Goal: Task Accomplishment & Management: Manage account settings

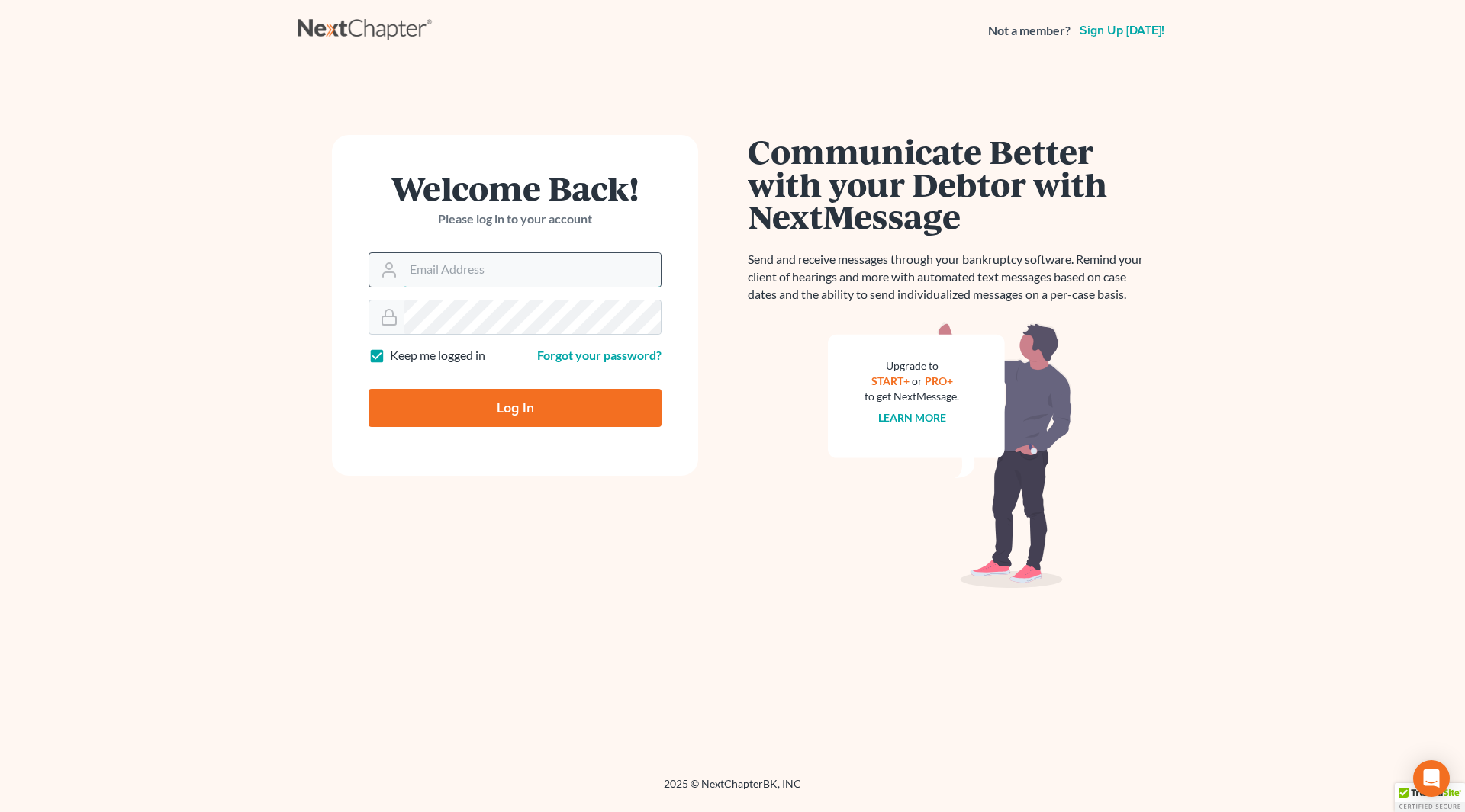
click at [464, 273] on input "Email Address" at bounding box center [531, 270] width 257 height 34
type input "[EMAIL_ADDRESS][DOMAIN_NAME]"
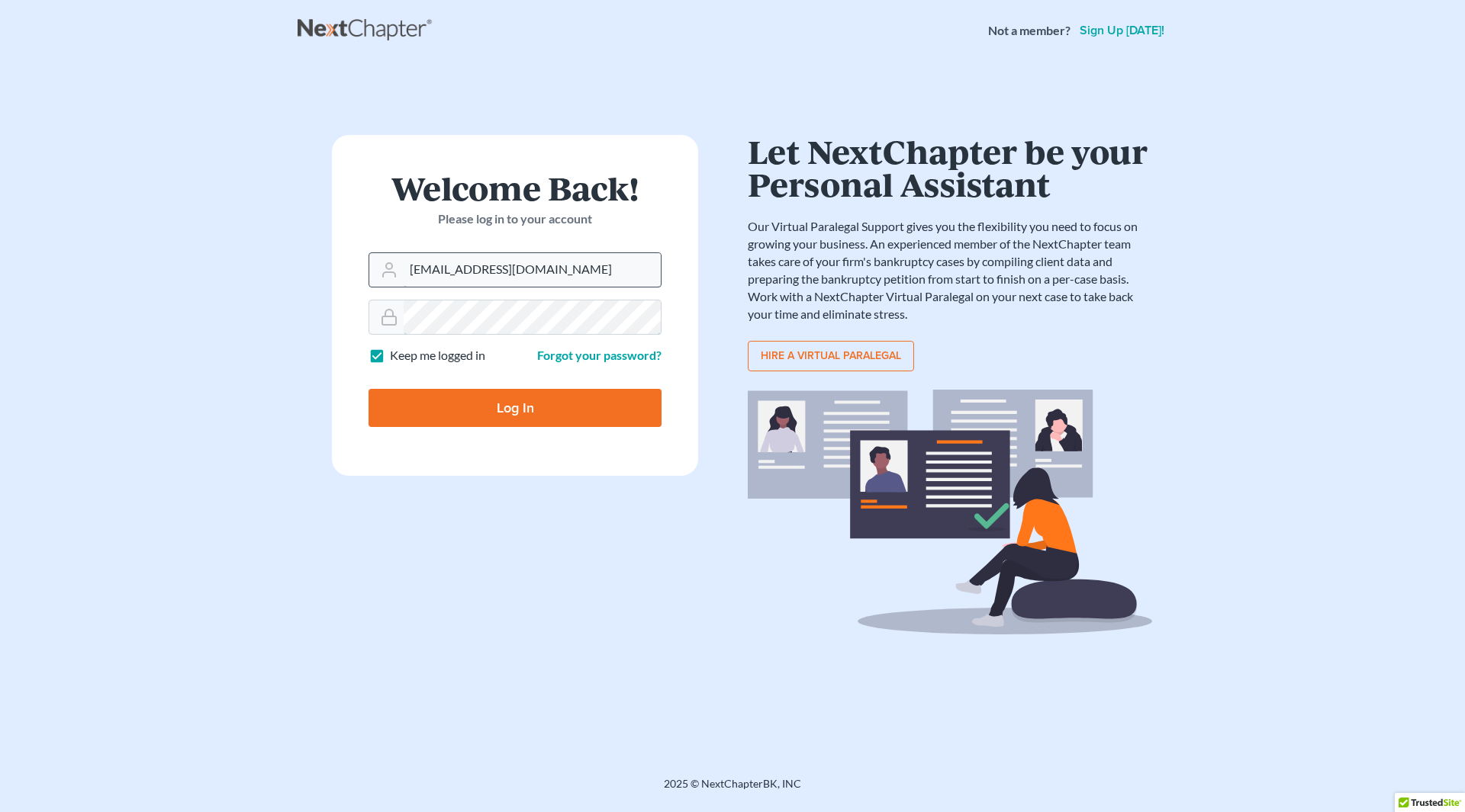
click at [369, 389] on input "Log In" at bounding box center [515, 408] width 293 height 38
type input "Thinking..."
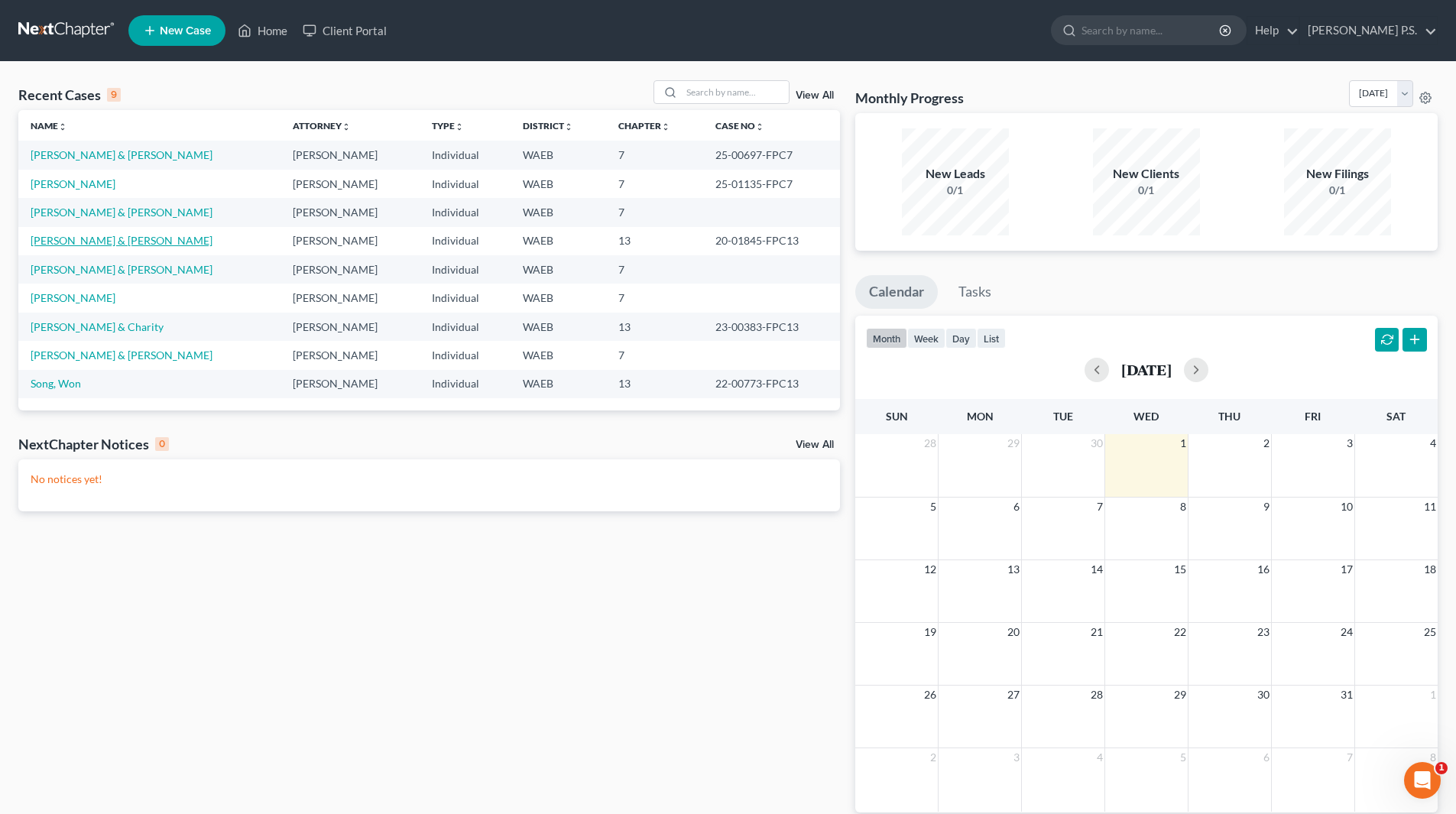
click at [125, 243] on link "[PERSON_NAME] & [PERSON_NAME]" at bounding box center [122, 241] width 182 height 13
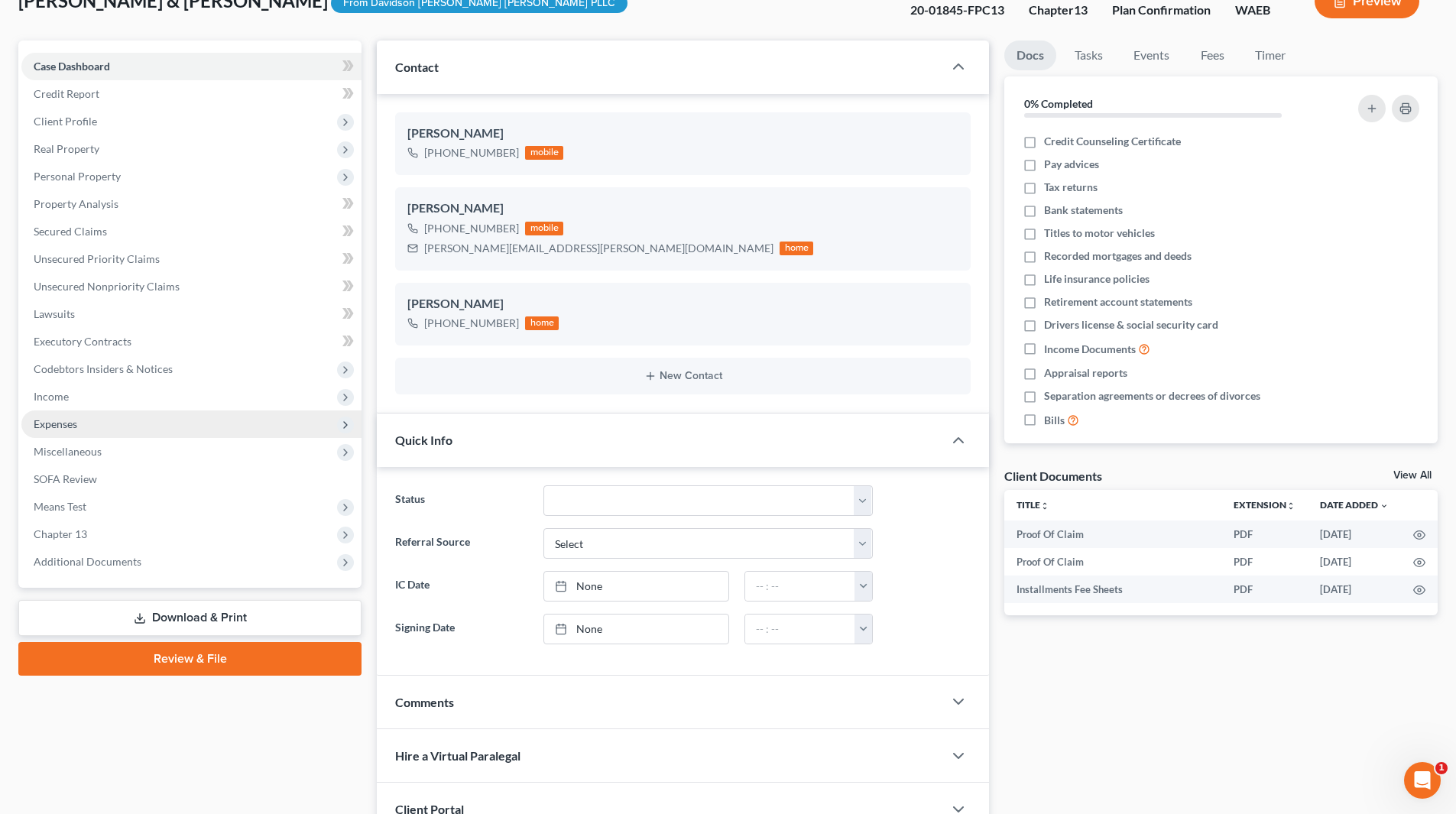
scroll to position [229, 0]
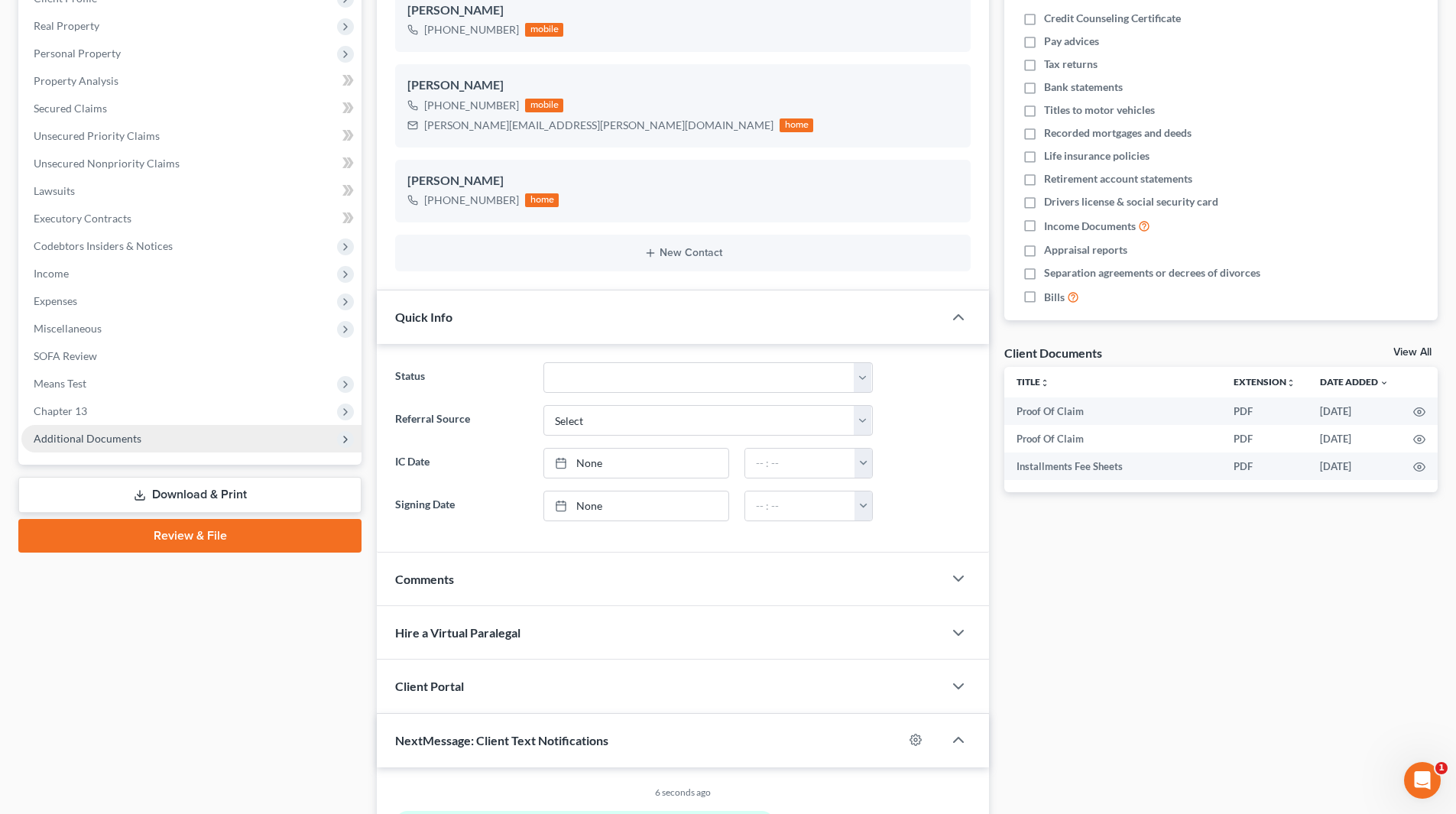
click at [204, 445] on span "Additional Documents" at bounding box center [191, 438] width 340 height 27
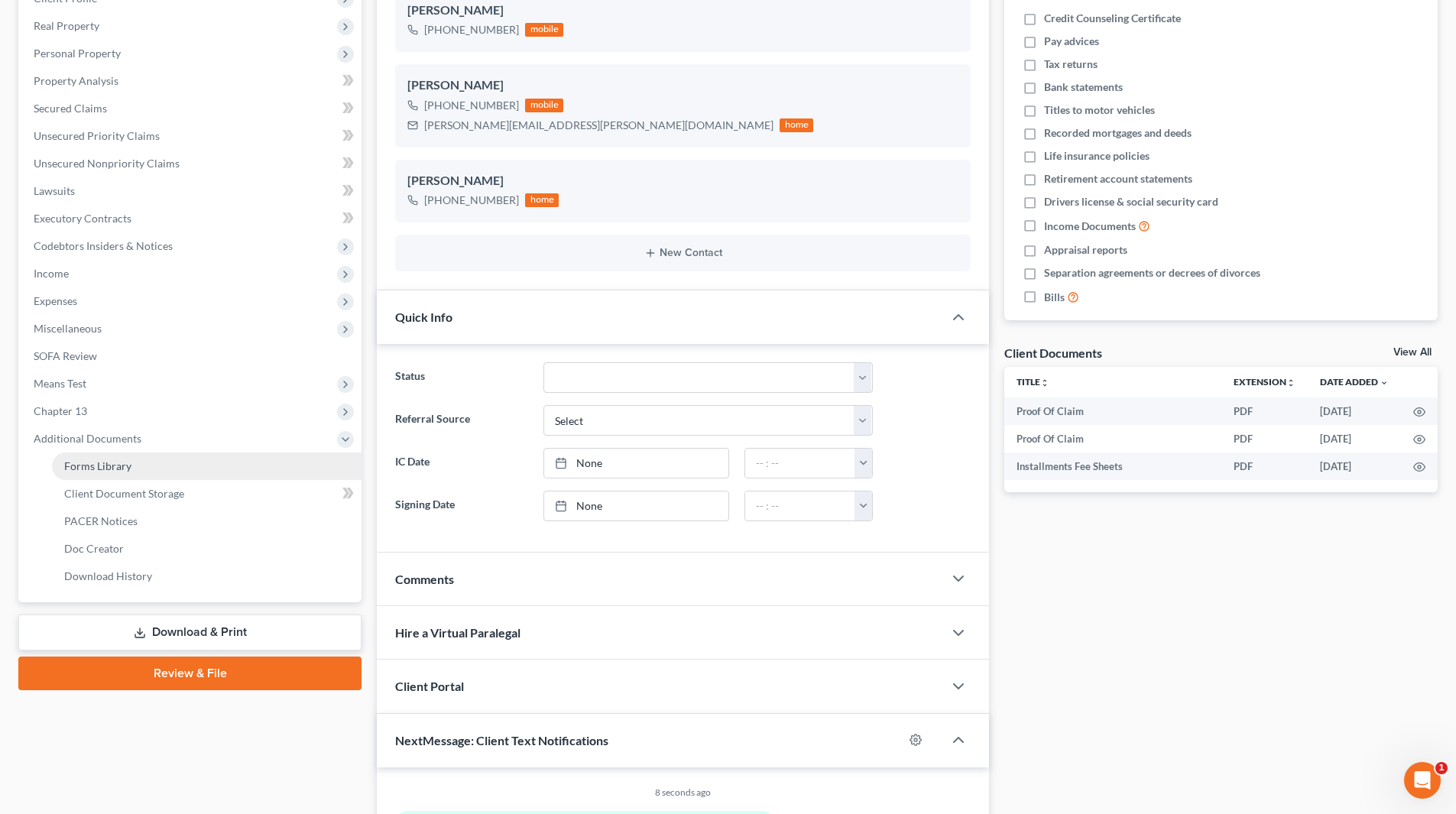
click at [214, 472] on link "Forms Library" at bounding box center [207, 466] width 310 height 27
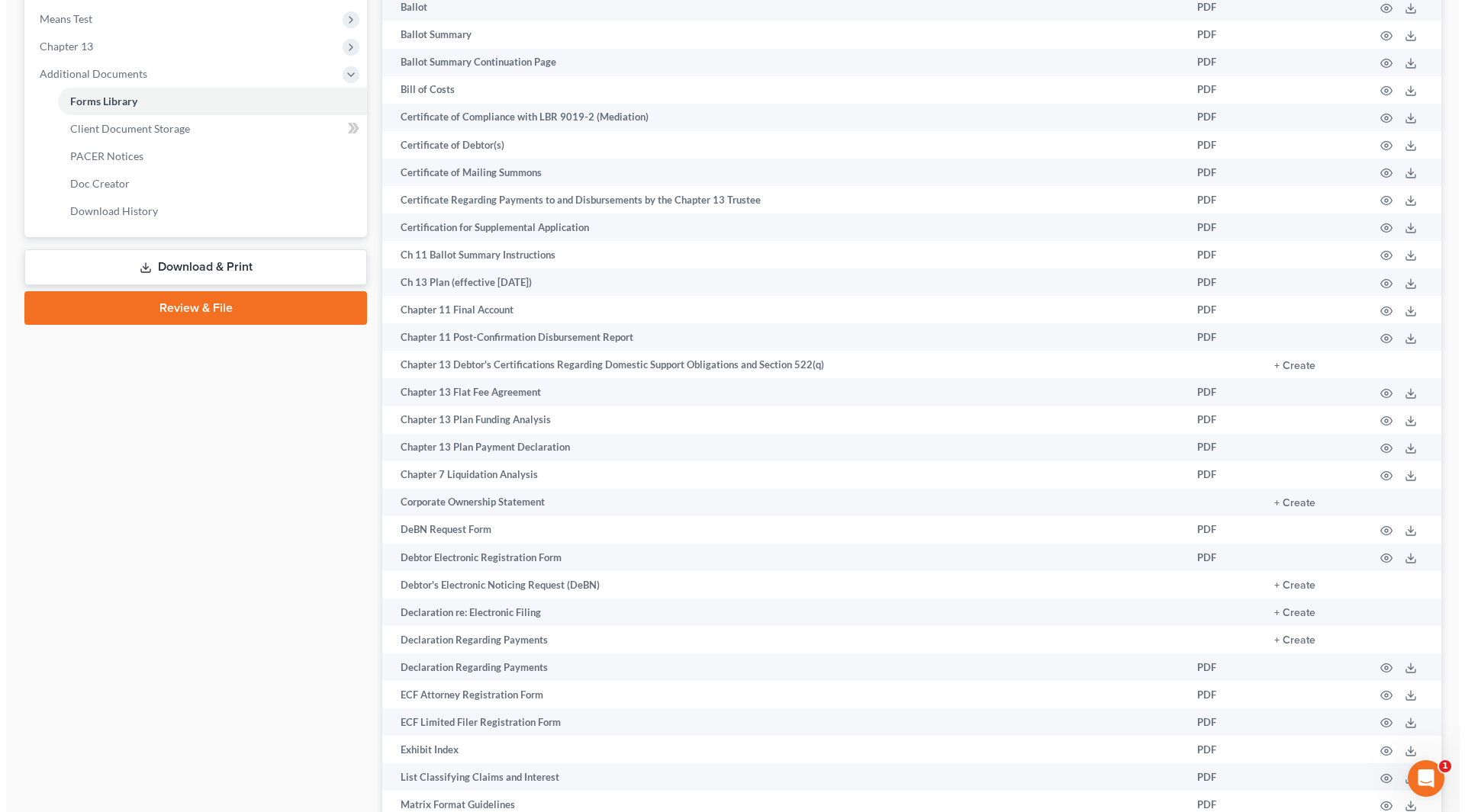
scroll to position [610, 0]
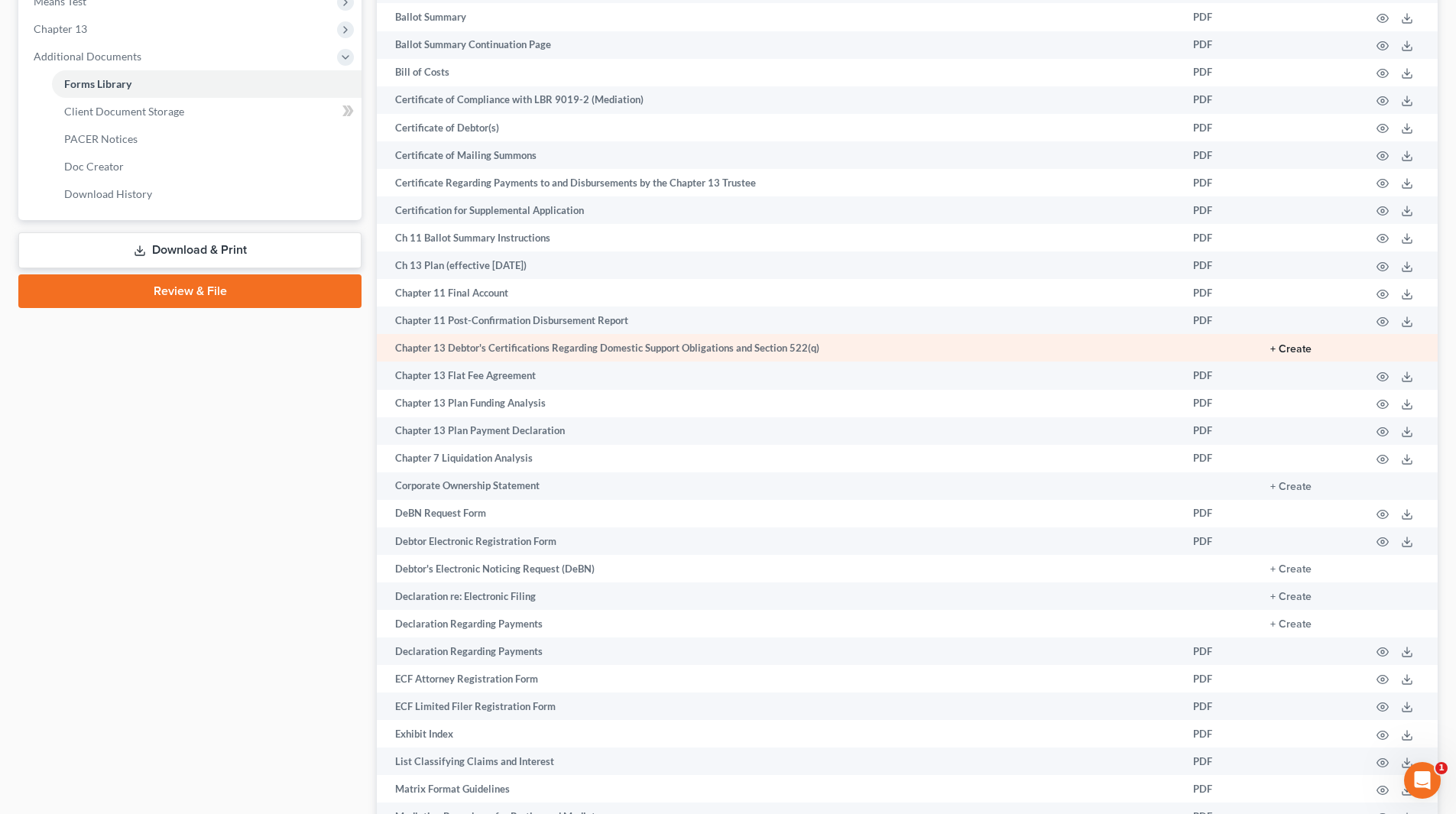
click at [1297, 349] on button "+ Create" at bounding box center [1291, 349] width 41 height 11
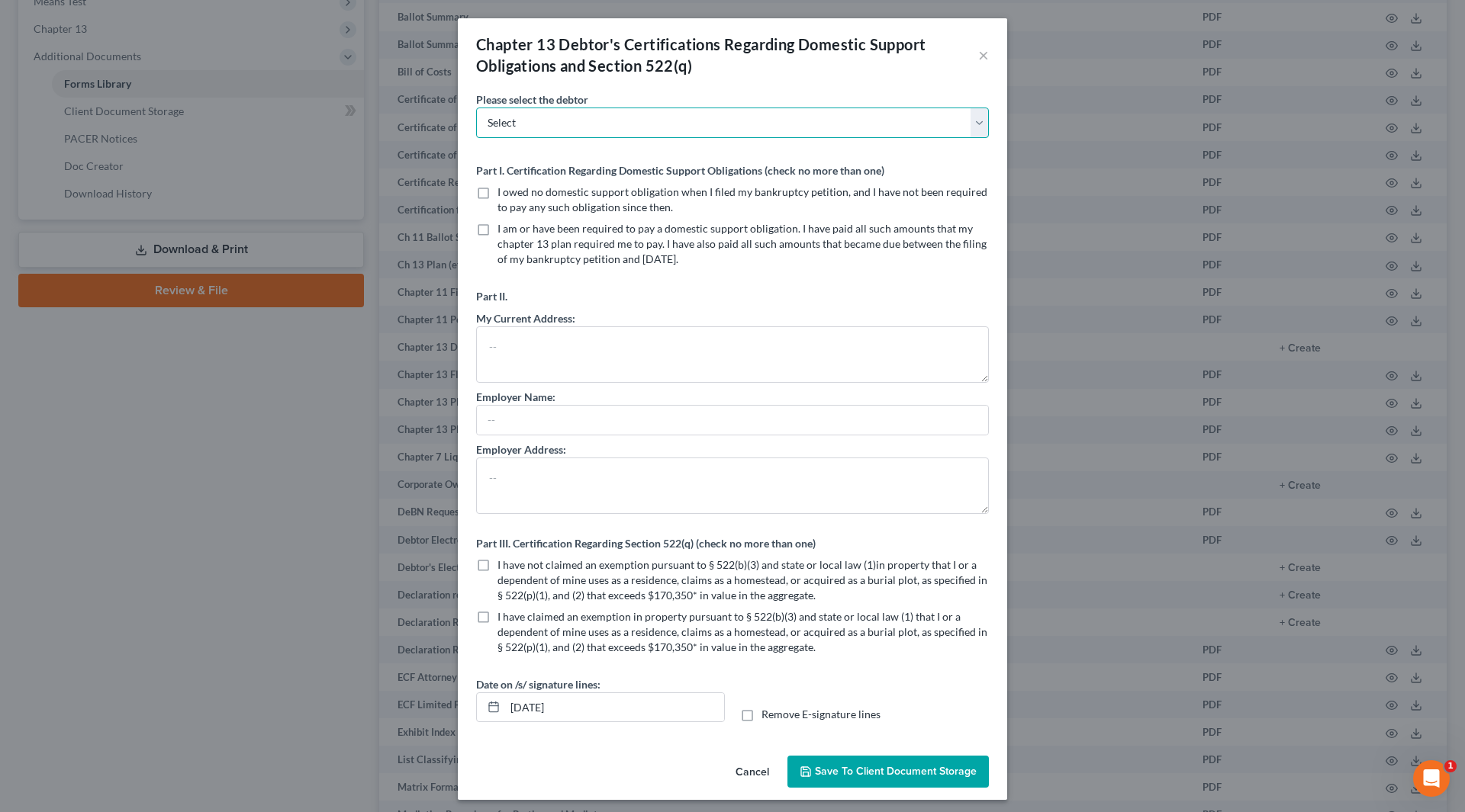
click at [632, 129] on select "Select [PERSON_NAME] [PERSON_NAME]" at bounding box center [732, 122] width 513 height 31
select select "0"
click at [476, 107] on select "Select [PERSON_NAME] [PERSON_NAME]" at bounding box center [732, 122] width 513 height 31
click at [497, 190] on label "I owed no domestic support obligation when I filed my bankruptcy petition, and …" at bounding box center [743, 199] width 492 height 31
click at [503, 190] on input "I owed no domestic support obligation when I filed my bankruptcy petition, and …" at bounding box center [508, 189] width 10 height 10
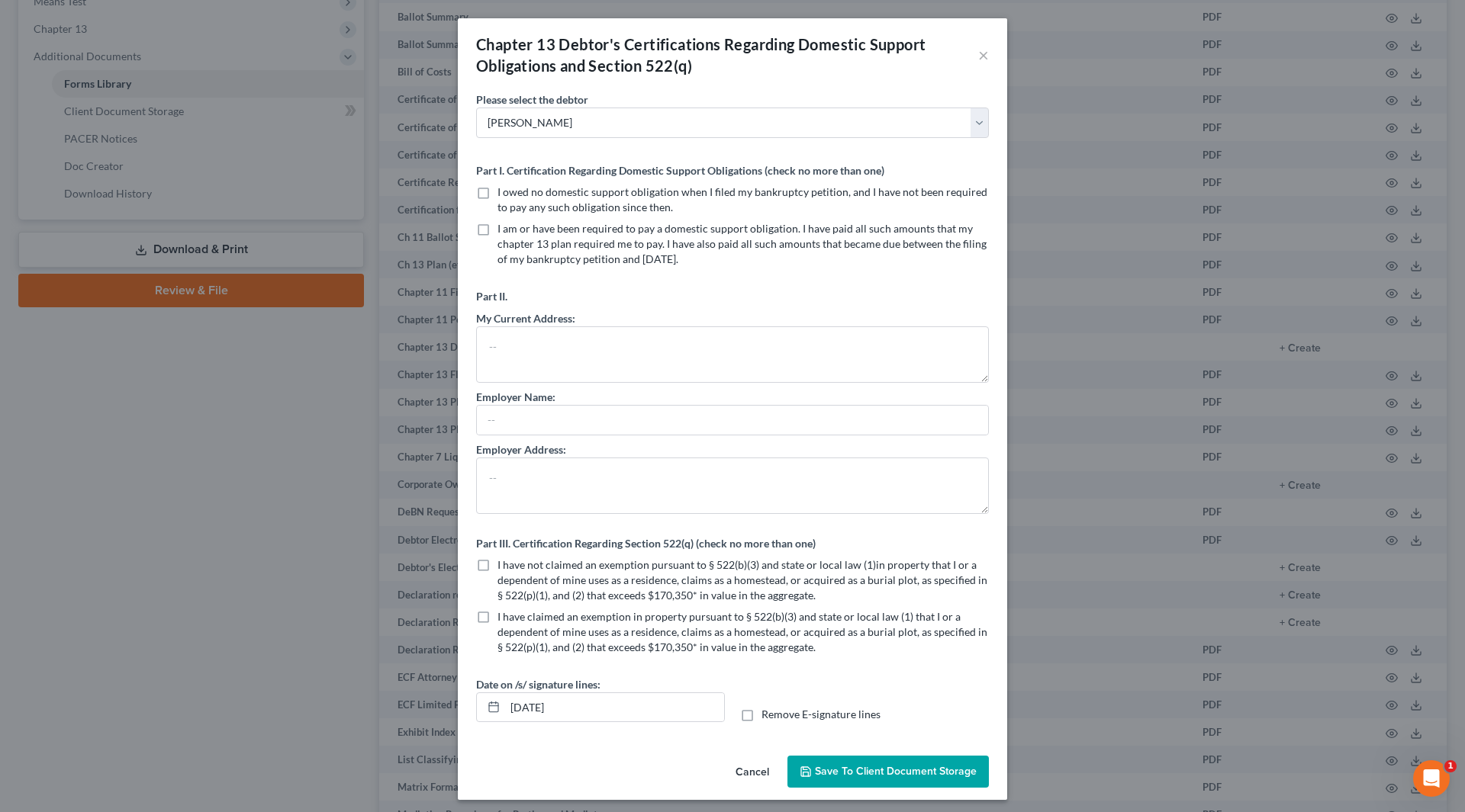
checkbox input "true"
click at [497, 565] on label "I have not claimed an exemption pursuant to § 522(b)(3) and state or local law …" at bounding box center [743, 580] width 492 height 45
click at [503, 565] on input "I have not claimed an exemption pursuant to § 522(b)(3) and state or local law …" at bounding box center [508, 563] width 10 height 10
checkbox input "true"
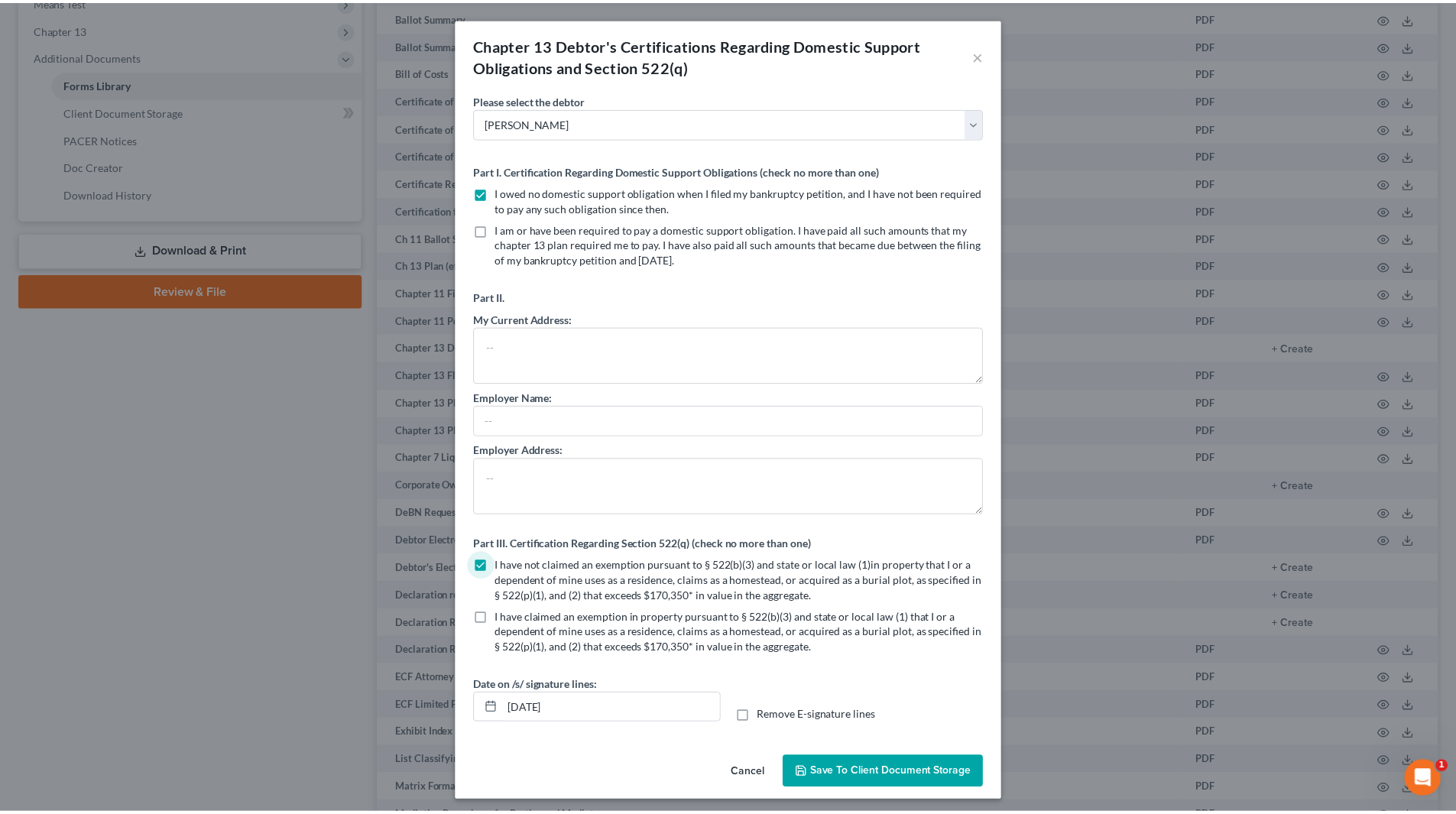
scroll to position [6, 0]
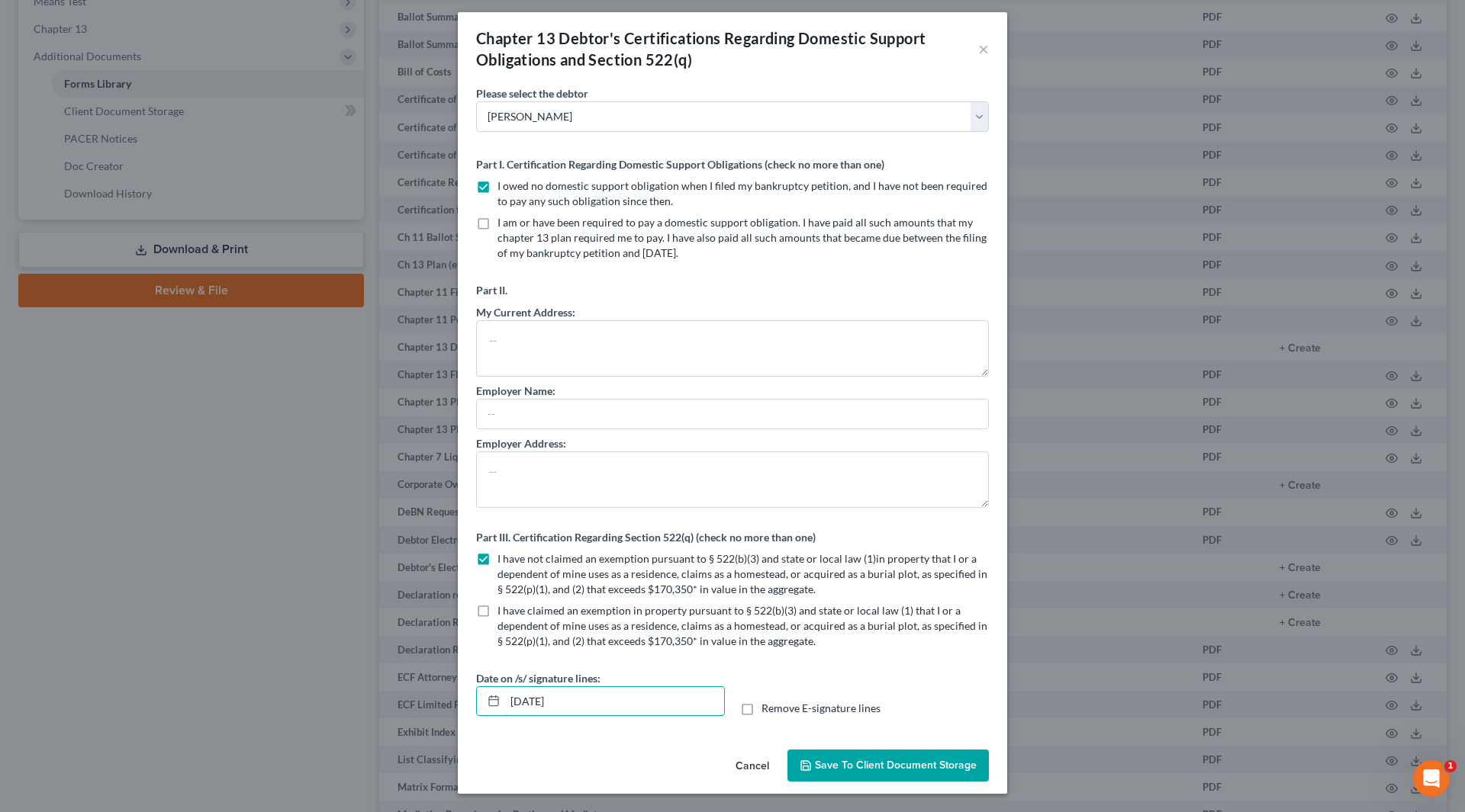
drag, startPoint x: 527, startPoint y: 713, endPoint x: 469, endPoint y: 713, distance: 58.0
click at [469, 713] on div "Date on /s/ signature lines: [DATE]" at bounding box center [600, 694] width 264 height 46
click at [762, 706] on label "Remove E-signature lines" at bounding box center [821, 709] width 119 height 15
click at [768, 706] on input "Remove E-signature lines" at bounding box center [773, 706] width 10 height 10
checkbox input "true"
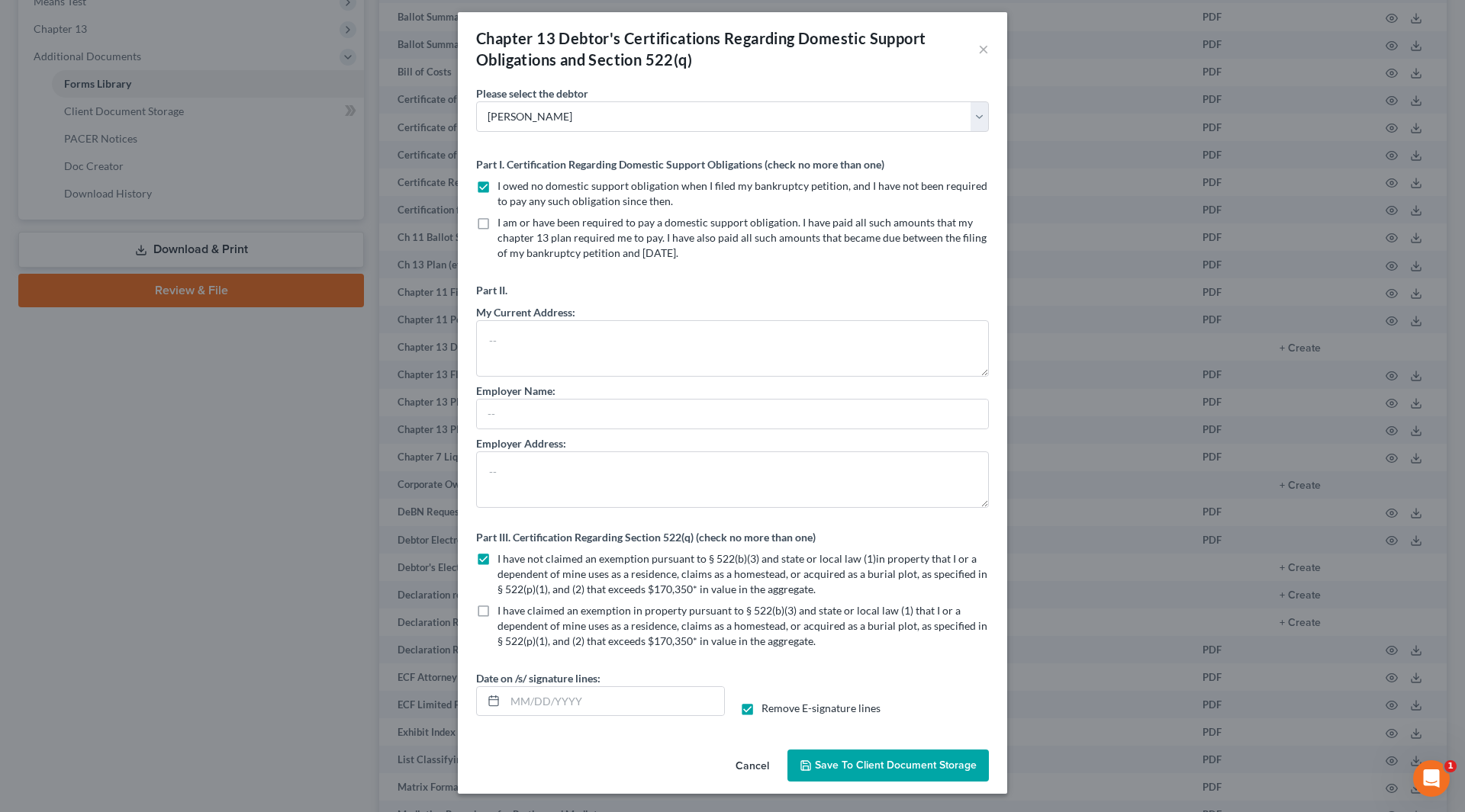
click at [904, 767] on span "Save to Client Document Storage" at bounding box center [896, 766] width 162 height 13
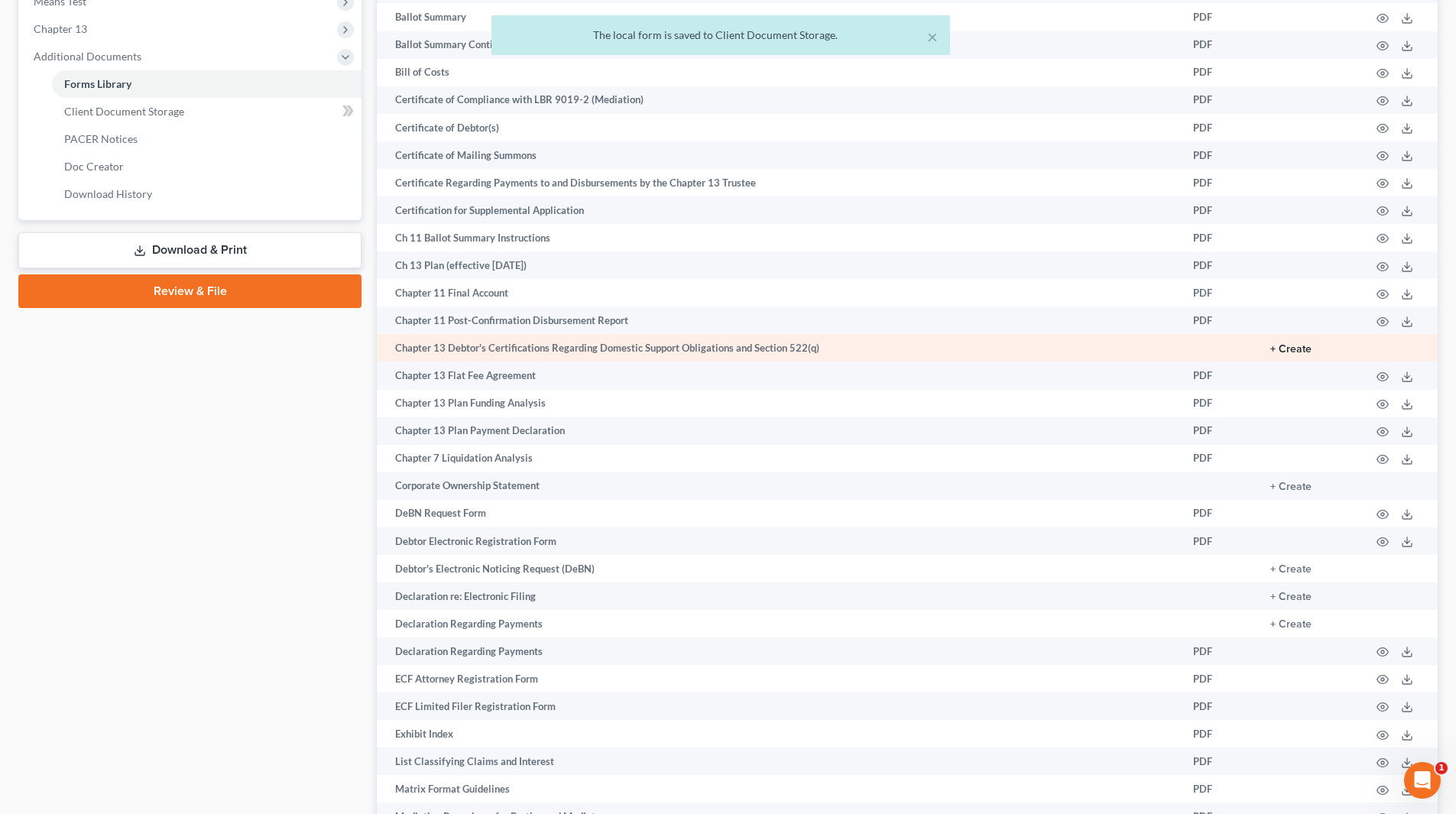
click at [1301, 350] on button "+ Create" at bounding box center [1291, 349] width 41 height 11
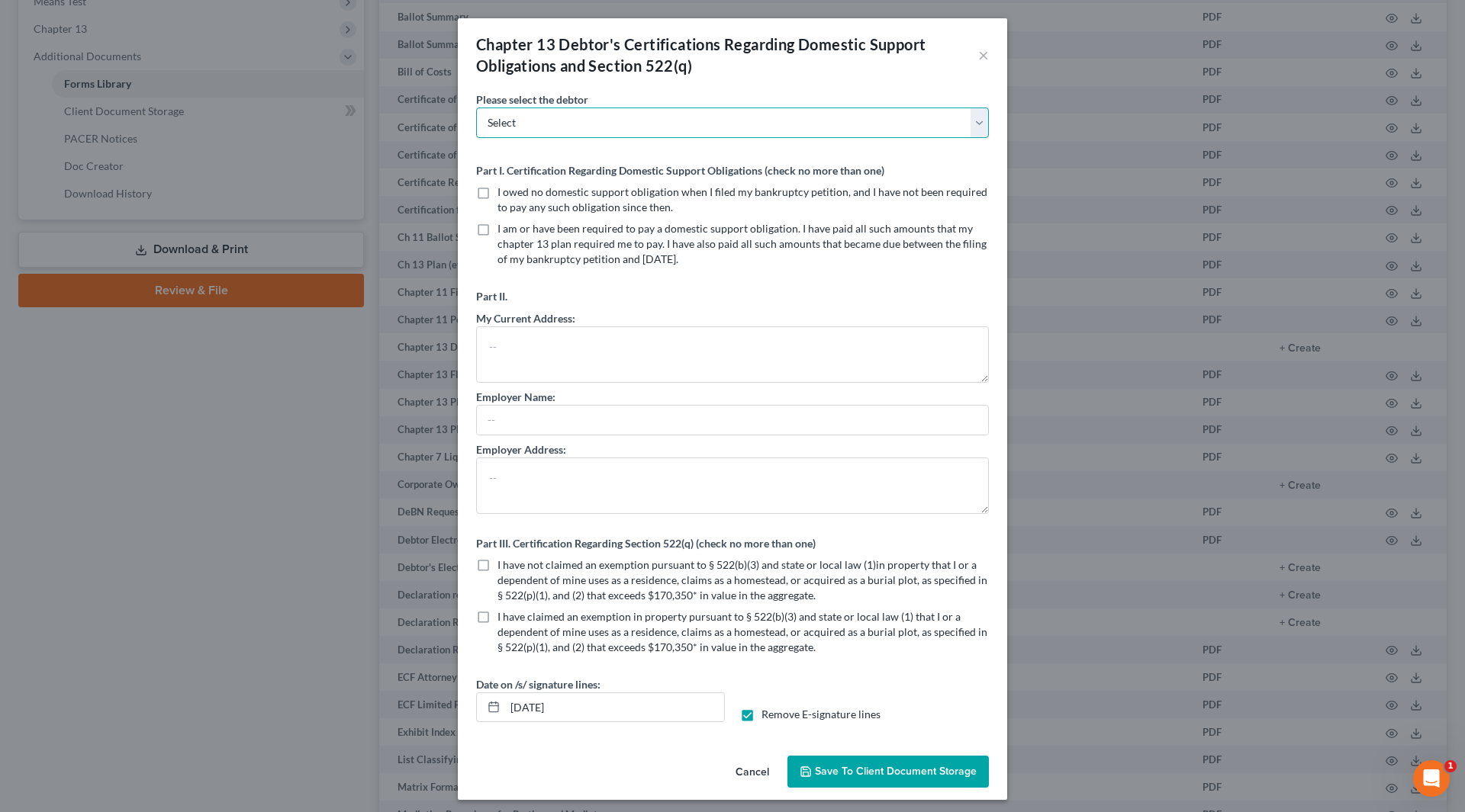
click at [660, 131] on select "Select [PERSON_NAME] [PERSON_NAME]" at bounding box center [732, 122] width 513 height 31
select select "1"
click at [476, 107] on select "Select [PERSON_NAME] [PERSON_NAME]" at bounding box center [732, 122] width 513 height 31
click at [497, 194] on label "I owed no domestic support obligation when I filed my bankruptcy petition, and …" at bounding box center [743, 199] width 492 height 31
click at [503, 194] on input "I owed no domestic support obligation when I filed my bankruptcy petition, and …" at bounding box center [508, 189] width 10 height 10
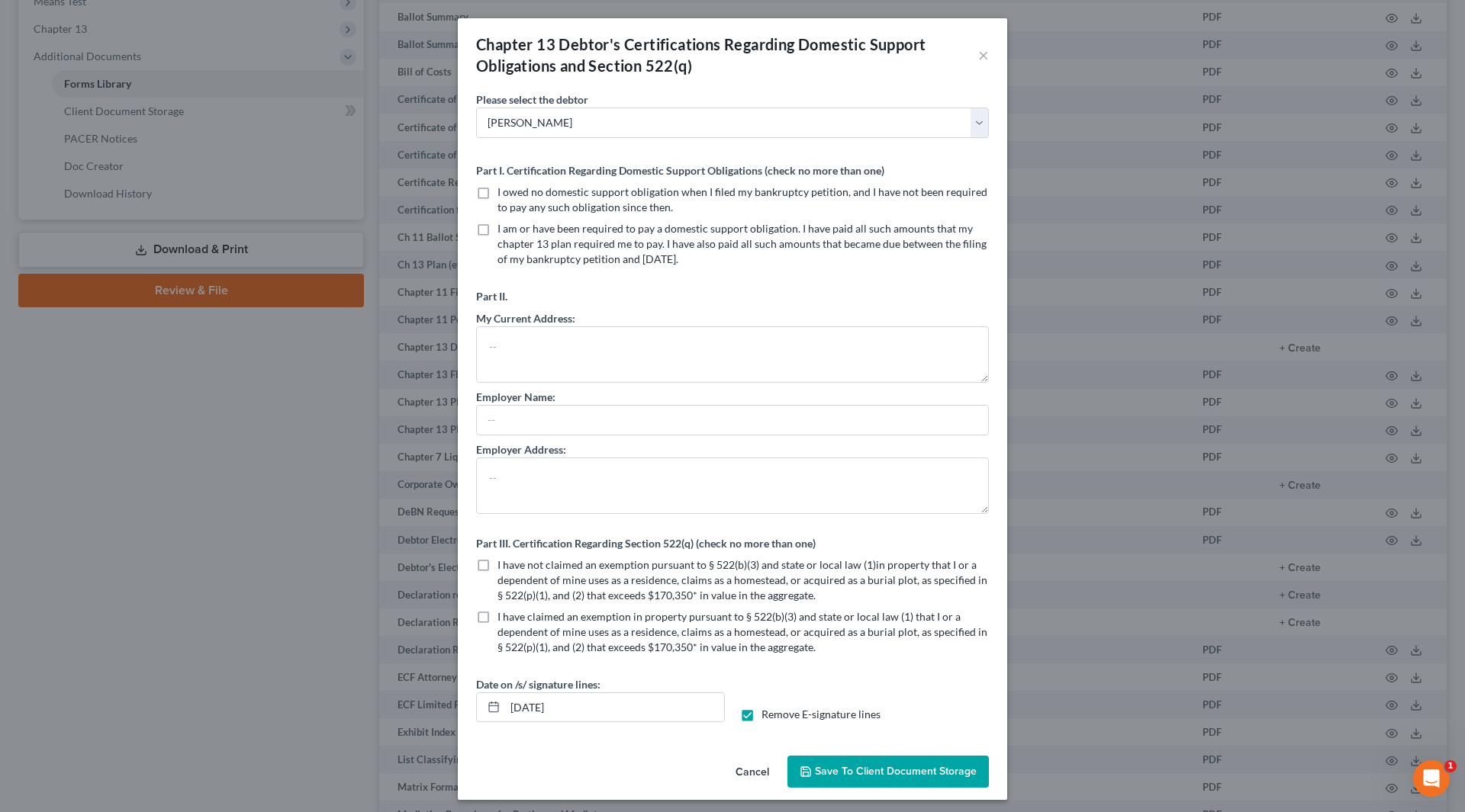
checkbox input "true"
click at [497, 572] on label "I have not claimed an exemption pursuant to § 522(b)(3) and state or local law …" at bounding box center [743, 580] width 492 height 45
click at [503, 567] on input "I have not claimed an exemption pursuant to § 522(b)(3) and state or local law …" at bounding box center [508, 563] width 10 height 10
checkbox input "true"
click at [762, 714] on label "Remove E-signature lines" at bounding box center [821, 715] width 119 height 15
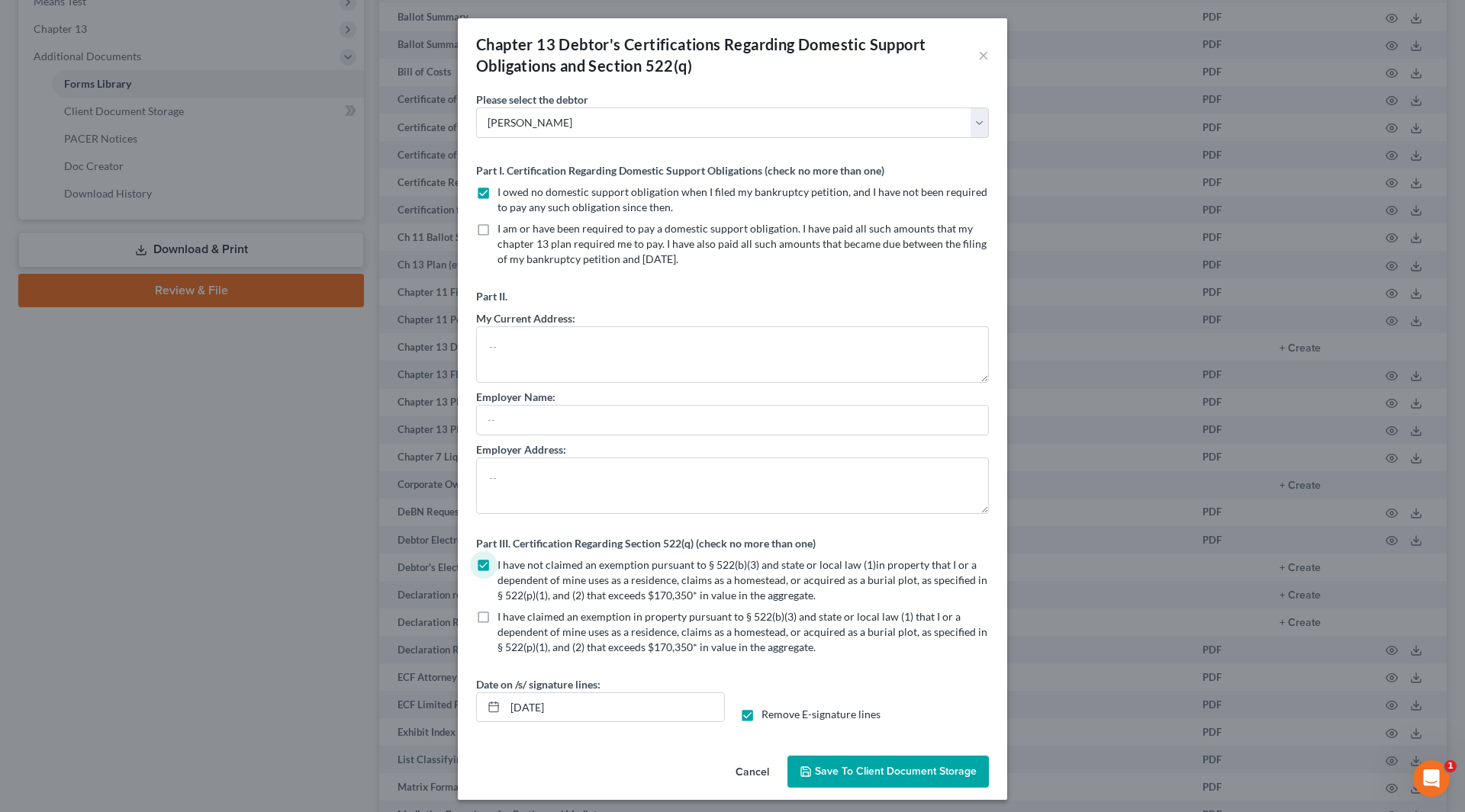
click at [768, 714] on input "Remove E-signature lines" at bounding box center [773, 712] width 10 height 10
checkbox input "false"
drag, startPoint x: 606, startPoint y: 709, endPoint x: 476, endPoint y: 712, distance: 130.0
click at [476, 712] on div "[DATE]" at bounding box center [600, 707] width 249 height 31
click at [841, 774] on span "Save to Client Document Storage" at bounding box center [896, 772] width 162 height 13
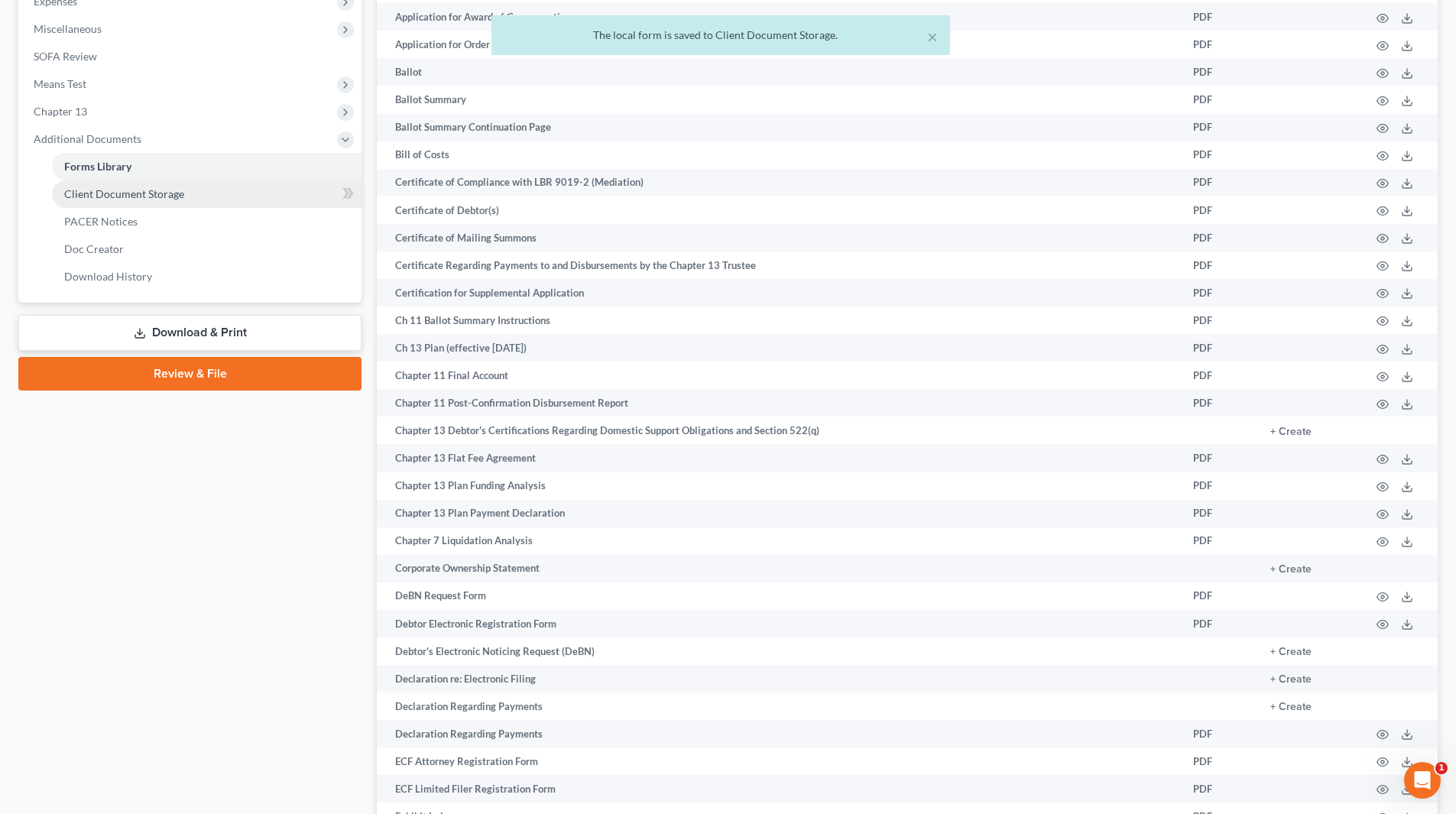
scroll to position [383, 0]
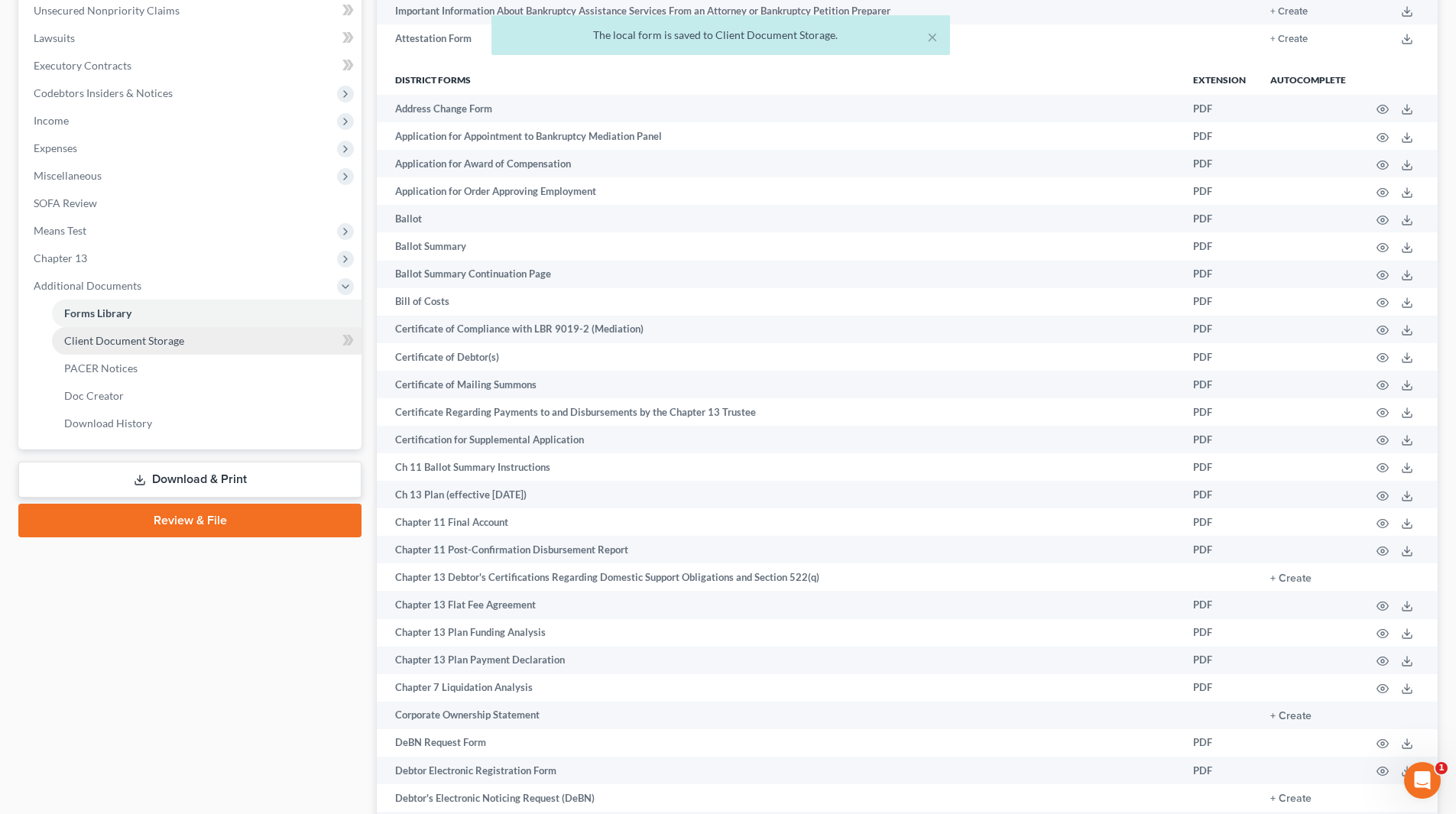
click at [238, 344] on link "Client Document Storage" at bounding box center [207, 340] width 310 height 27
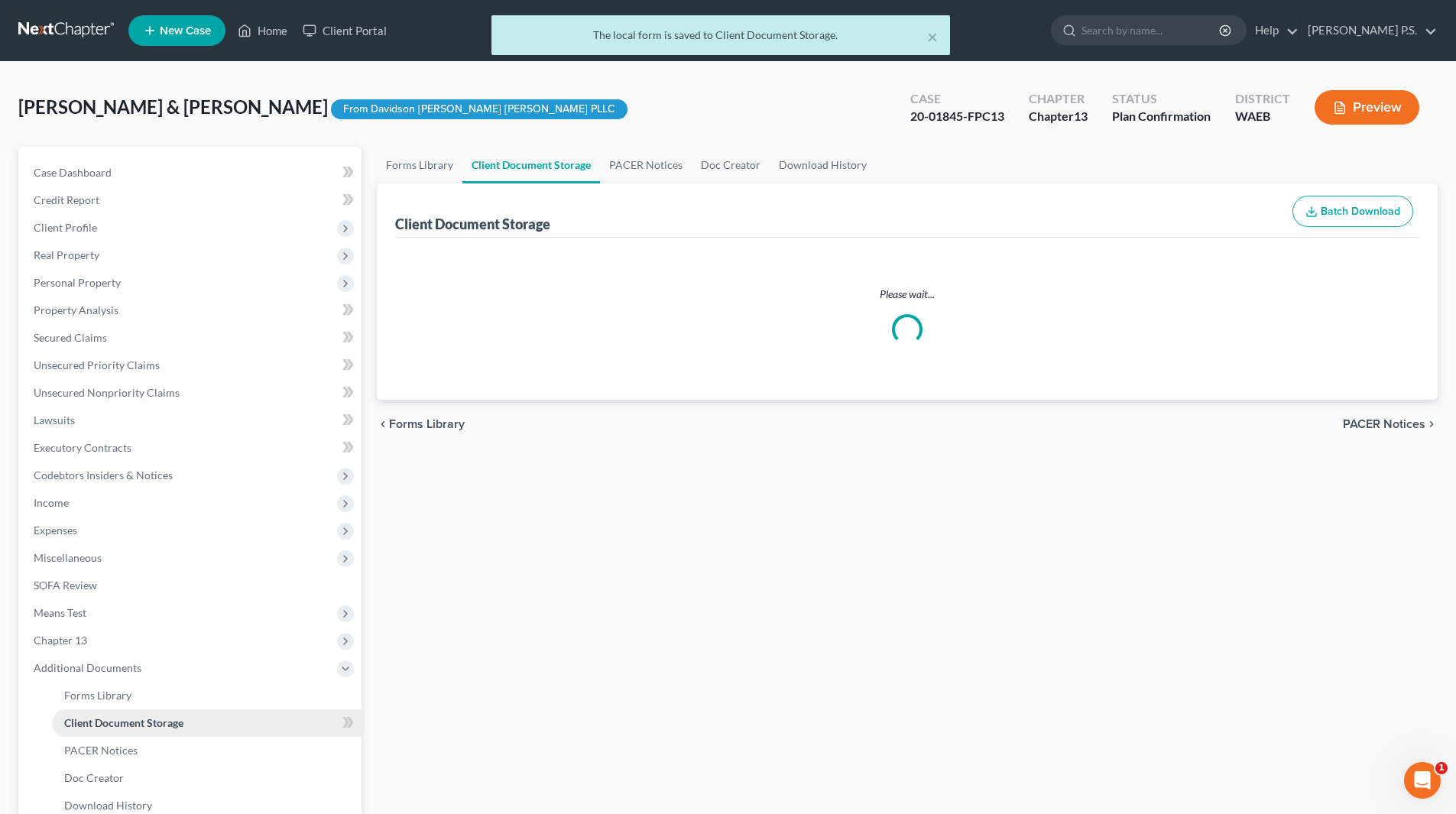
select select "8"
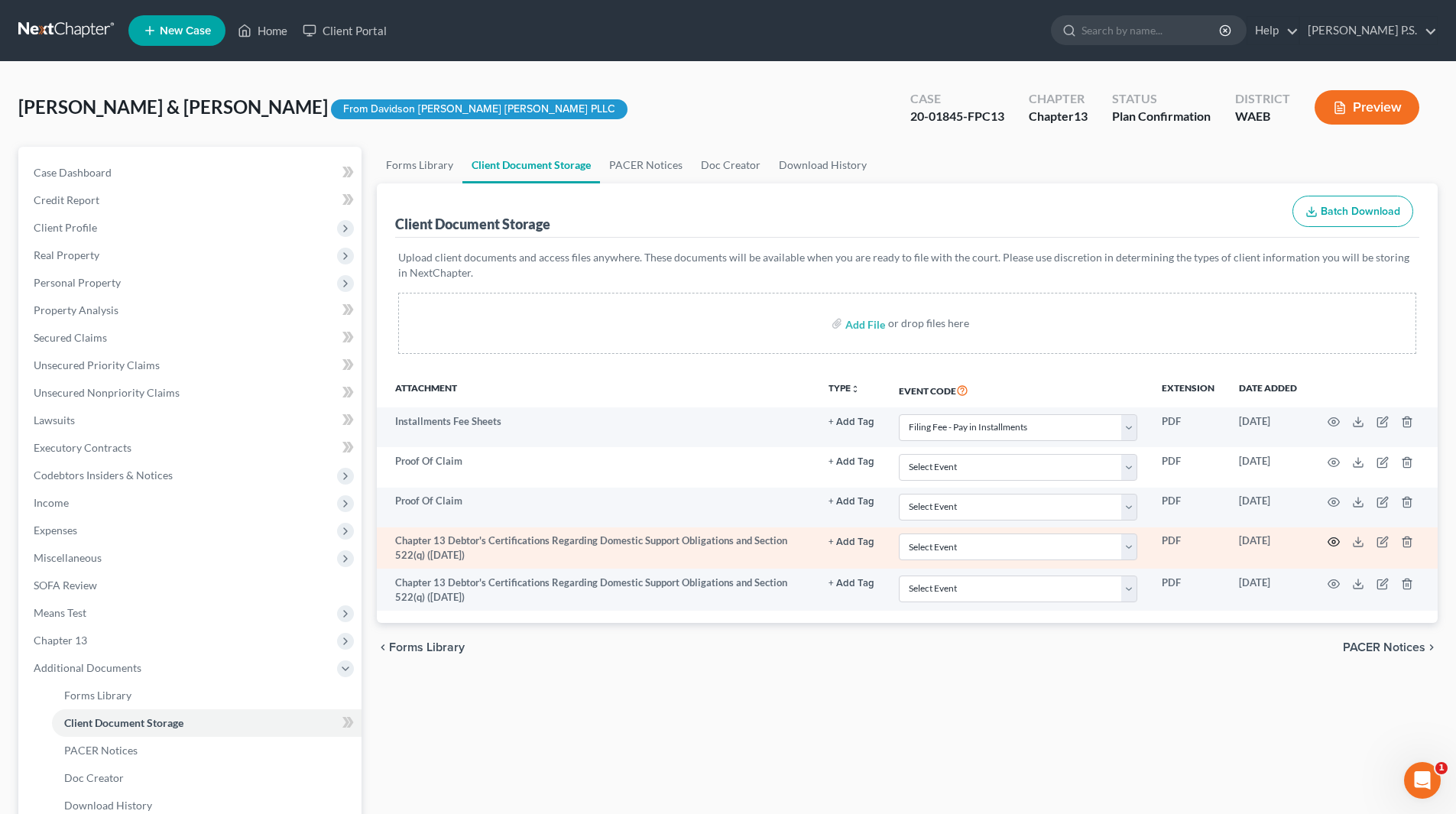
click at [1332, 543] on circle "button" at bounding box center [1333, 542] width 3 height 3
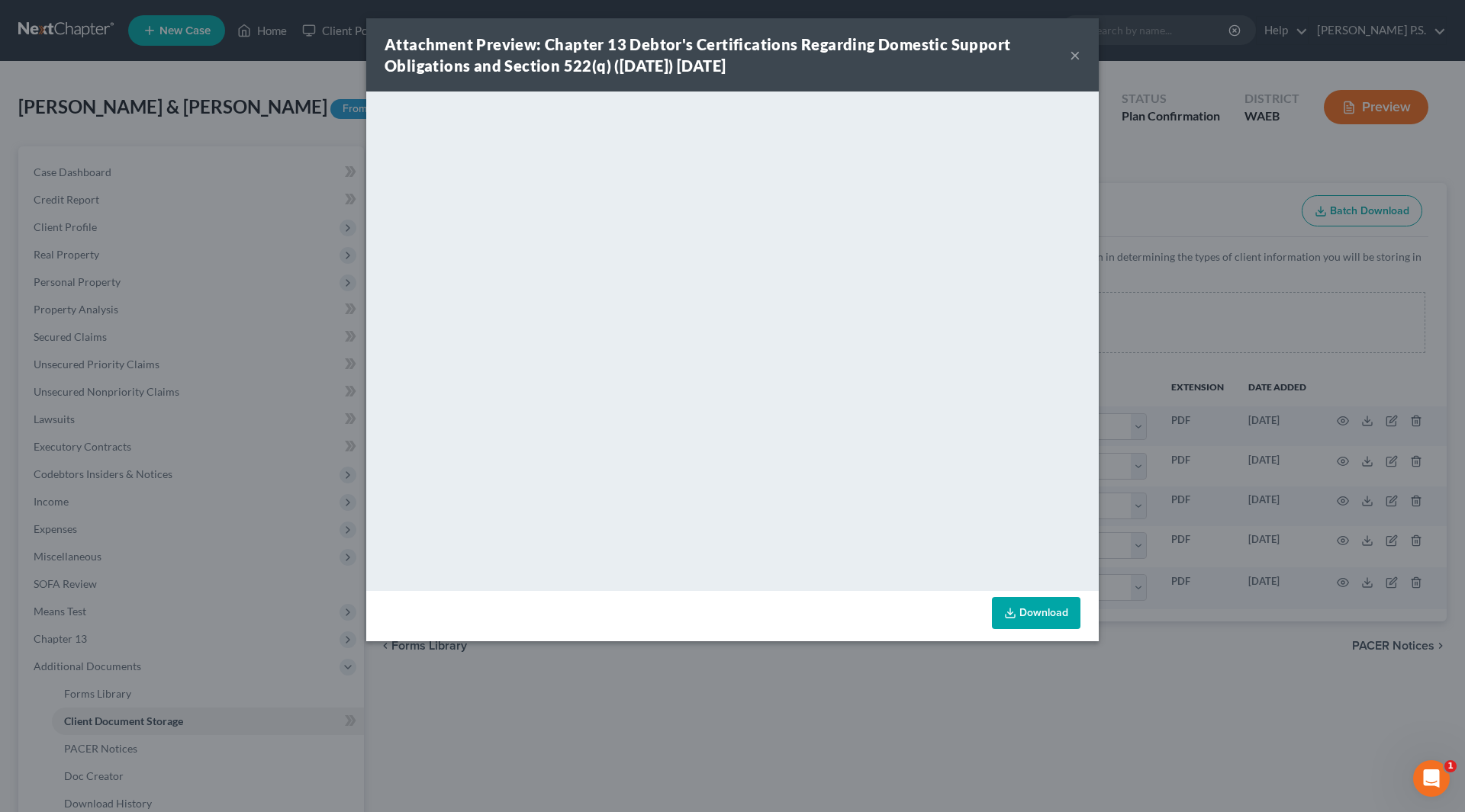
click at [1077, 53] on button "×" at bounding box center [1075, 55] width 11 height 18
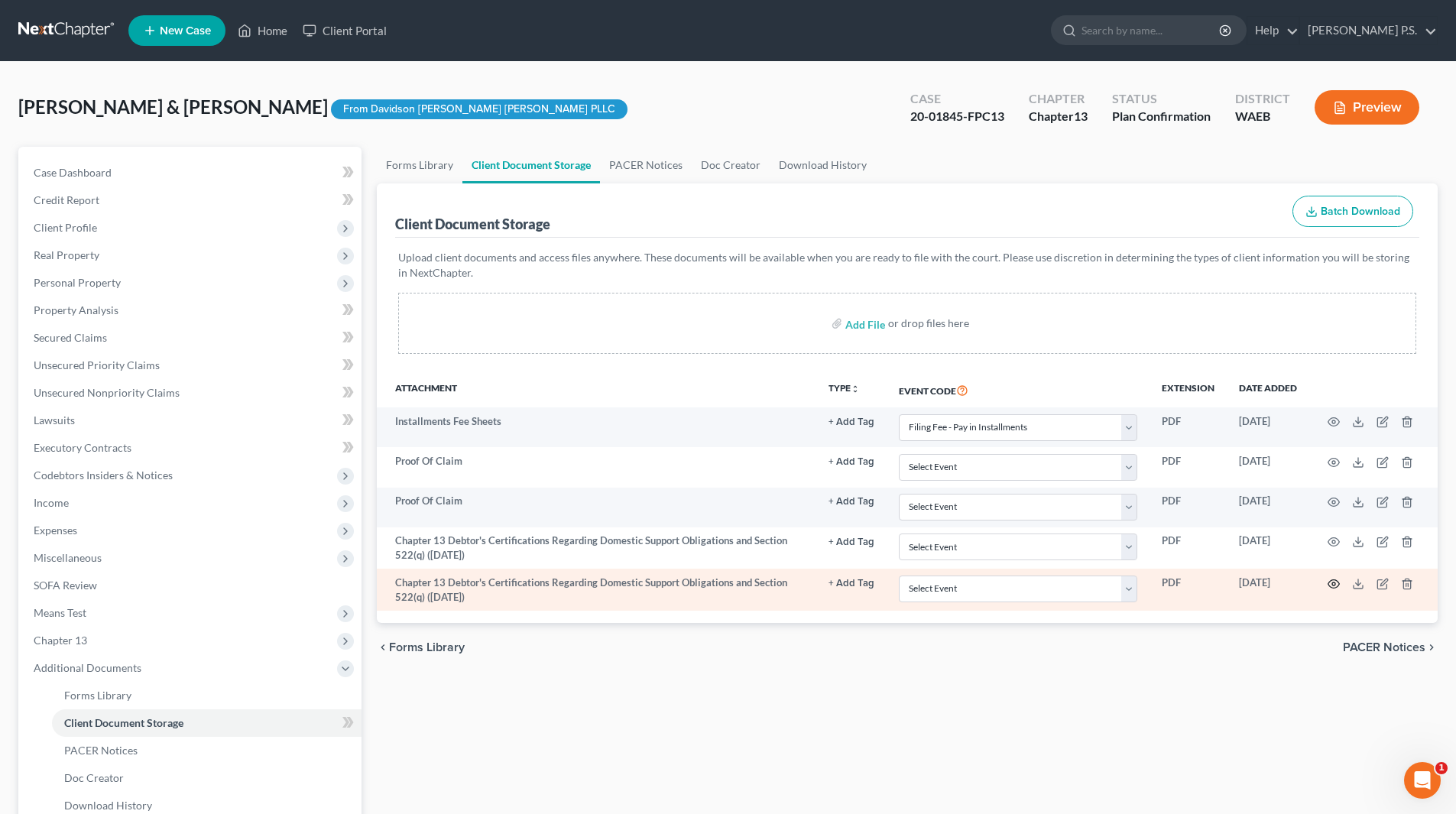
click at [1332, 587] on icon "button" at bounding box center [1334, 584] width 12 height 8
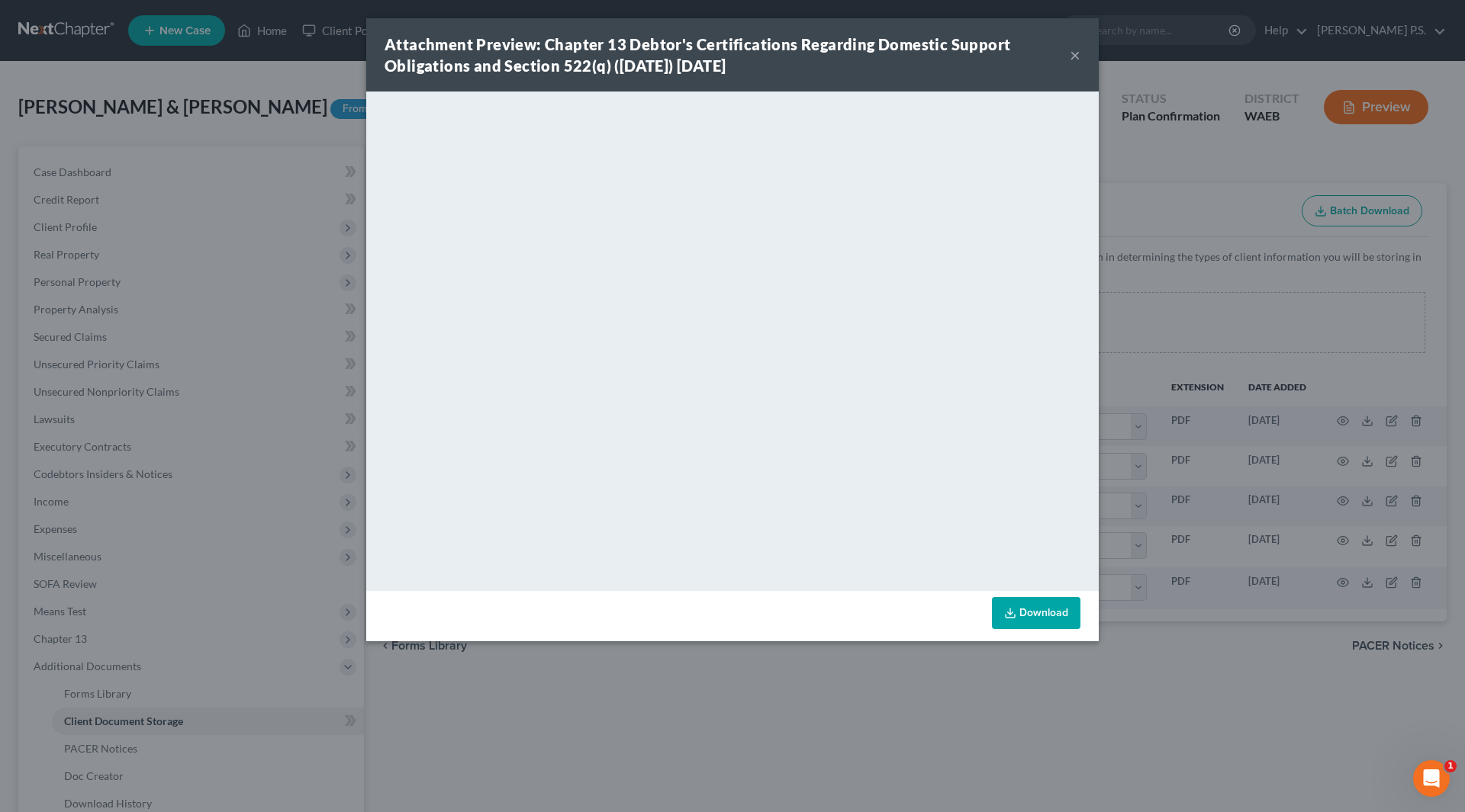
click at [1075, 55] on button "×" at bounding box center [1075, 55] width 11 height 18
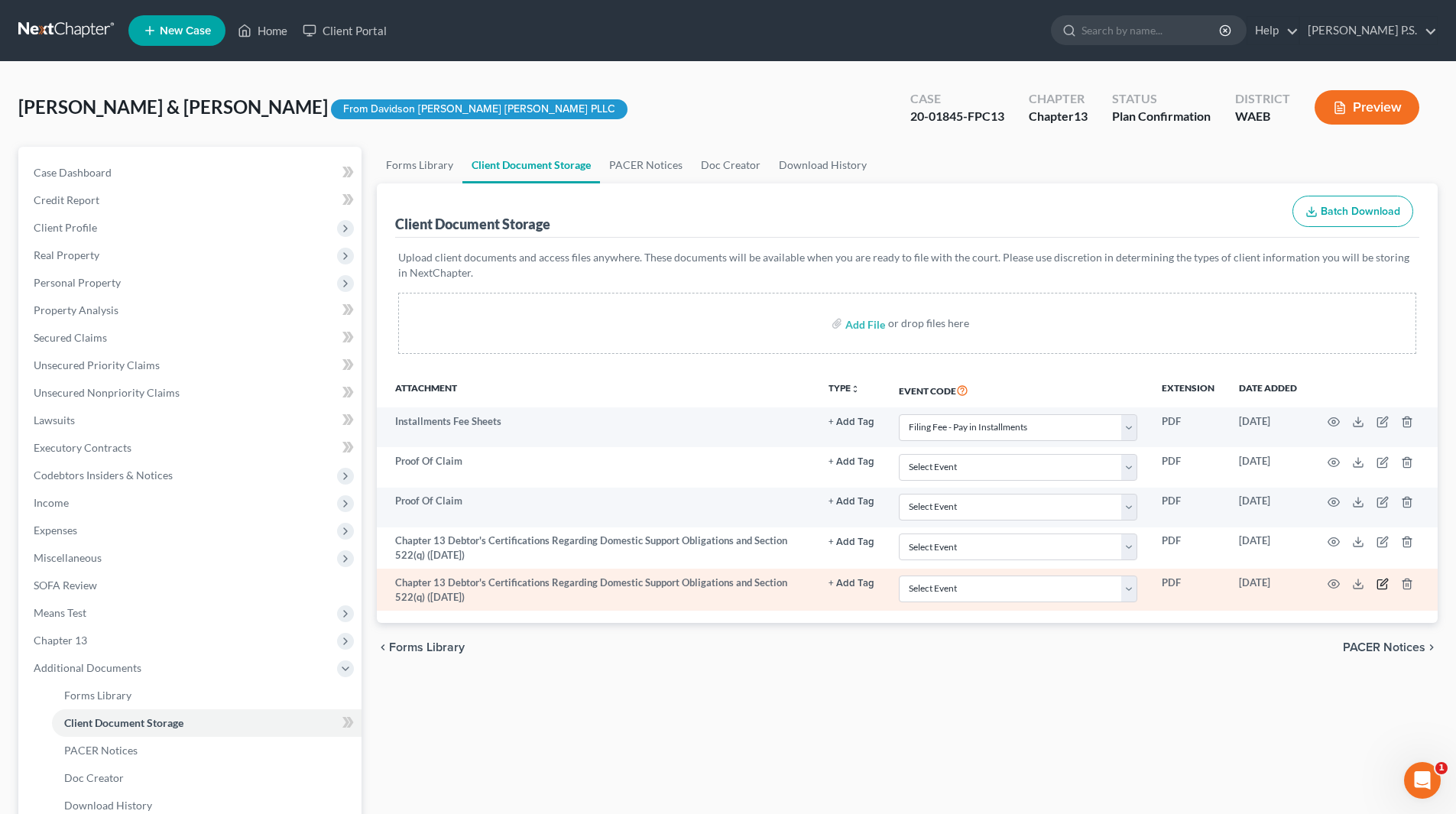
click at [1382, 586] on icon "button" at bounding box center [1382, 584] width 12 height 12
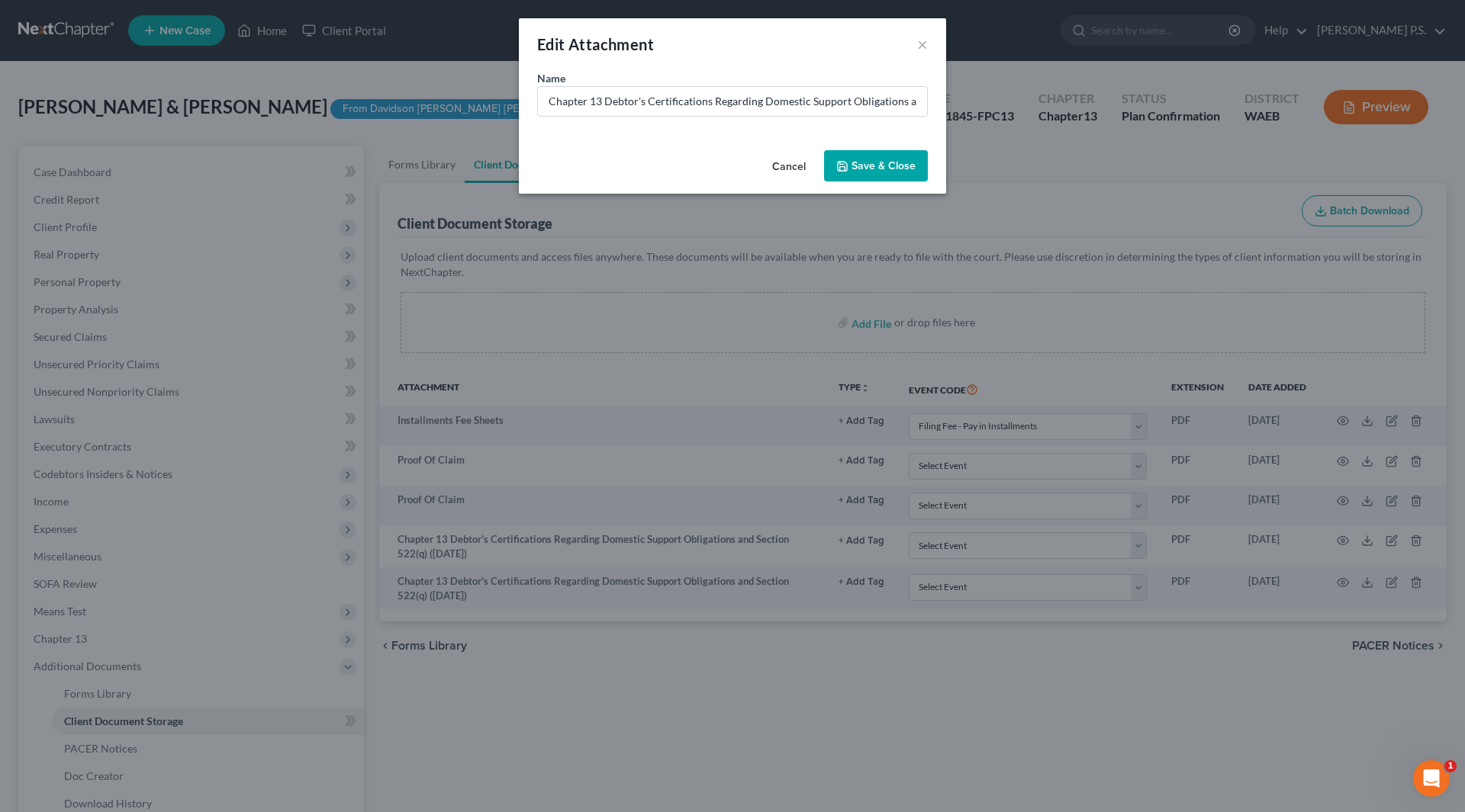
click at [887, 157] on button "Save & Close" at bounding box center [876, 166] width 104 height 32
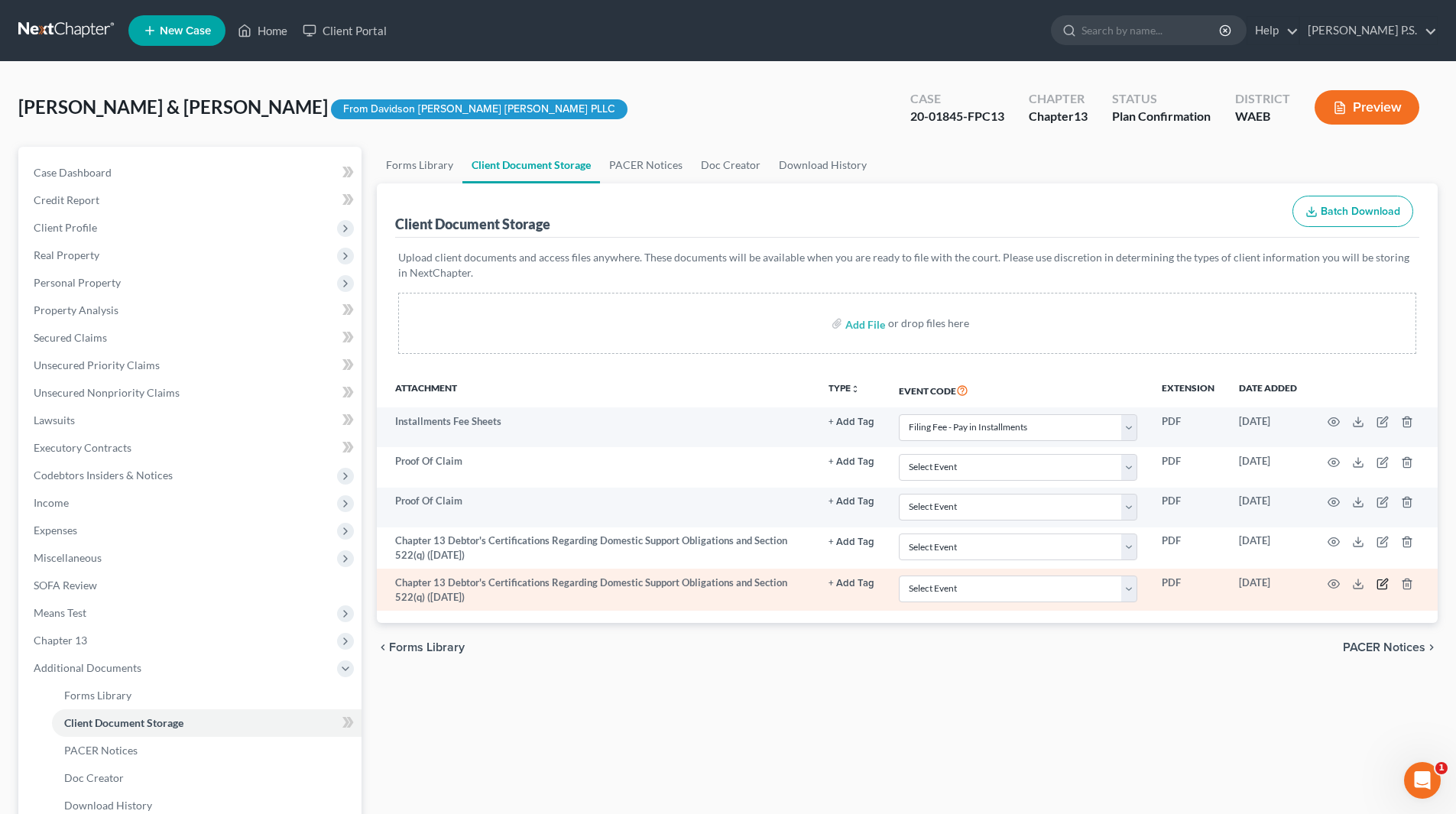
click at [1383, 585] on icon "button" at bounding box center [1382, 584] width 12 height 12
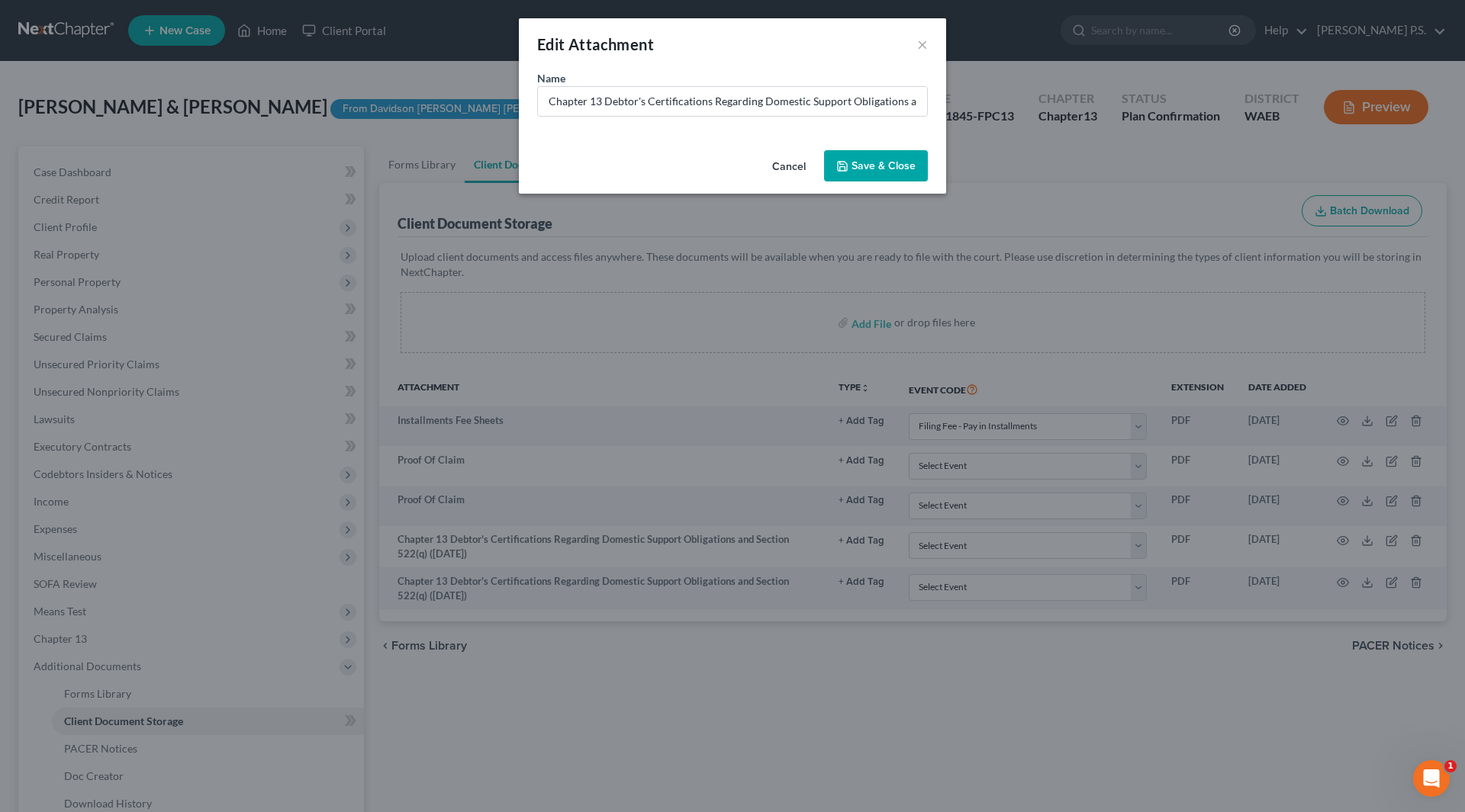
click at [787, 164] on button "Cancel" at bounding box center [789, 167] width 58 height 31
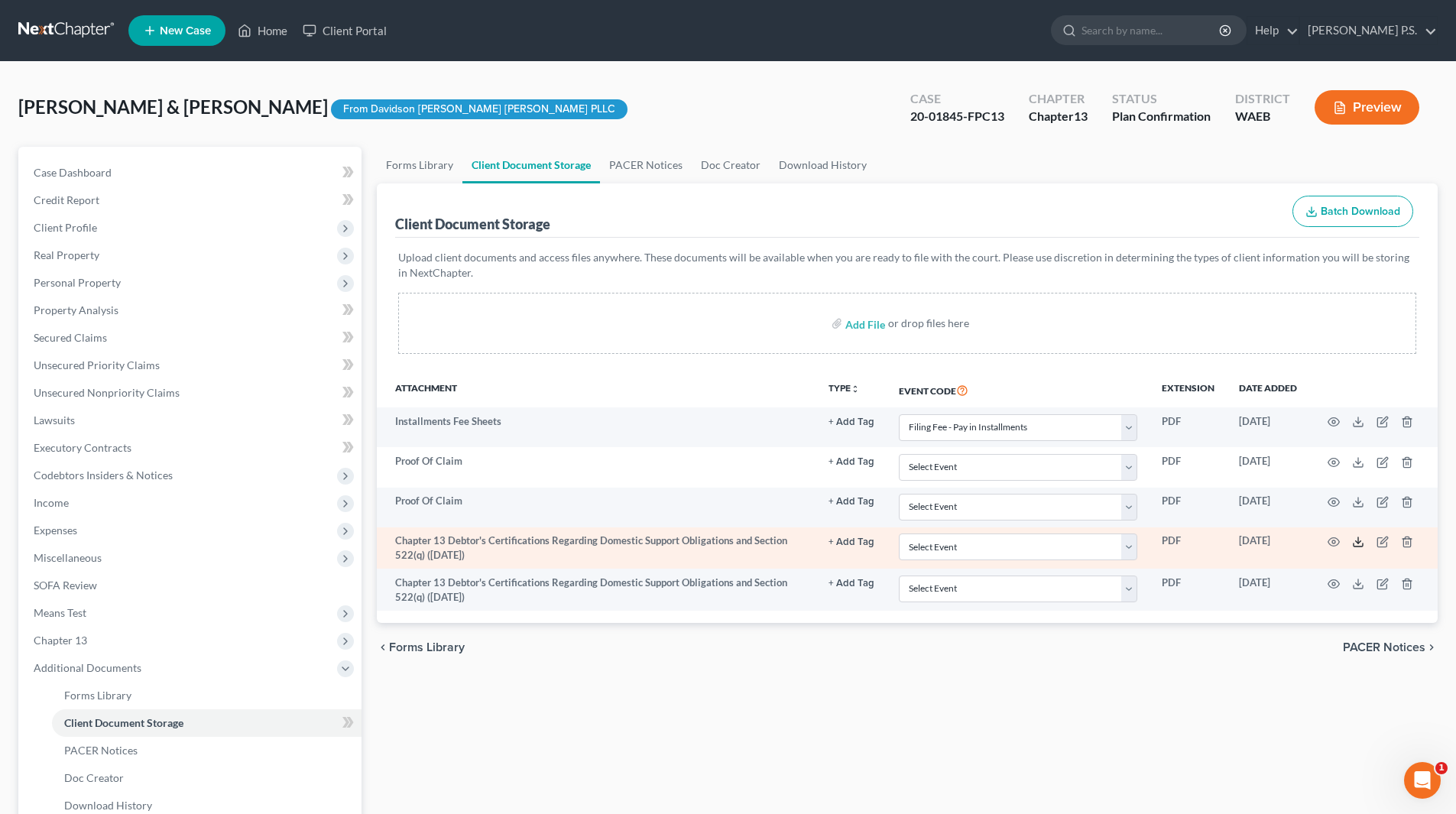
click at [1356, 547] on icon at bounding box center [1357, 546] width 9 height 3
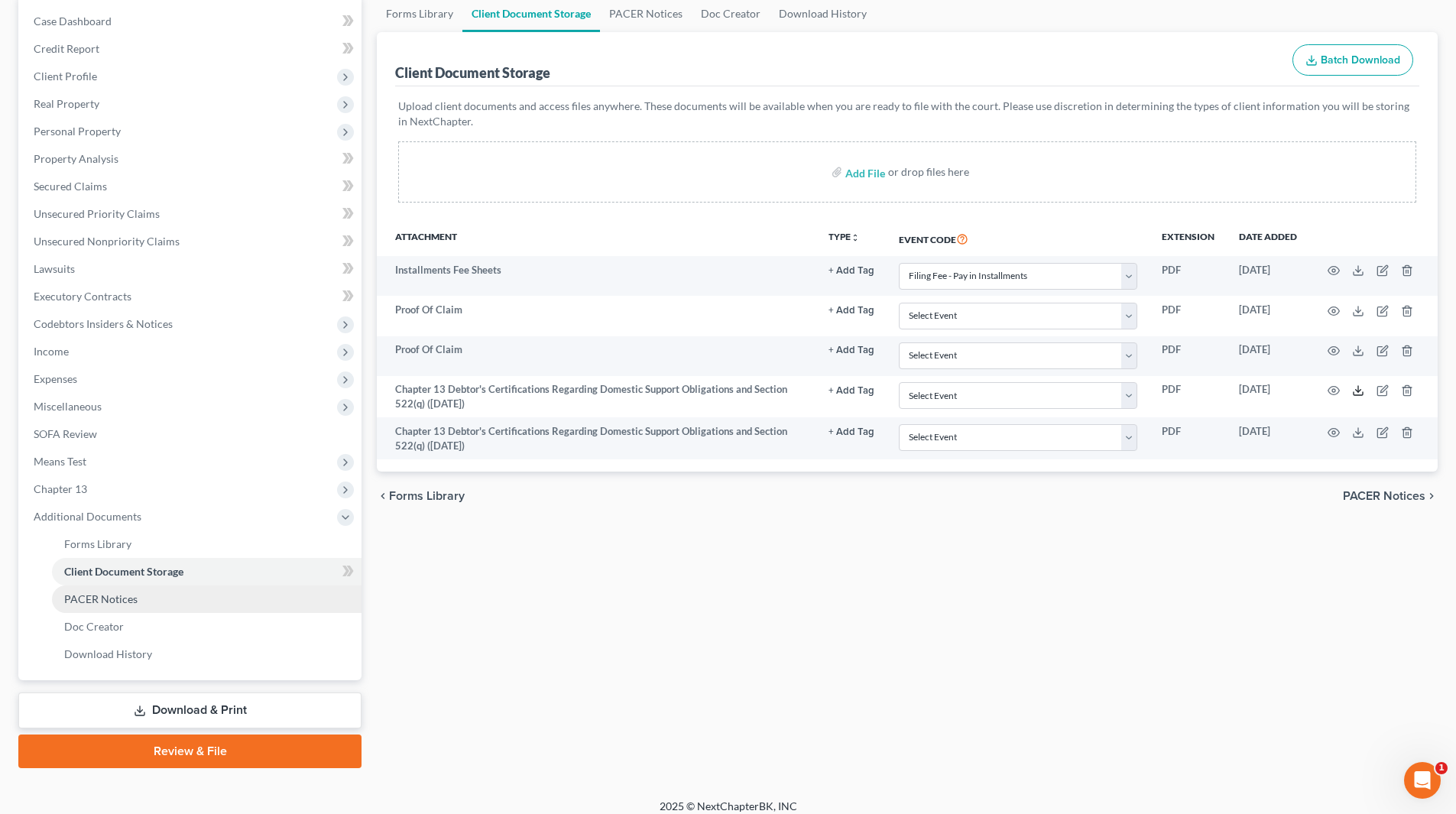
scroll to position [164, 0]
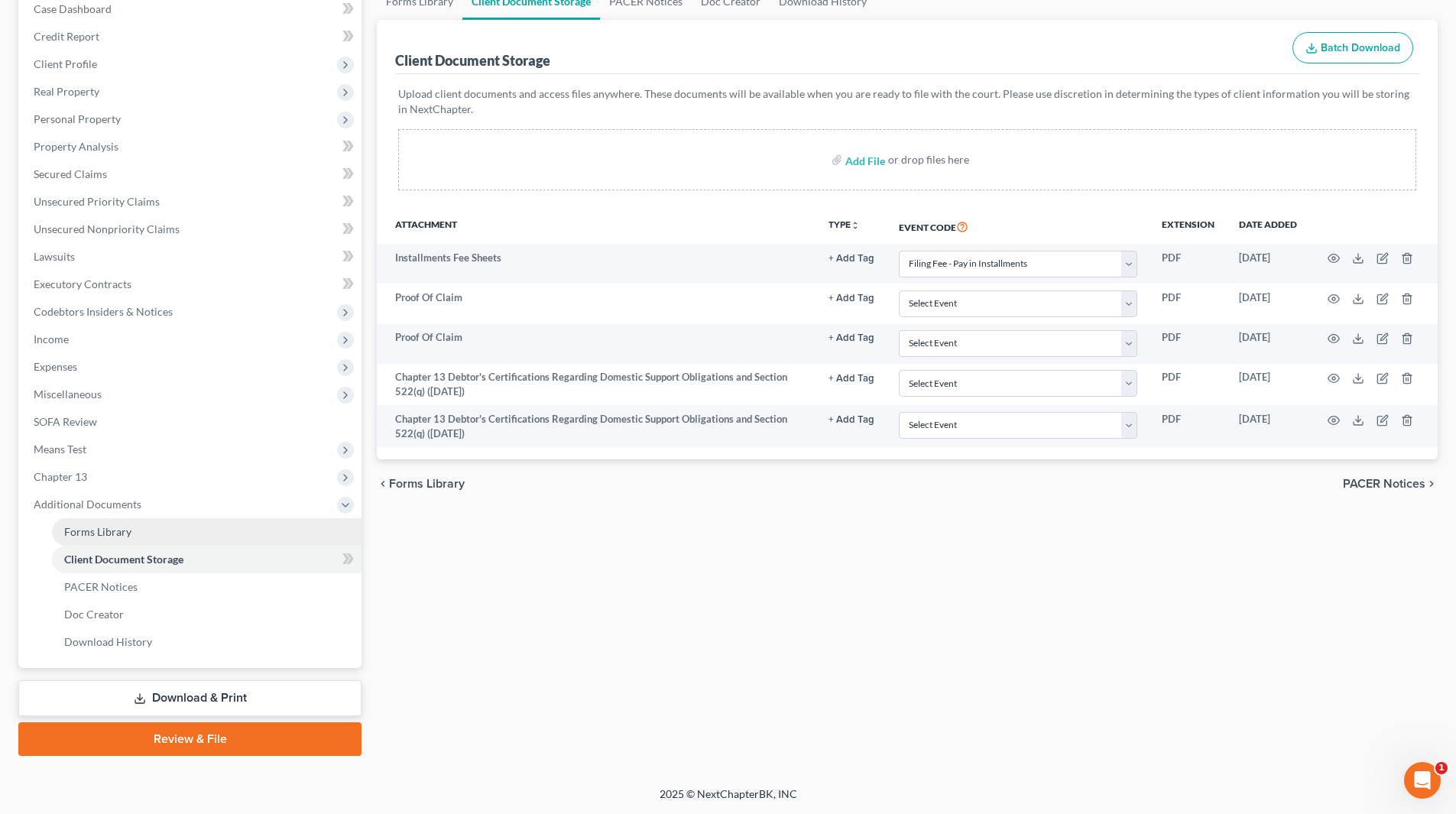
click at [245, 534] on link "Forms Library" at bounding box center [207, 532] width 310 height 27
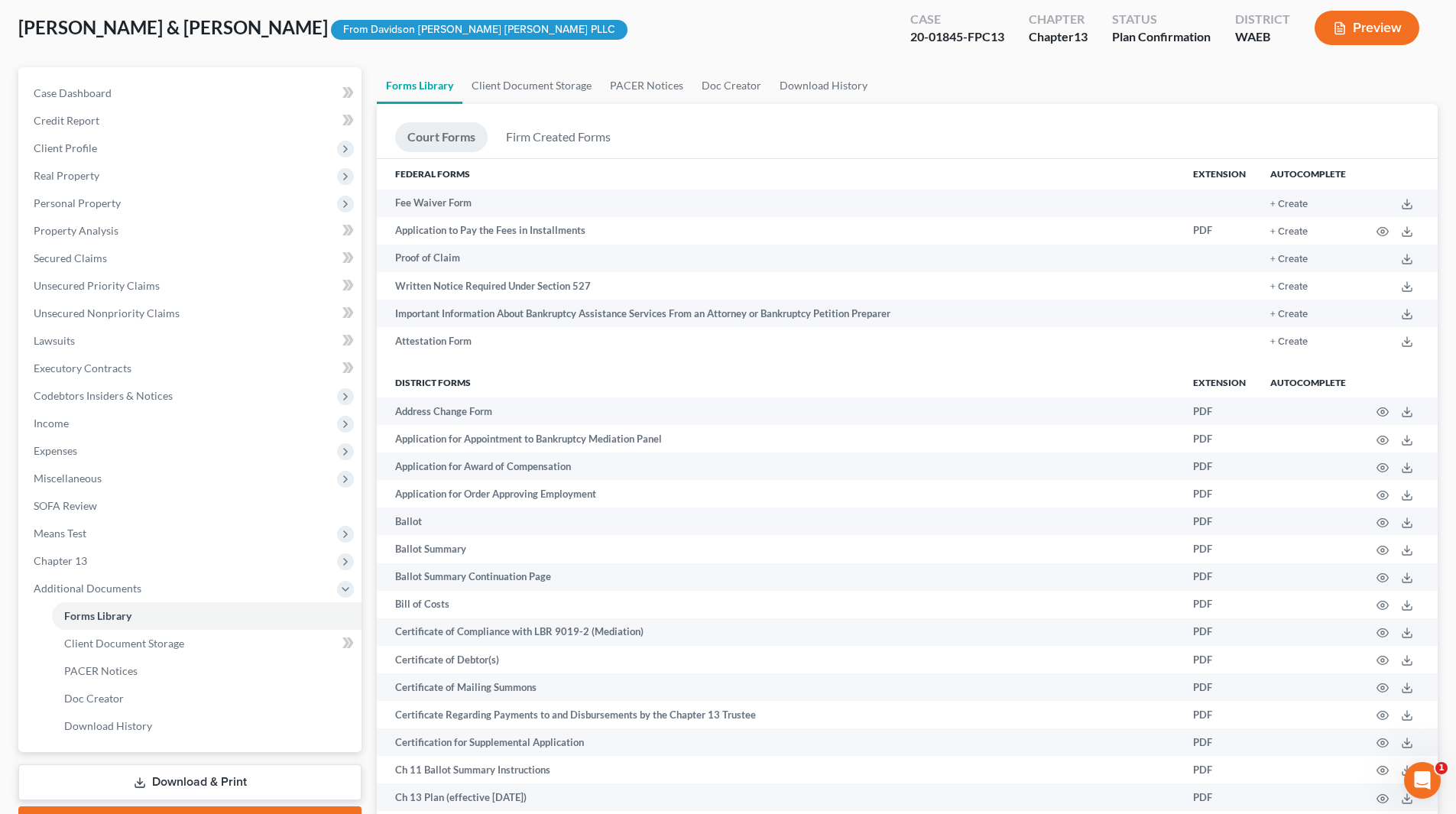
scroll to position [76, 0]
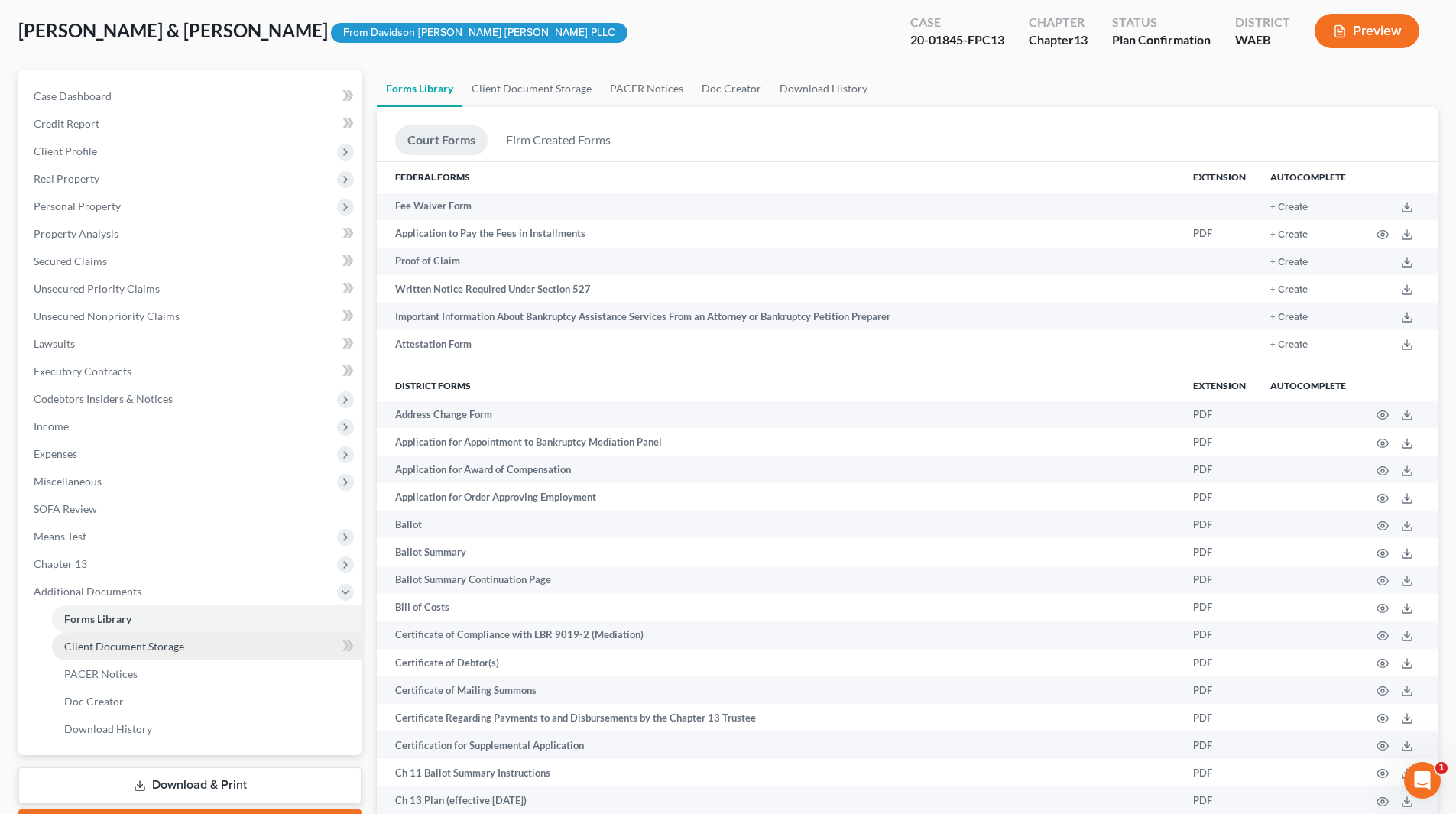
click at [195, 643] on link "Client Document Storage" at bounding box center [207, 647] width 310 height 27
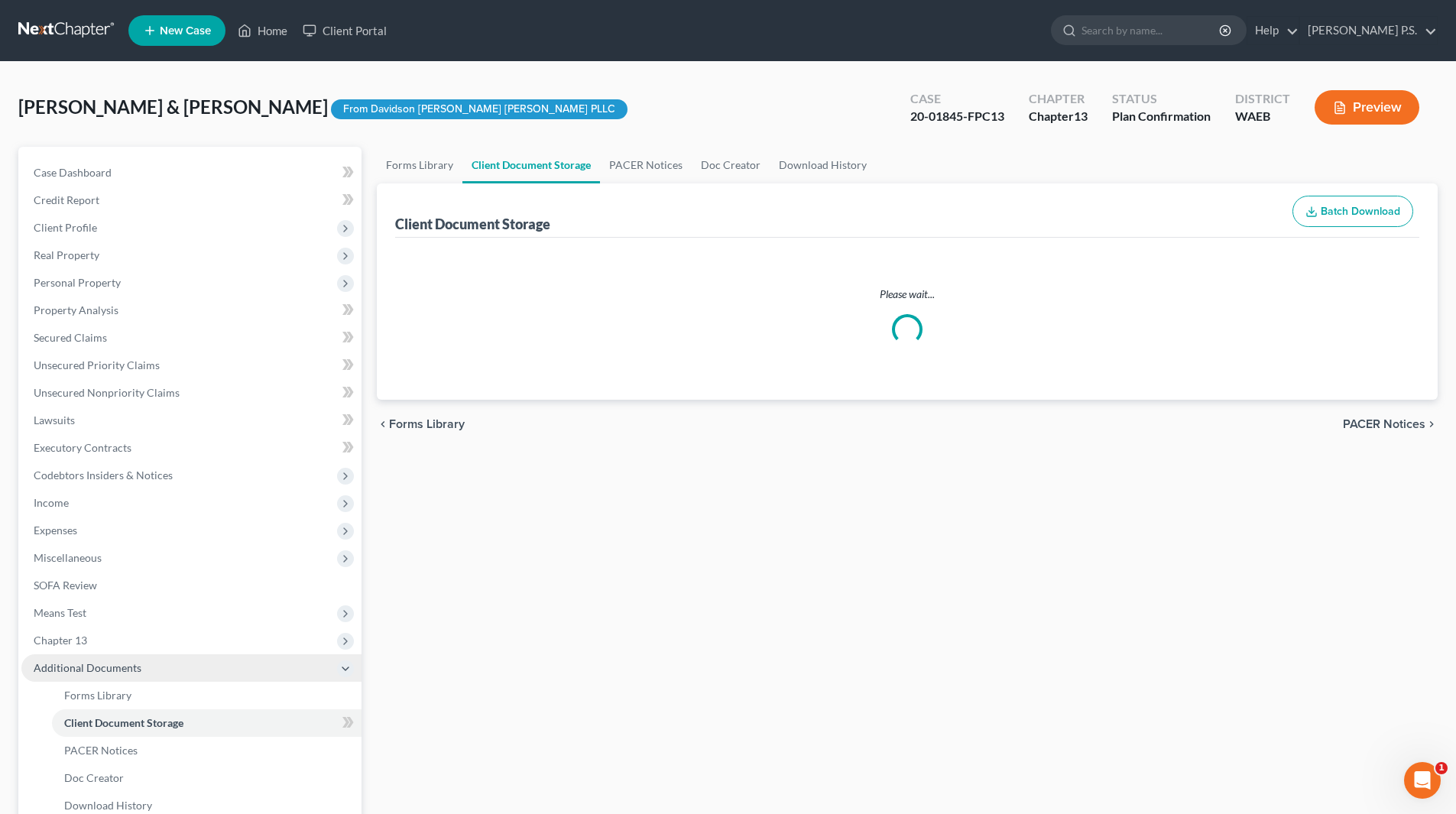
select select "8"
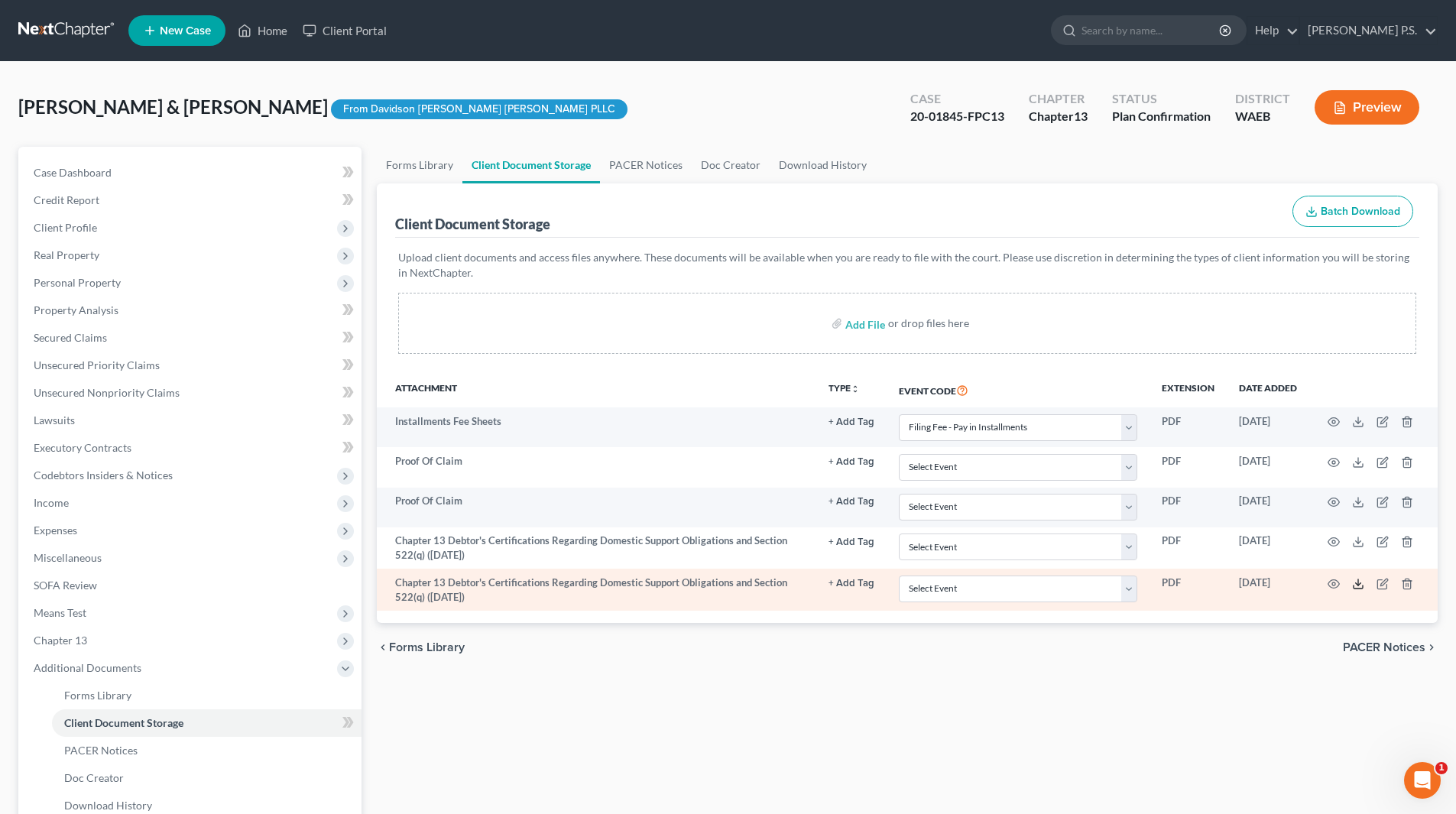
click at [1357, 585] on icon at bounding box center [1357, 584] width 12 height 12
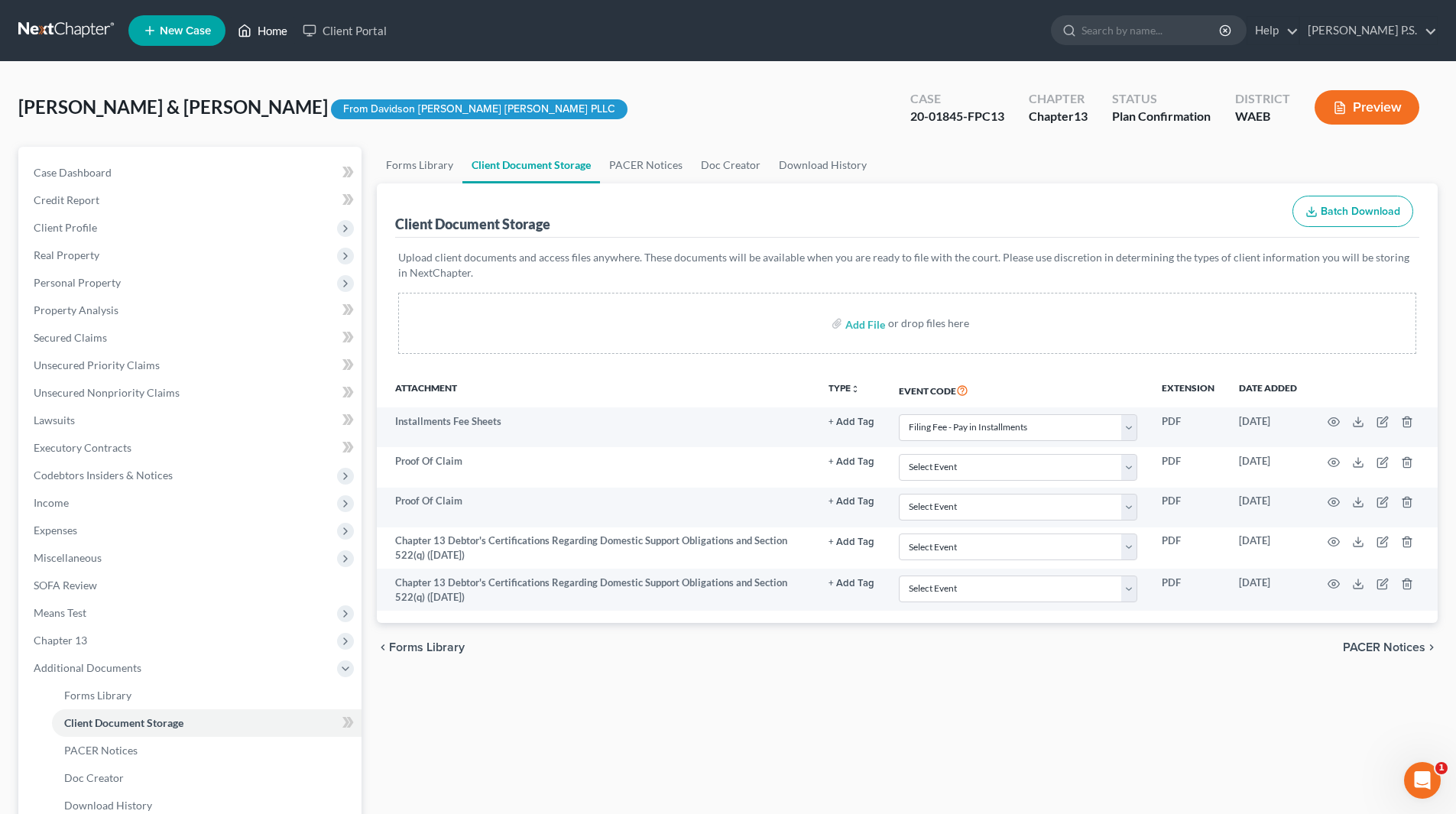
click at [280, 28] on link "Home" at bounding box center [262, 30] width 65 height 27
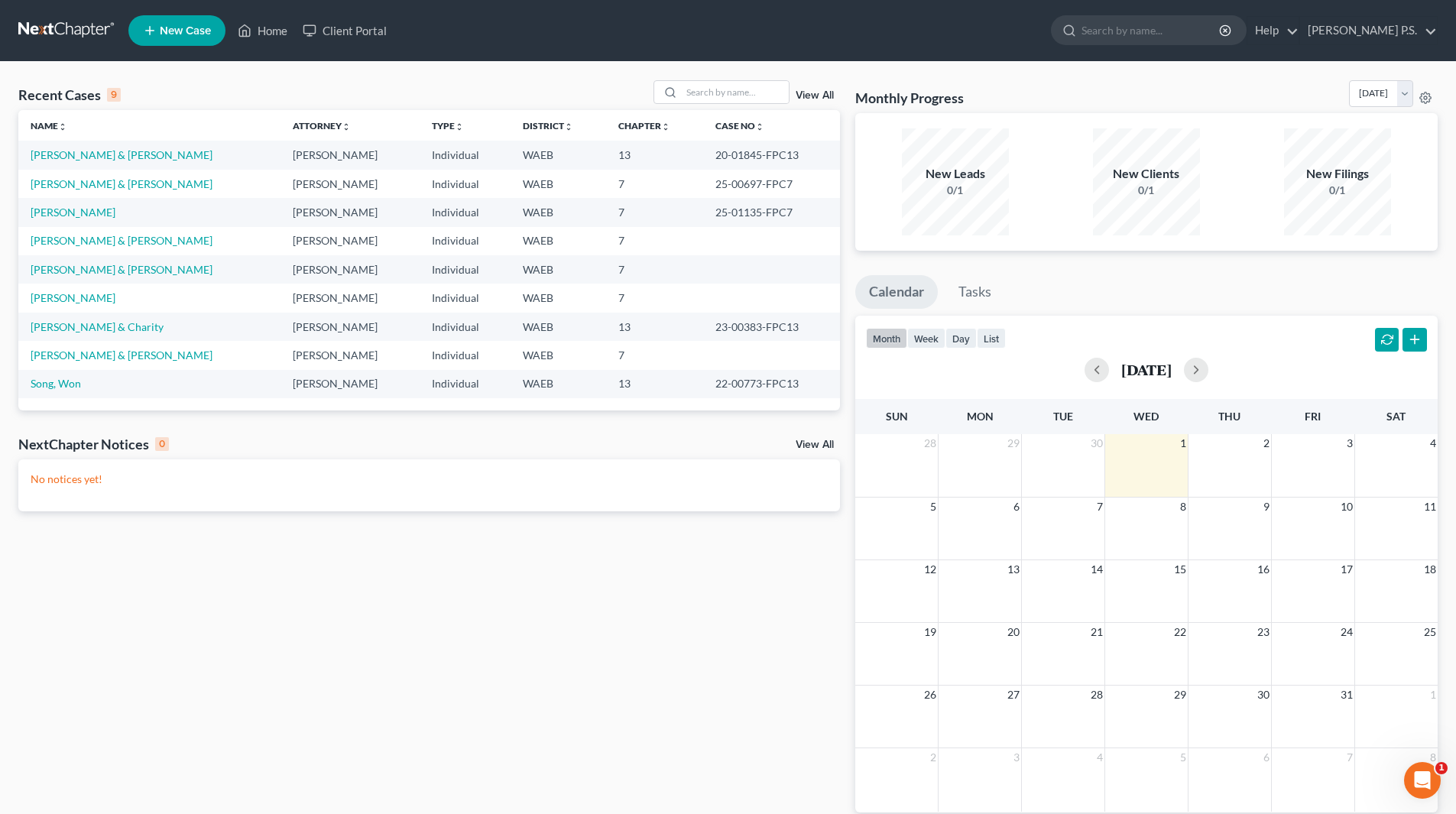
click at [821, 94] on link "View All" at bounding box center [814, 95] width 38 height 11
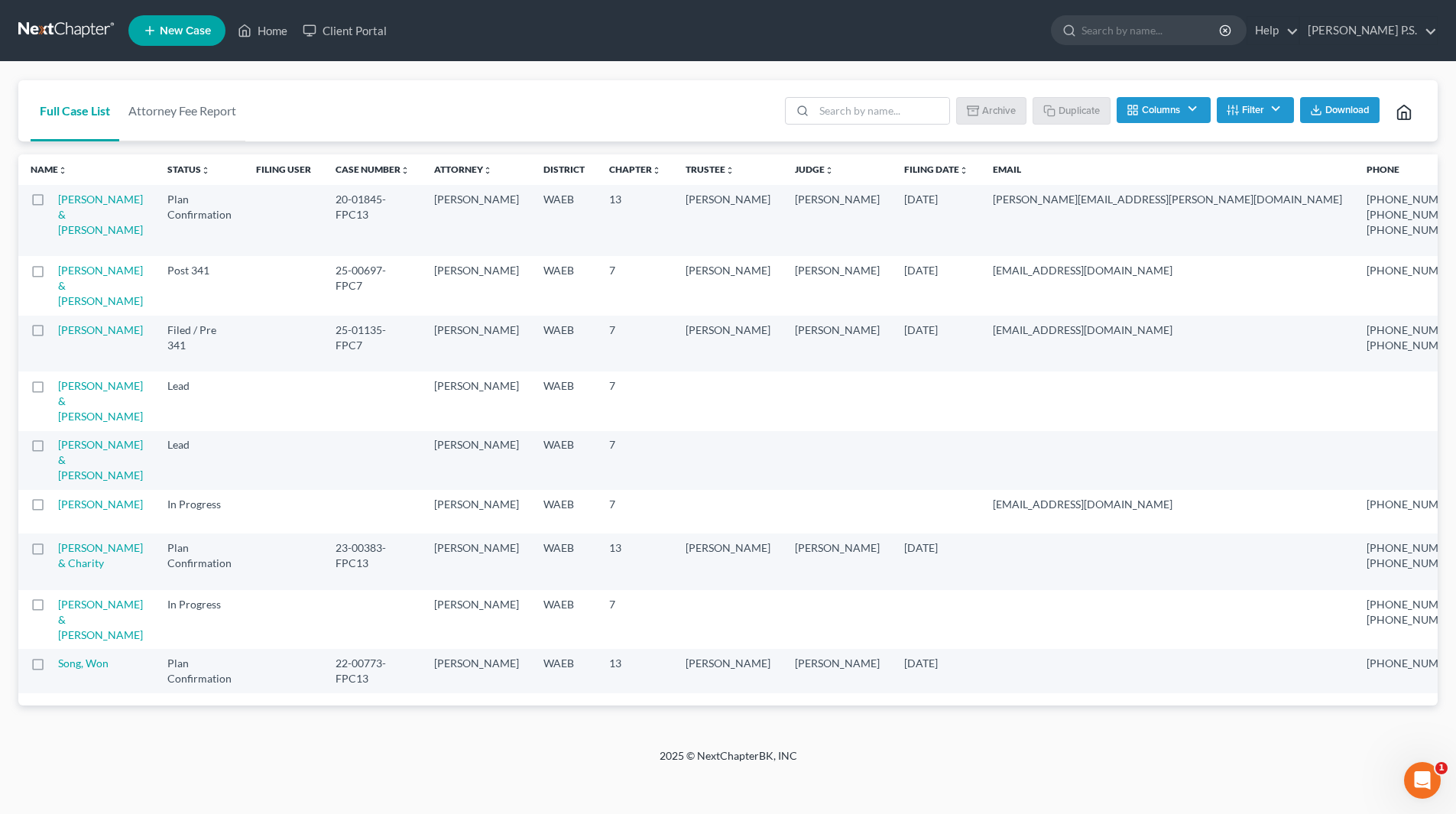
click at [1277, 108] on button "Filter" at bounding box center [1255, 109] width 77 height 26
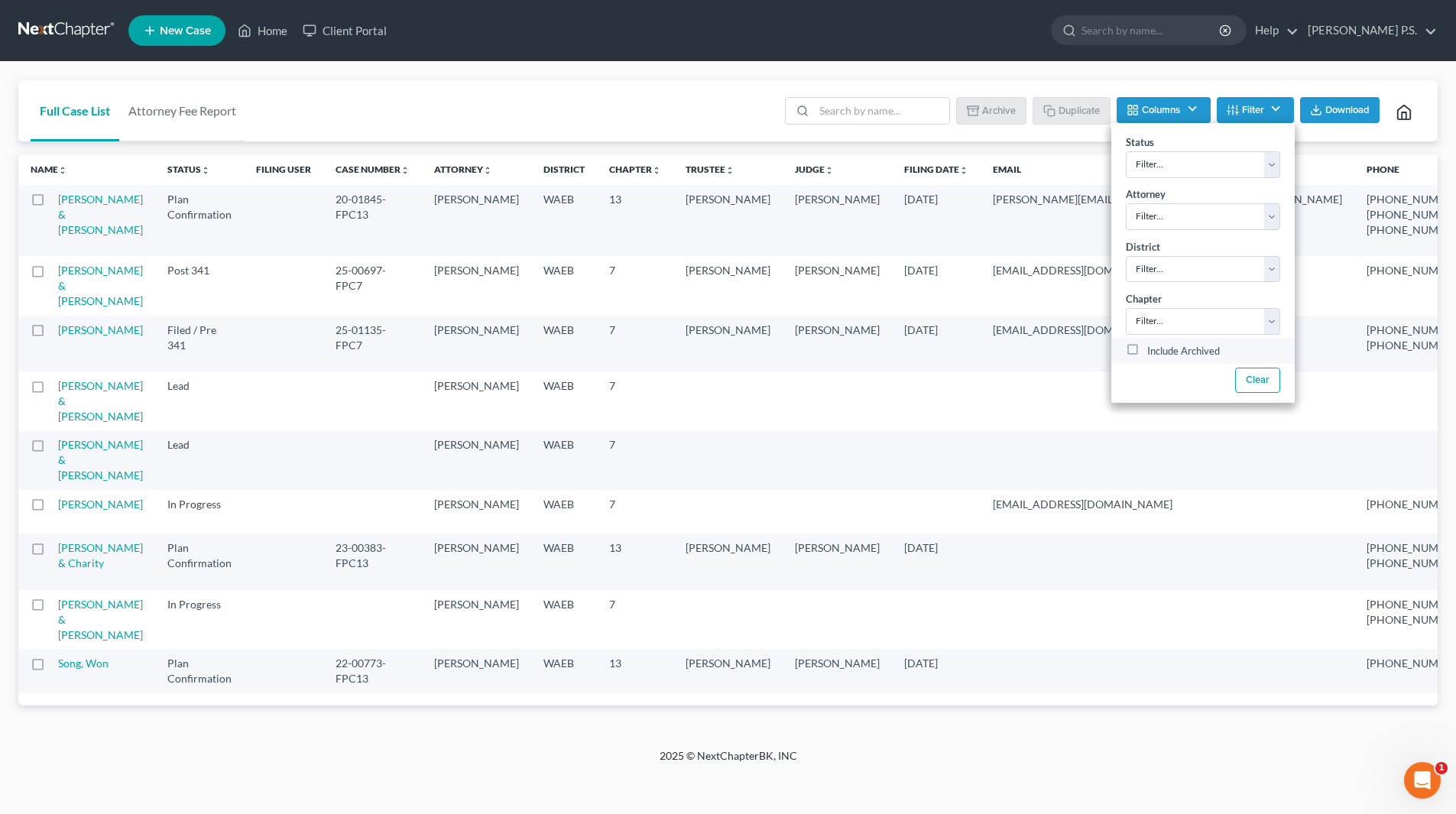
click at [1166, 351] on label "Include Archived" at bounding box center [1184, 352] width 73 height 18
click at [1163, 351] on input "Include Archived" at bounding box center [1158, 348] width 10 height 10
checkbox input "true"
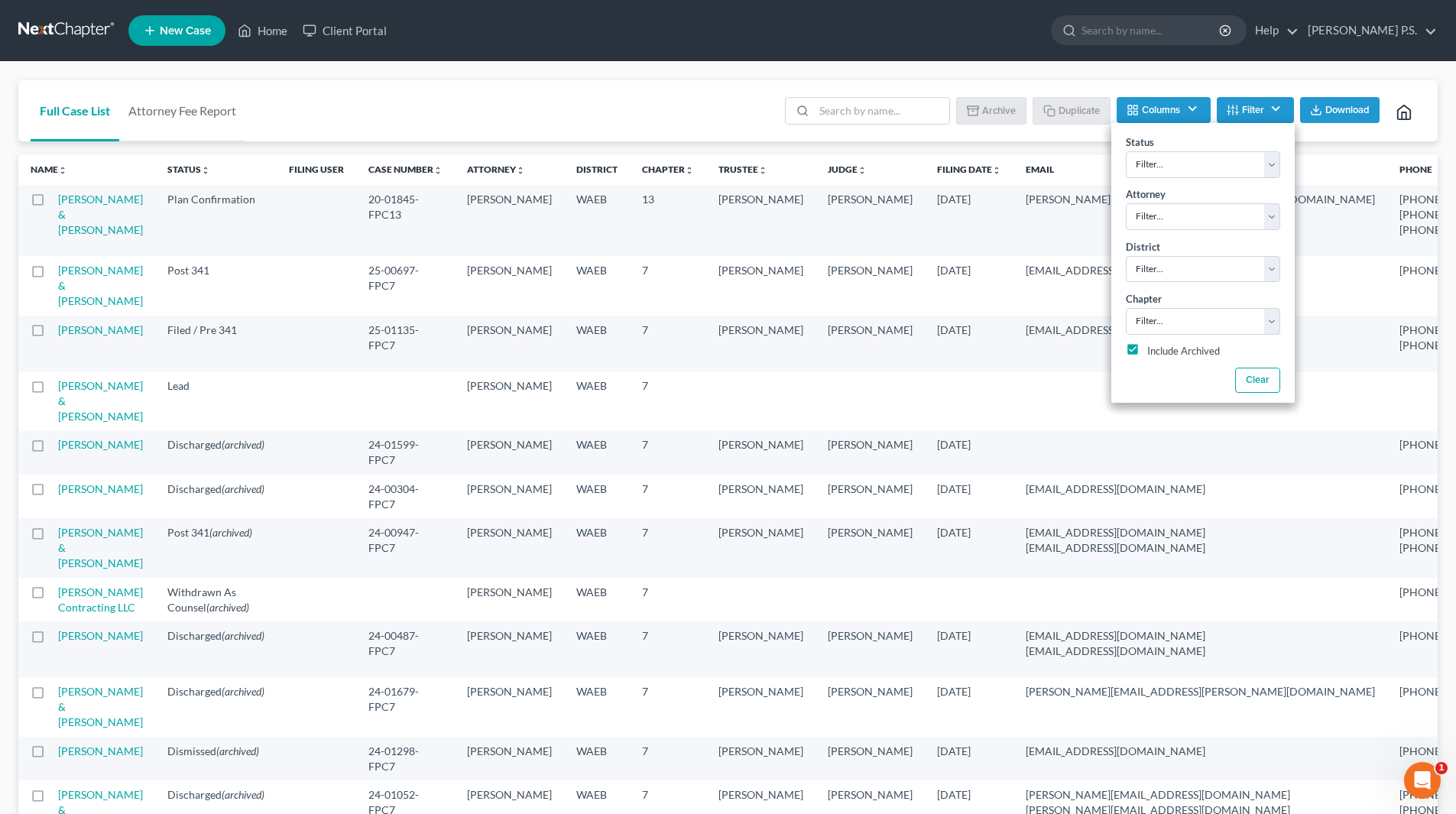
click at [586, 125] on div "Full Case List Attorney Fee Report Batch Download Archive Un-archive Duplicate …" at bounding box center [728, 111] width 1420 height 62
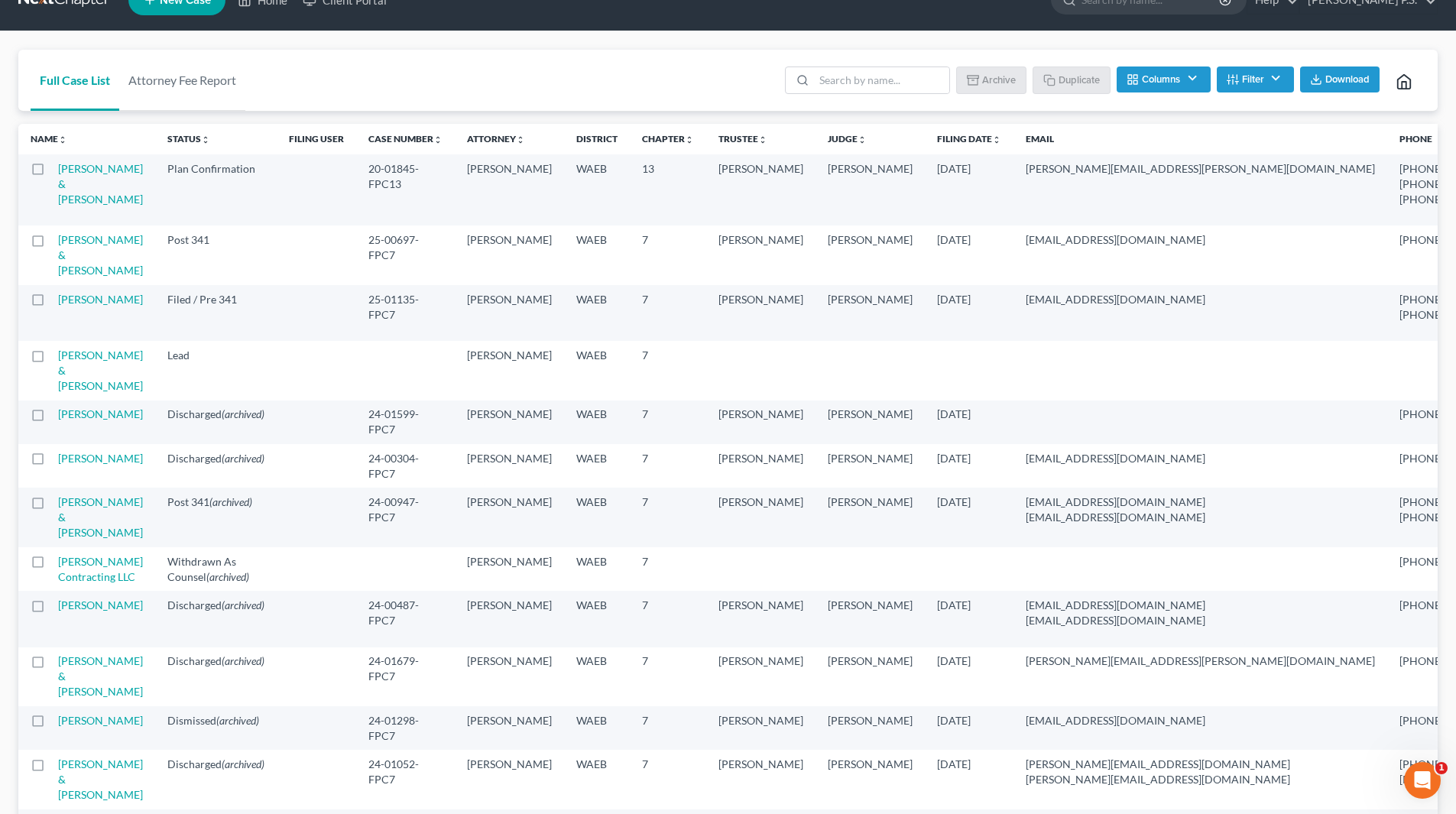
scroll to position [16, 0]
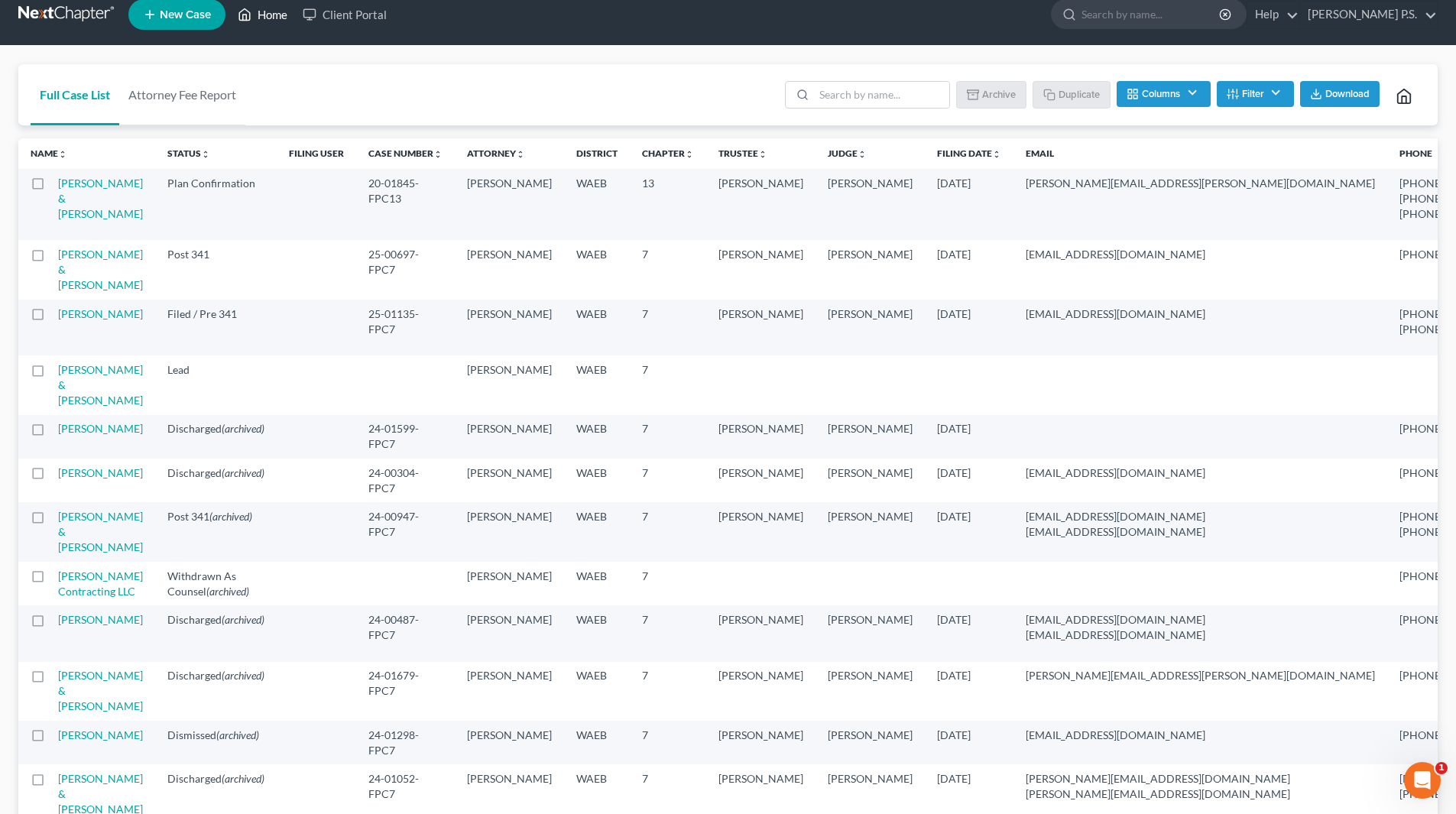
click at [263, 13] on link "Home" at bounding box center [262, 14] width 65 height 27
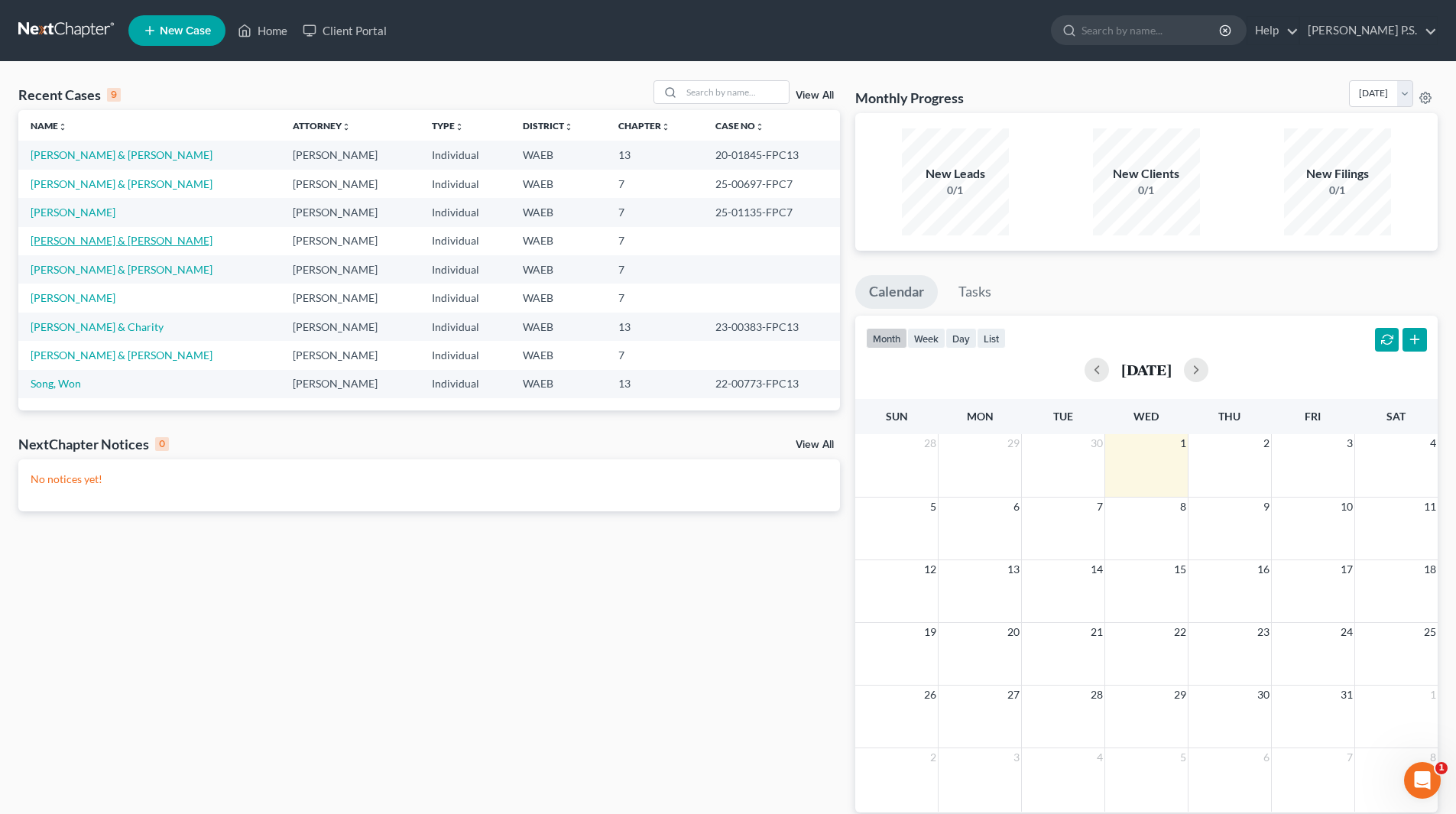
click at [130, 241] on link "[PERSON_NAME] & [PERSON_NAME]" at bounding box center [122, 241] width 182 height 13
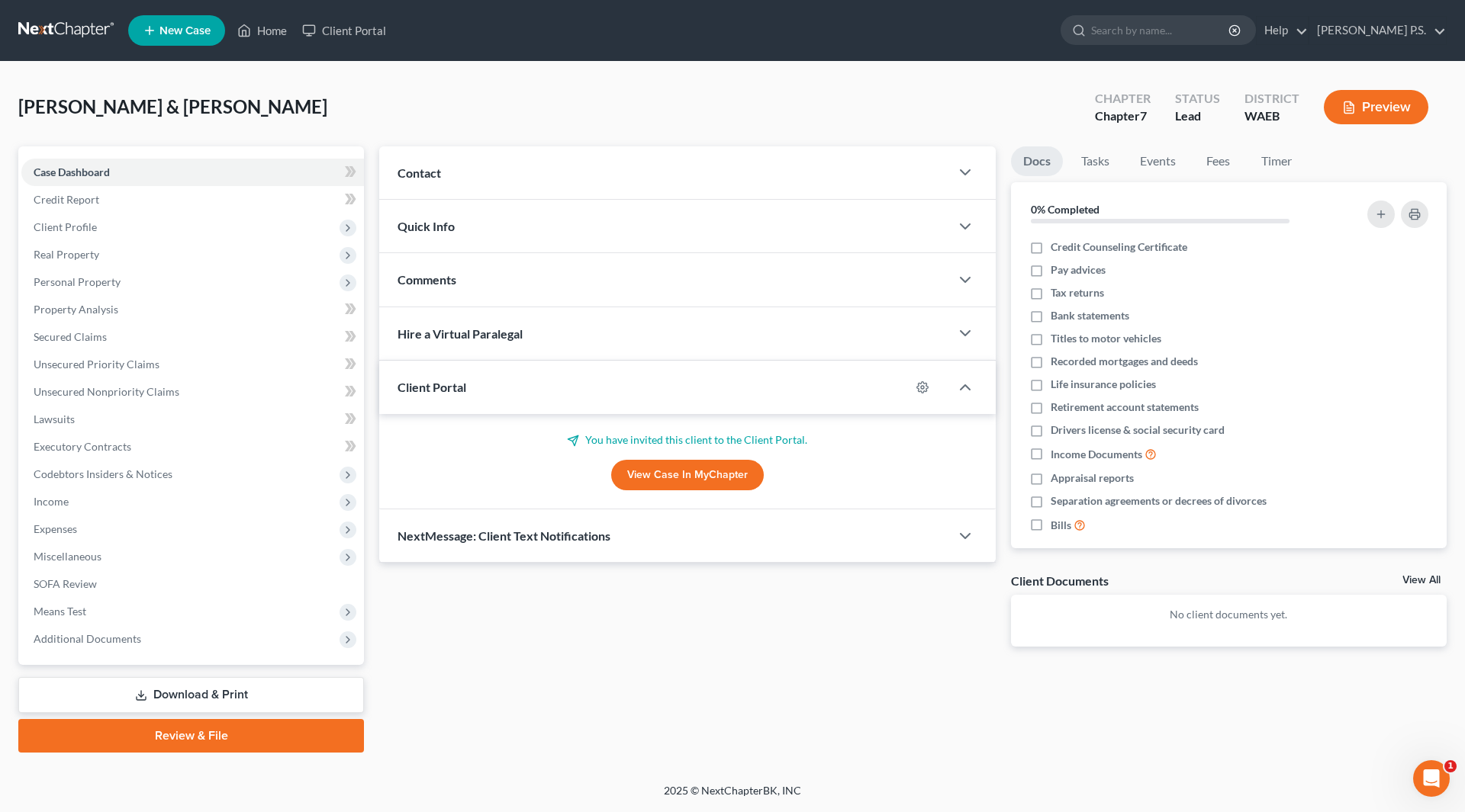
click at [668, 226] on div "Quick Info" at bounding box center [664, 226] width 571 height 53
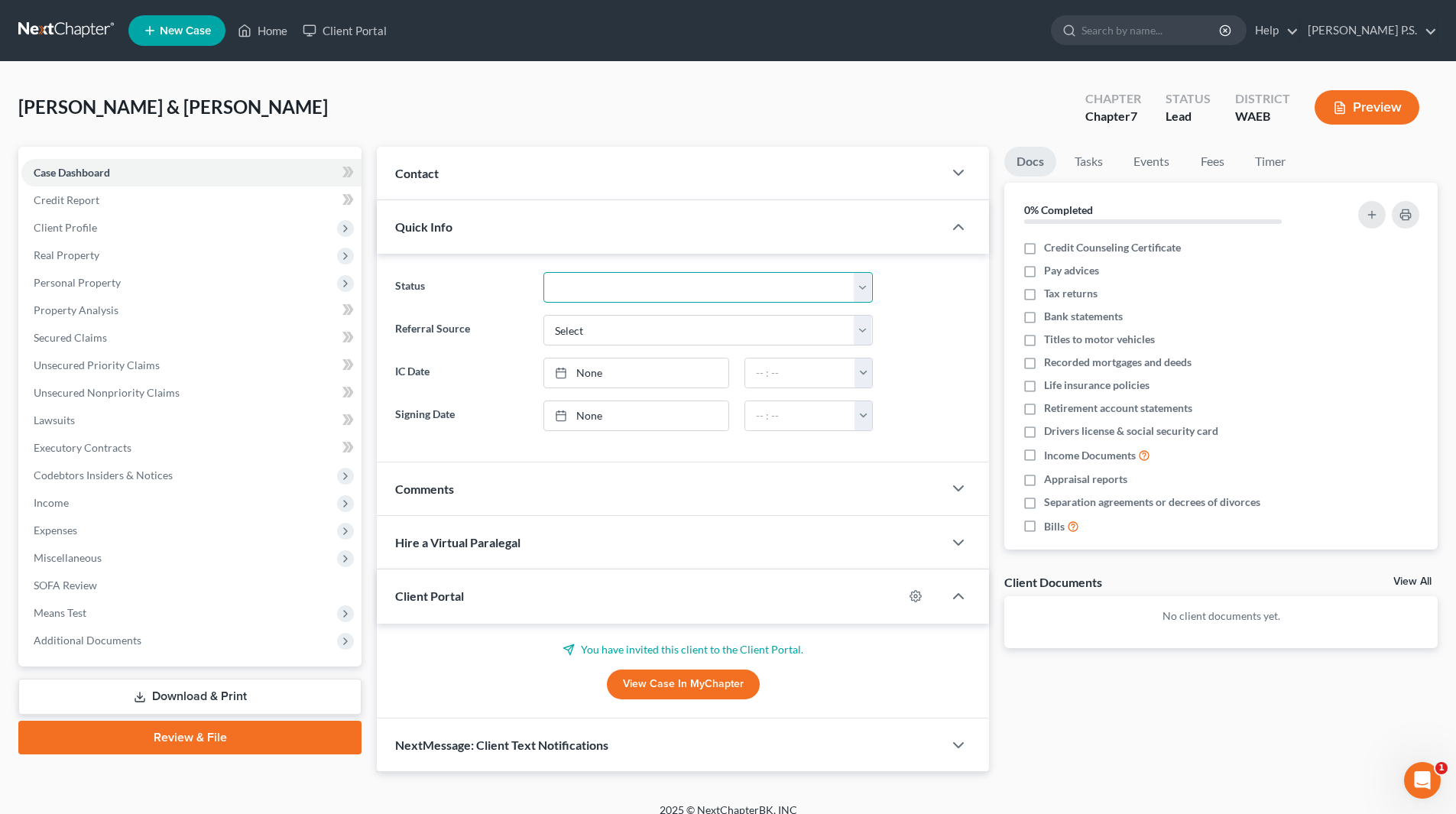
click at [626, 292] on select "Discharged Discharged & Reported Discharge Litigation Dismissal Notice Dismisse…" at bounding box center [709, 287] width 329 height 31
select select "23"
click at [544, 272] on select "Discharged Discharged & Reported Discharge Litigation Dismissal Notice Dismisse…" at bounding box center [709, 287] width 329 height 31
click at [258, 31] on link "Home" at bounding box center [262, 30] width 65 height 27
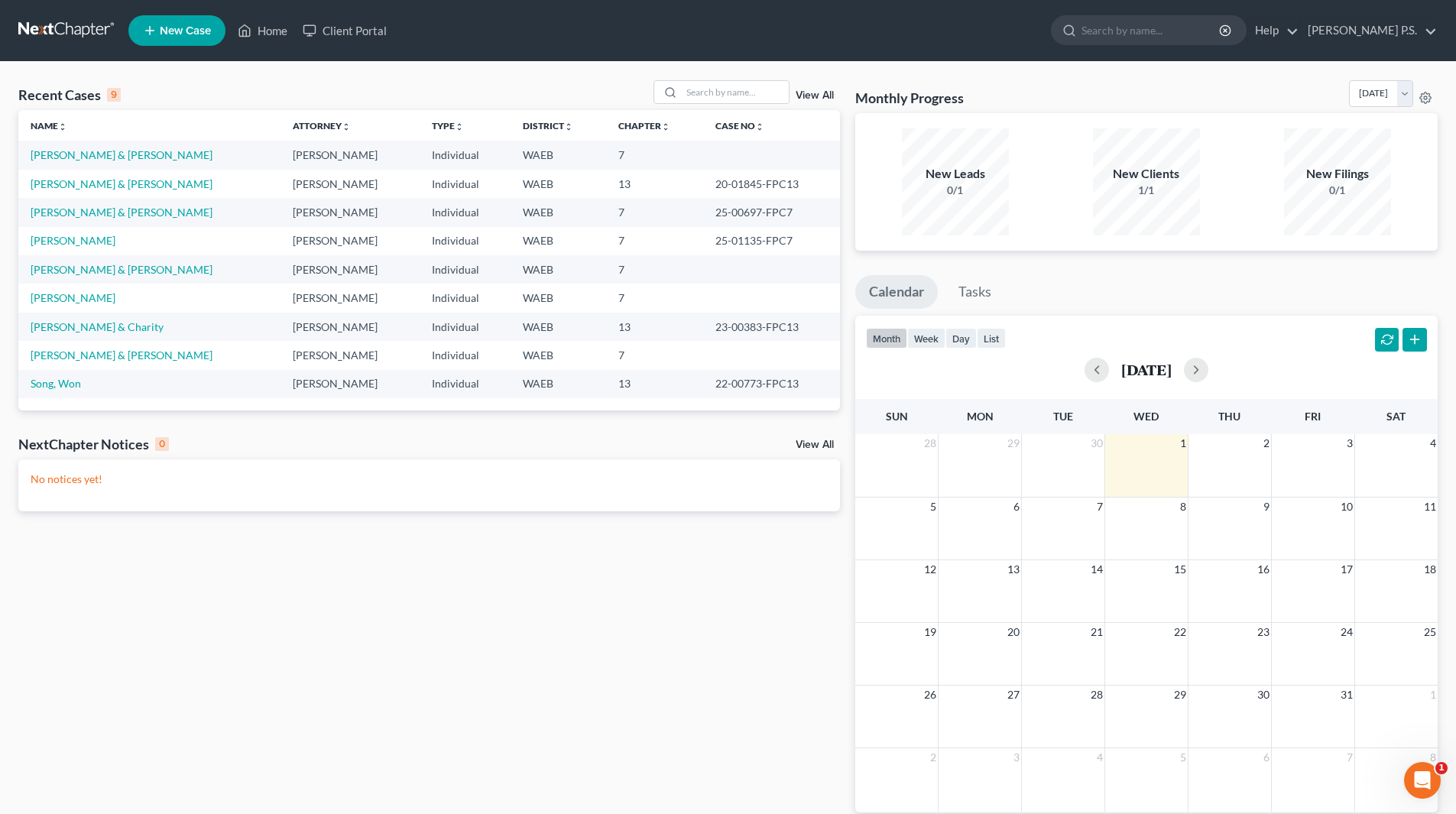
click at [823, 94] on link "View All" at bounding box center [814, 95] width 38 height 11
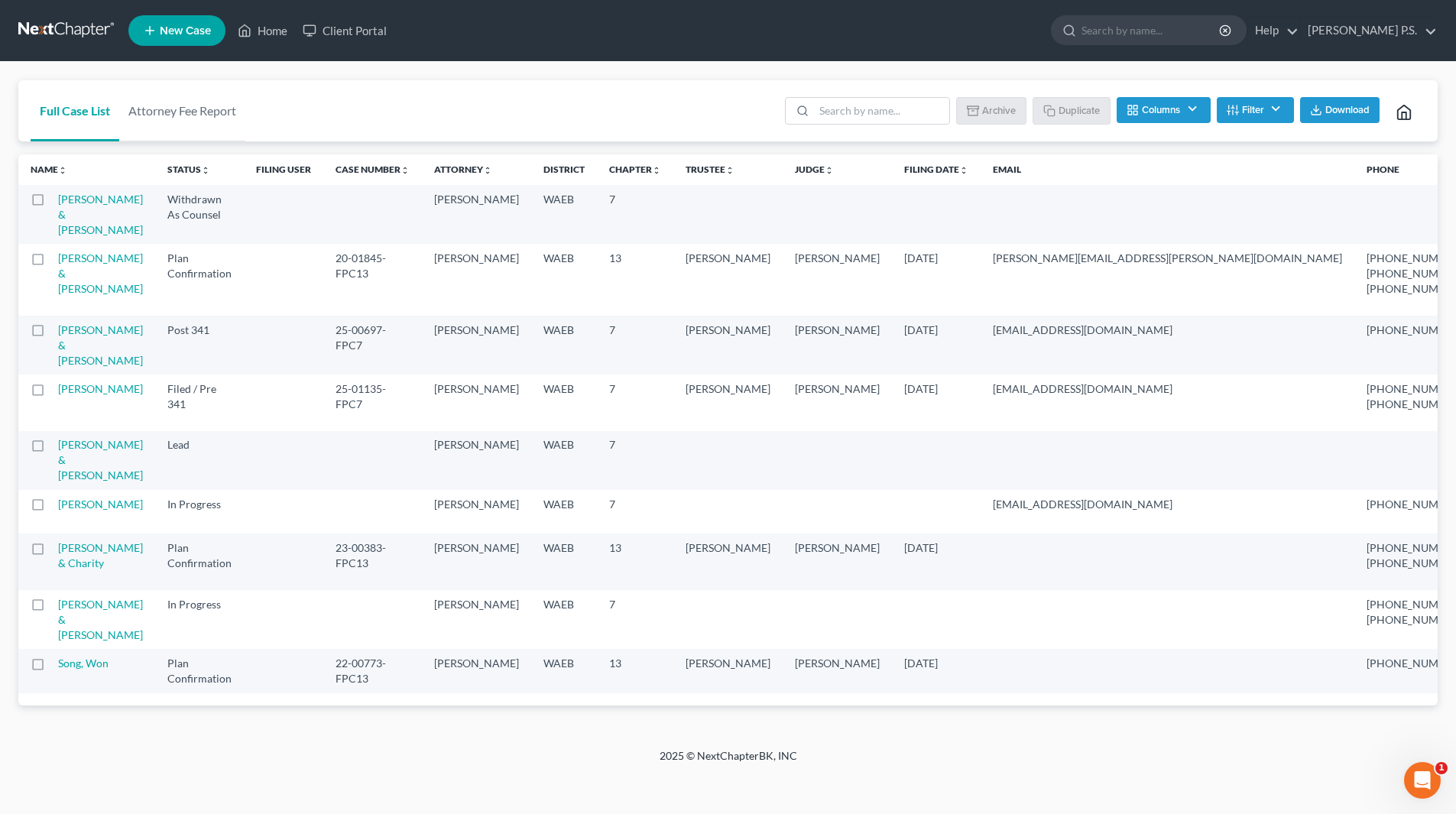
click at [52, 204] on label at bounding box center [52, 204] width 0 height 0
click at [58, 200] on input "checkbox" at bounding box center [63, 197] width 10 height 10
click at [997, 115] on button "Archive" at bounding box center [993, 109] width 69 height 26
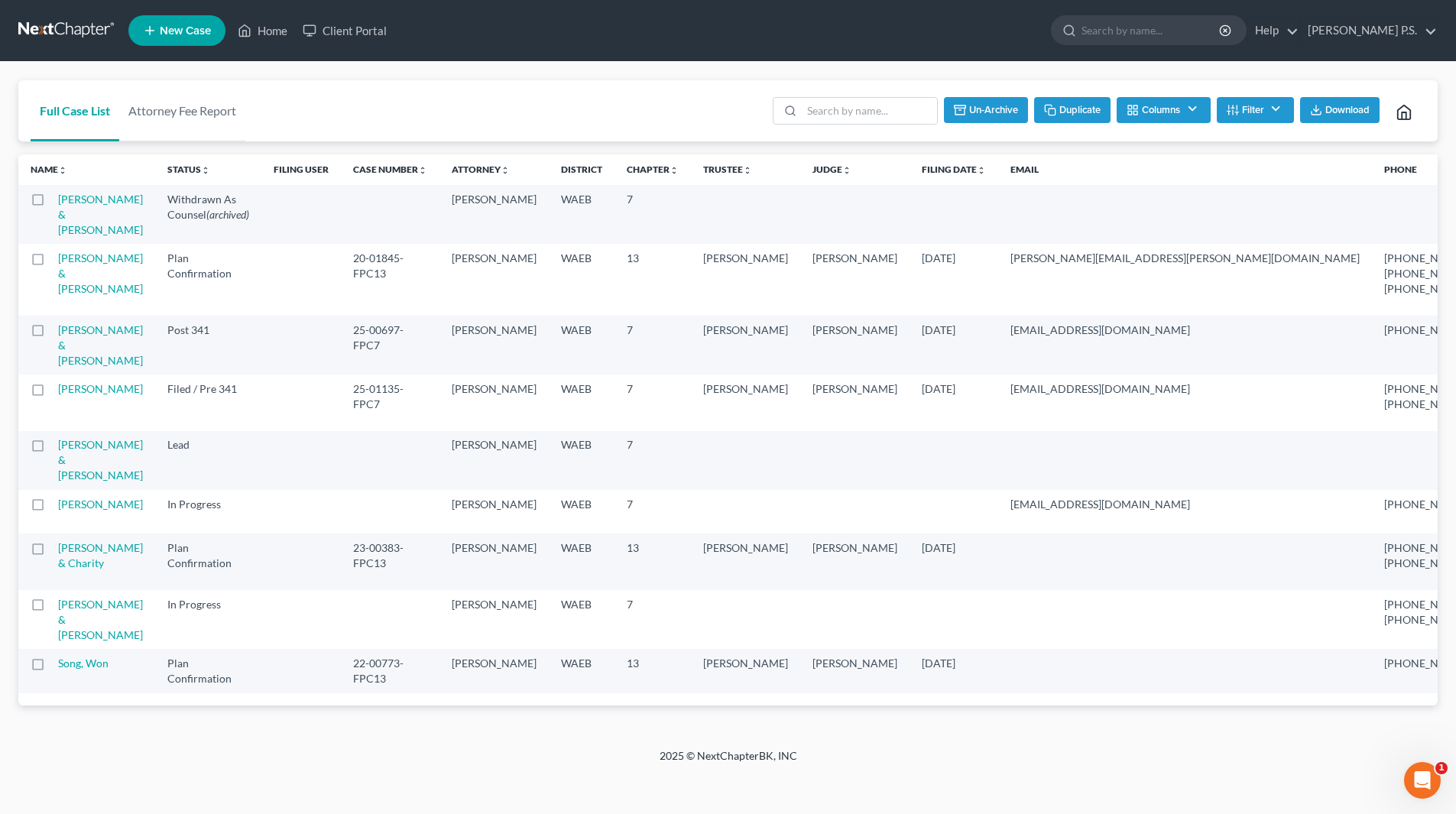
checkbox input "false"
click at [334, 26] on link "Client Portal" at bounding box center [344, 30] width 99 height 27
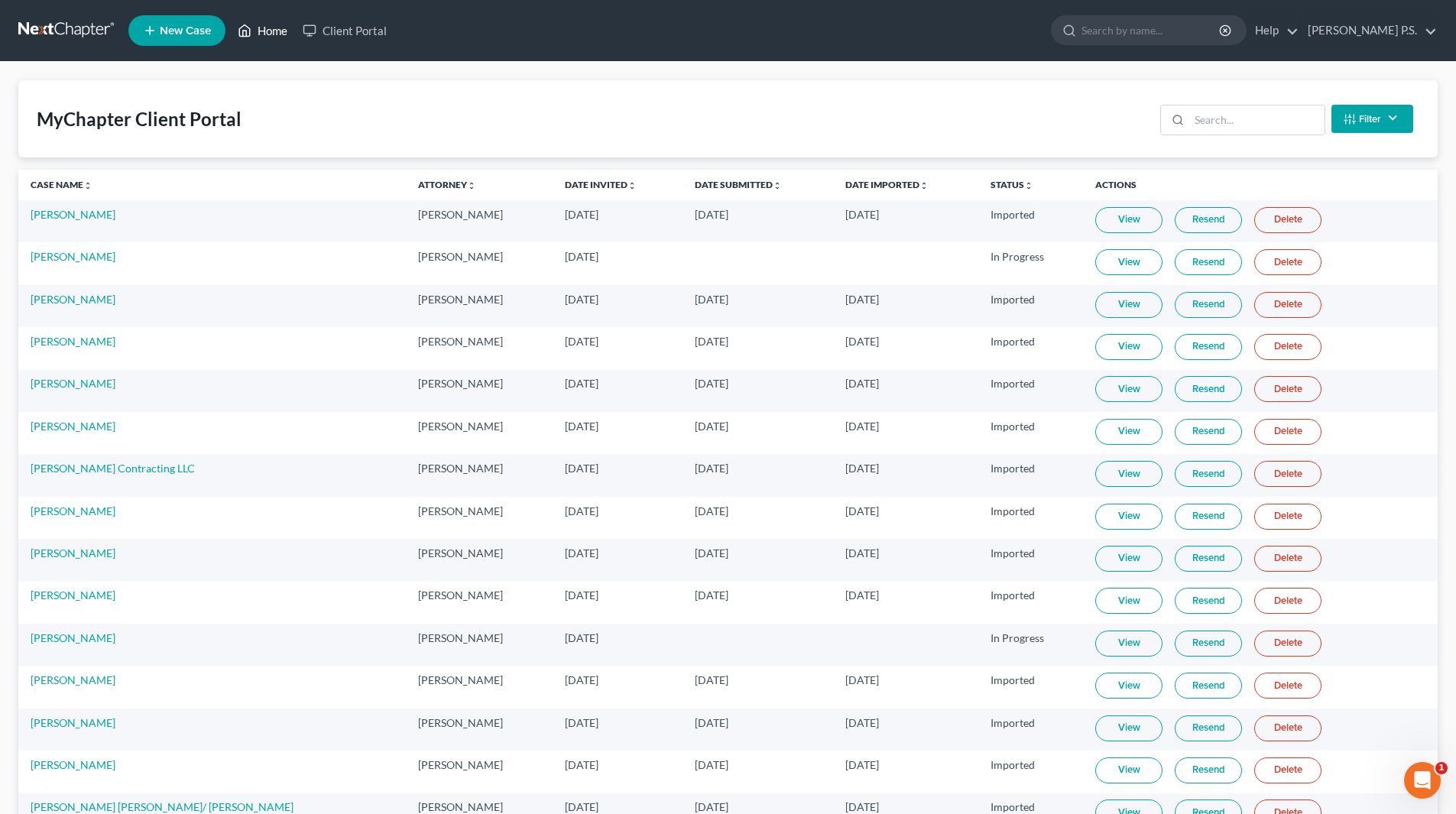
click at [270, 26] on link "Home" at bounding box center [262, 30] width 65 height 27
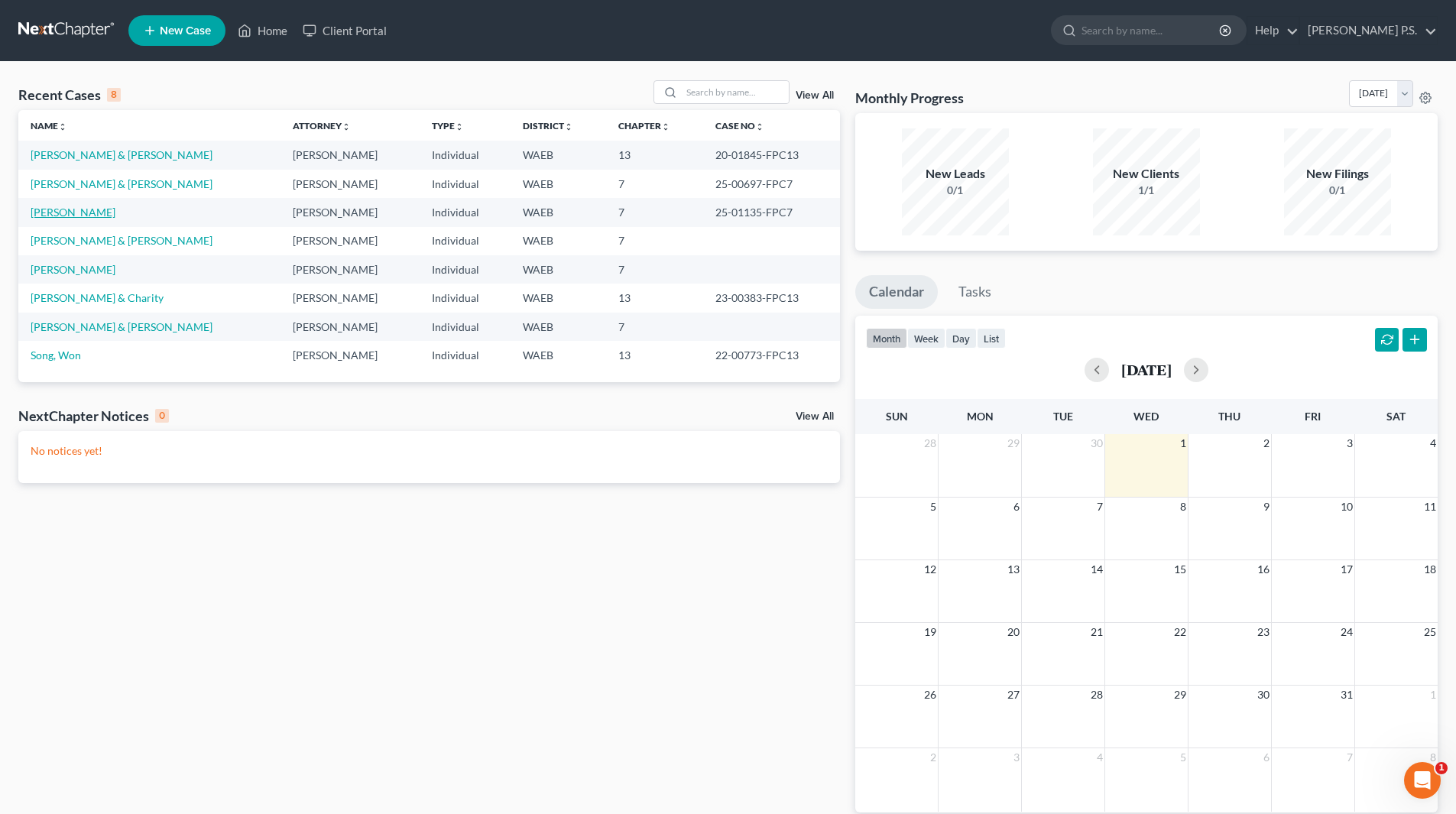
click at [94, 210] on link "[PERSON_NAME]" at bounding box center [73, 212] width 84 height 13
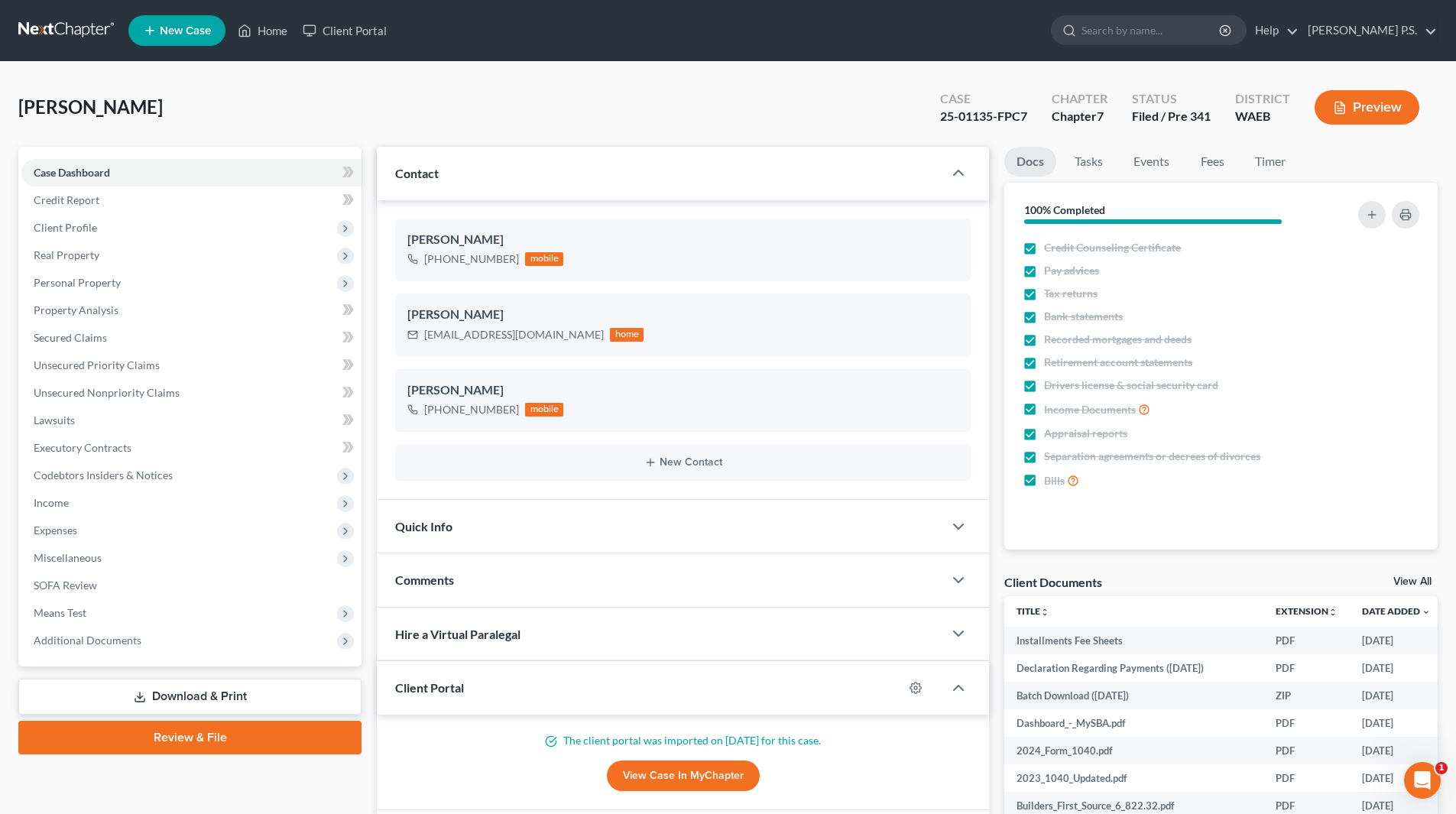
click at [573, 527] on div "Quick Info" at bounding box center [660, 527] width 566 height 53
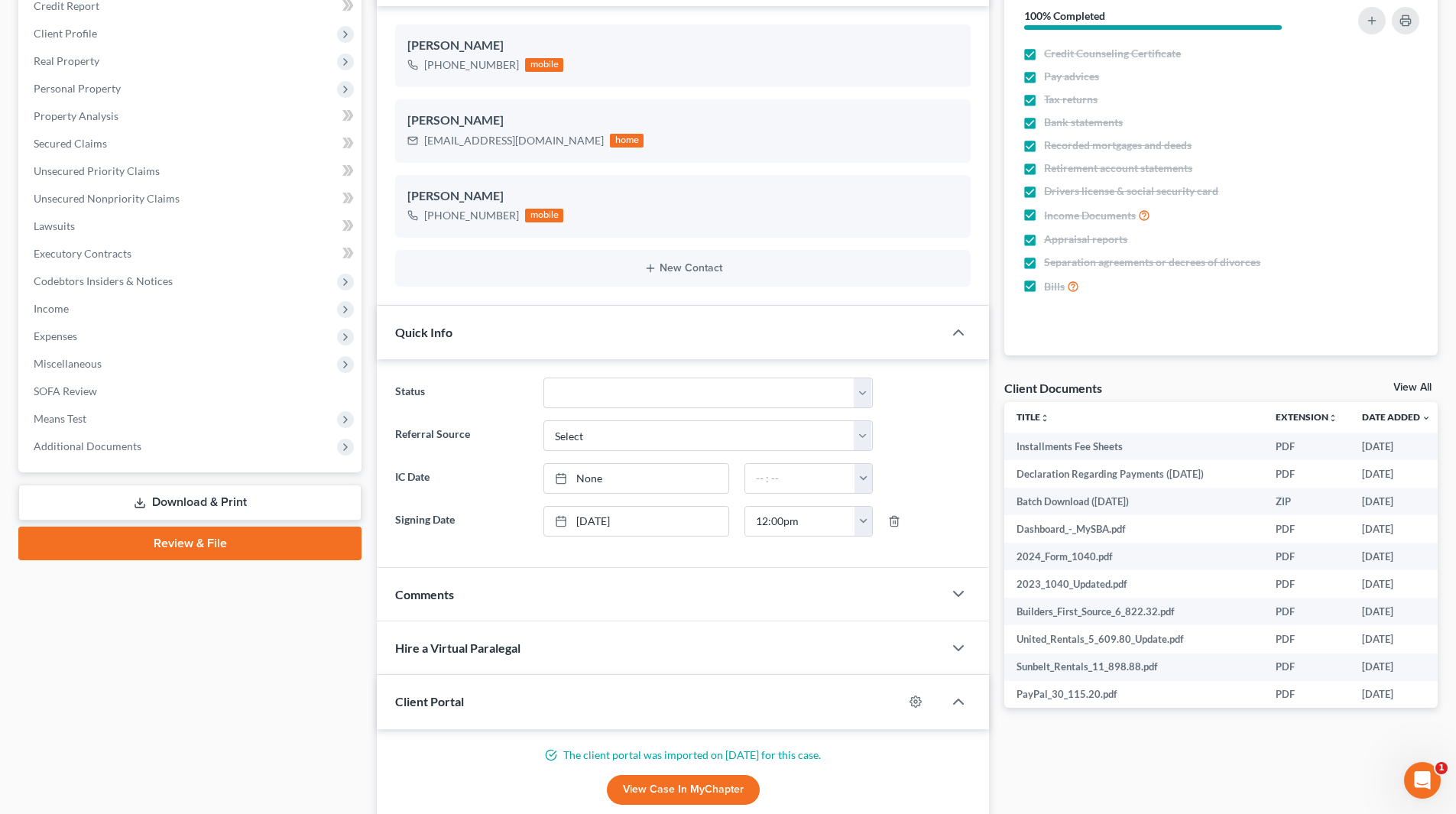
scroll to position [229, 0]
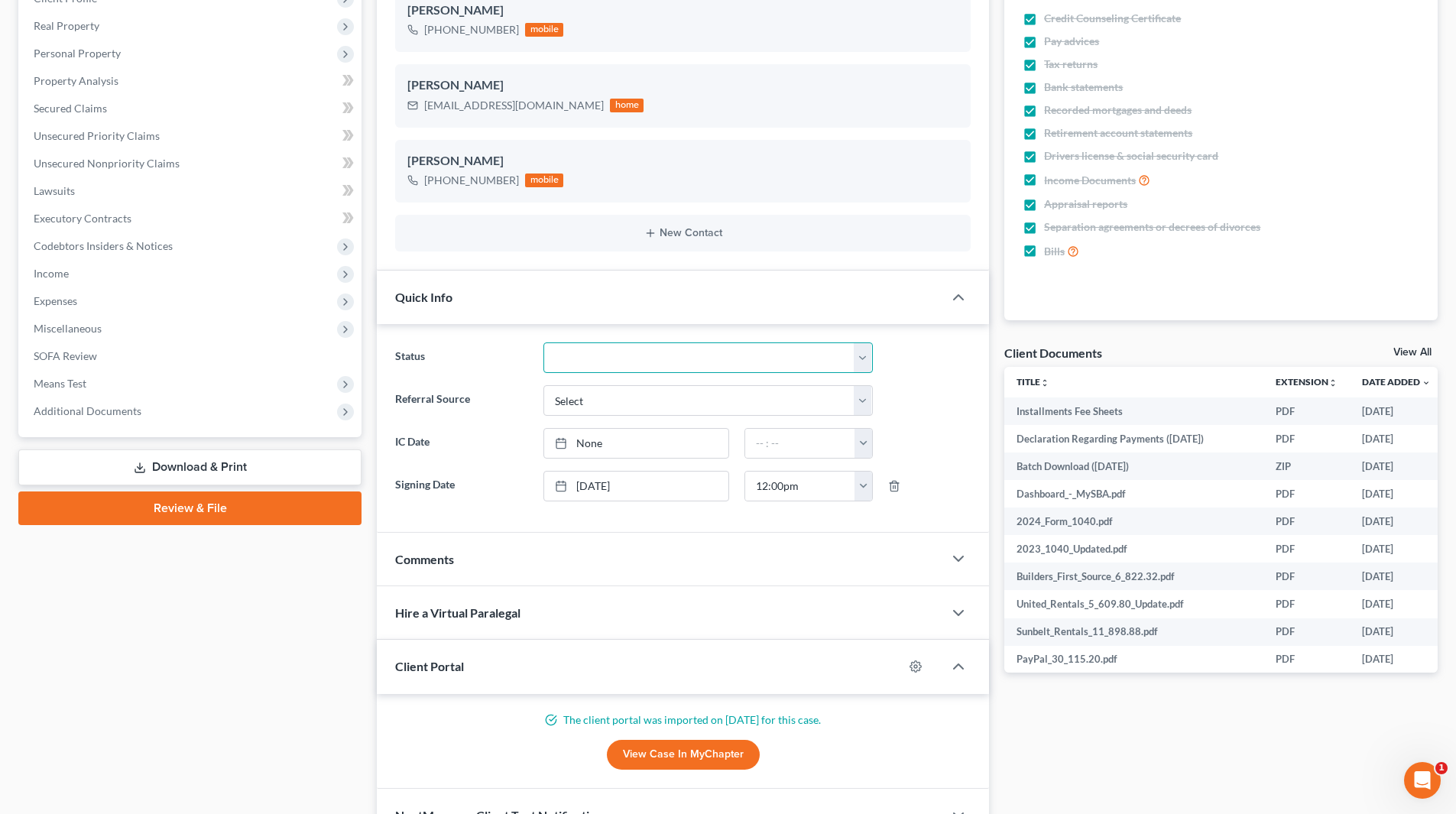
click at [621, 362] on select "Discharged Discharged & Reported Discharge Litigation Dismissal Notice Dismisse…" at bounding box center [709, 358] width 329 height 31
select select "15"
click at [544, 343] on select "Discharged Discharged & Reported Discharge Litigation Dismissal Notice Dismisse…" at bounding box center [709, 358] width 329 height 31
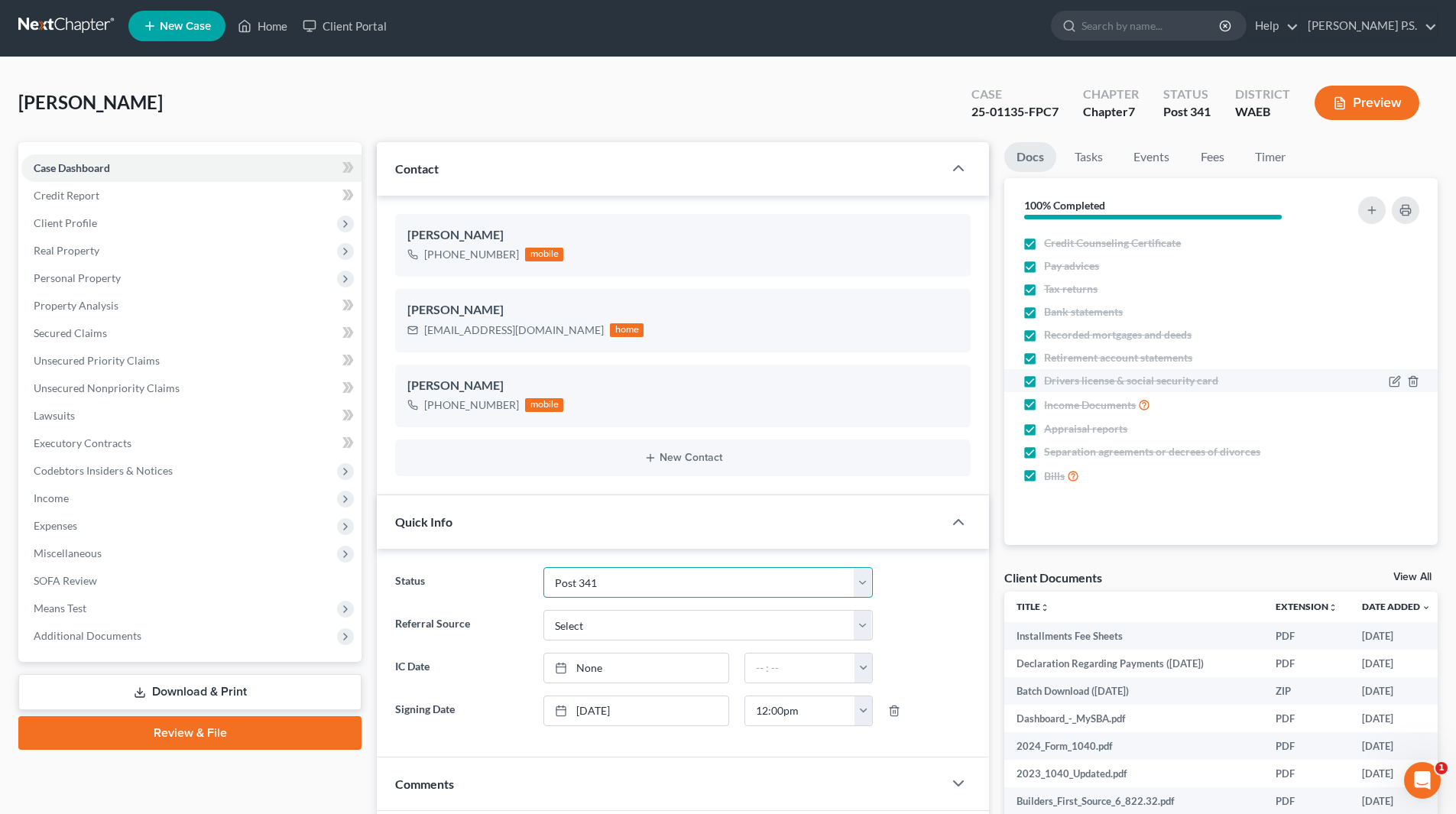
scroll to position [0, 0]
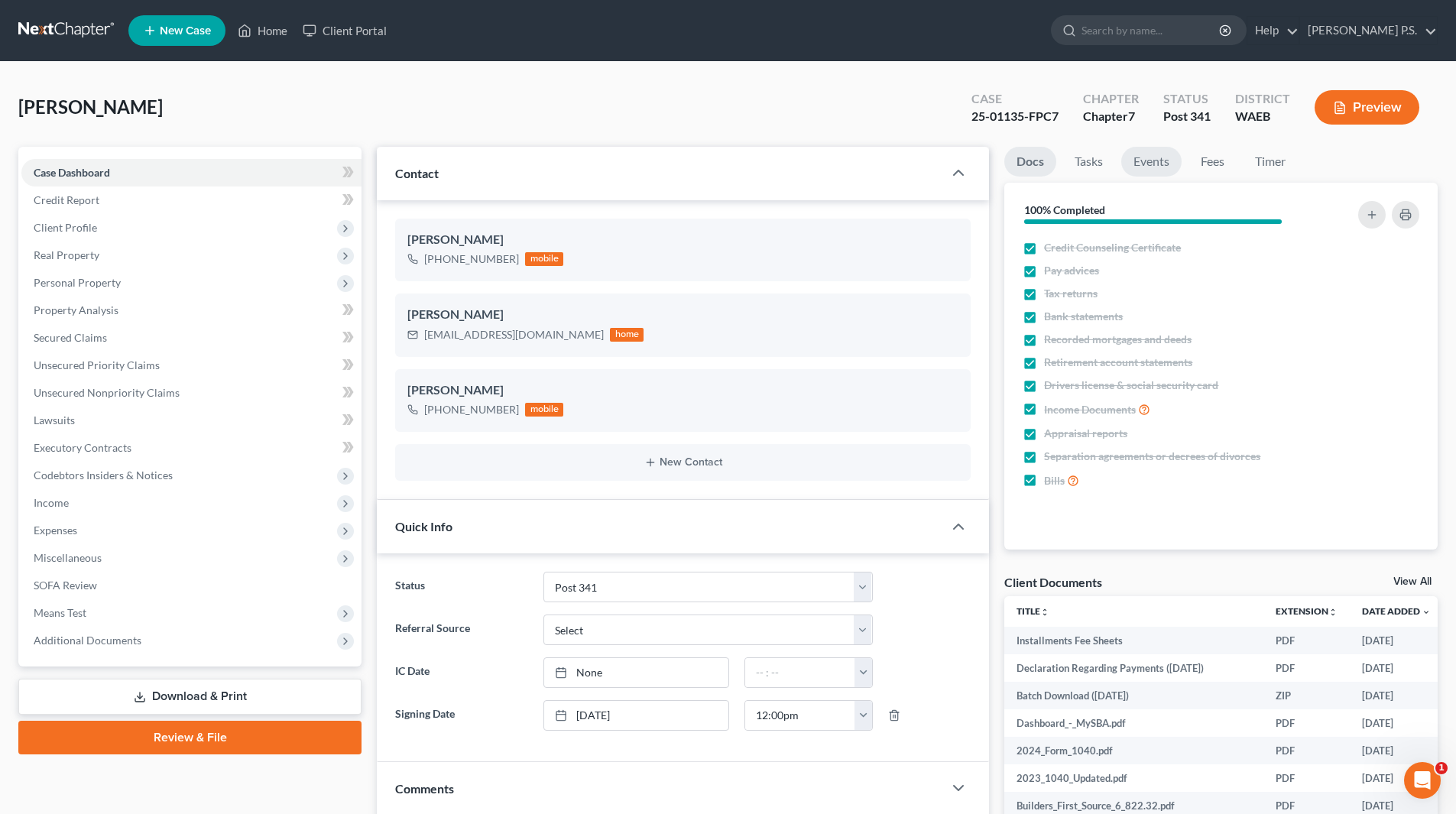
click at [1144, 166] on link "Events" at bounding box center [1151, 161] width 60 height 30
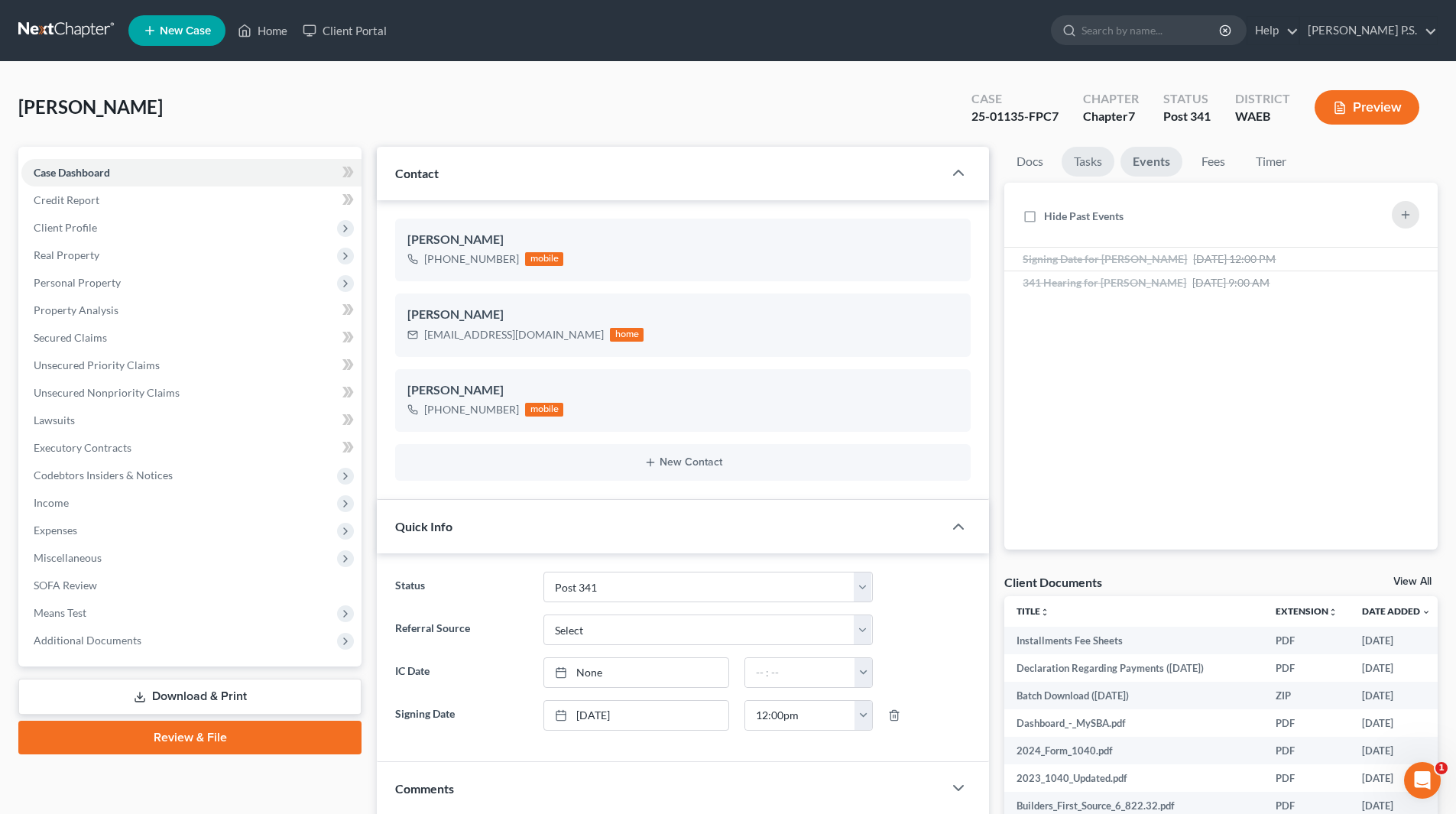
click at [1110, 163] on link "Tasks" at bounding box center [1088, 161] width 53 height 30
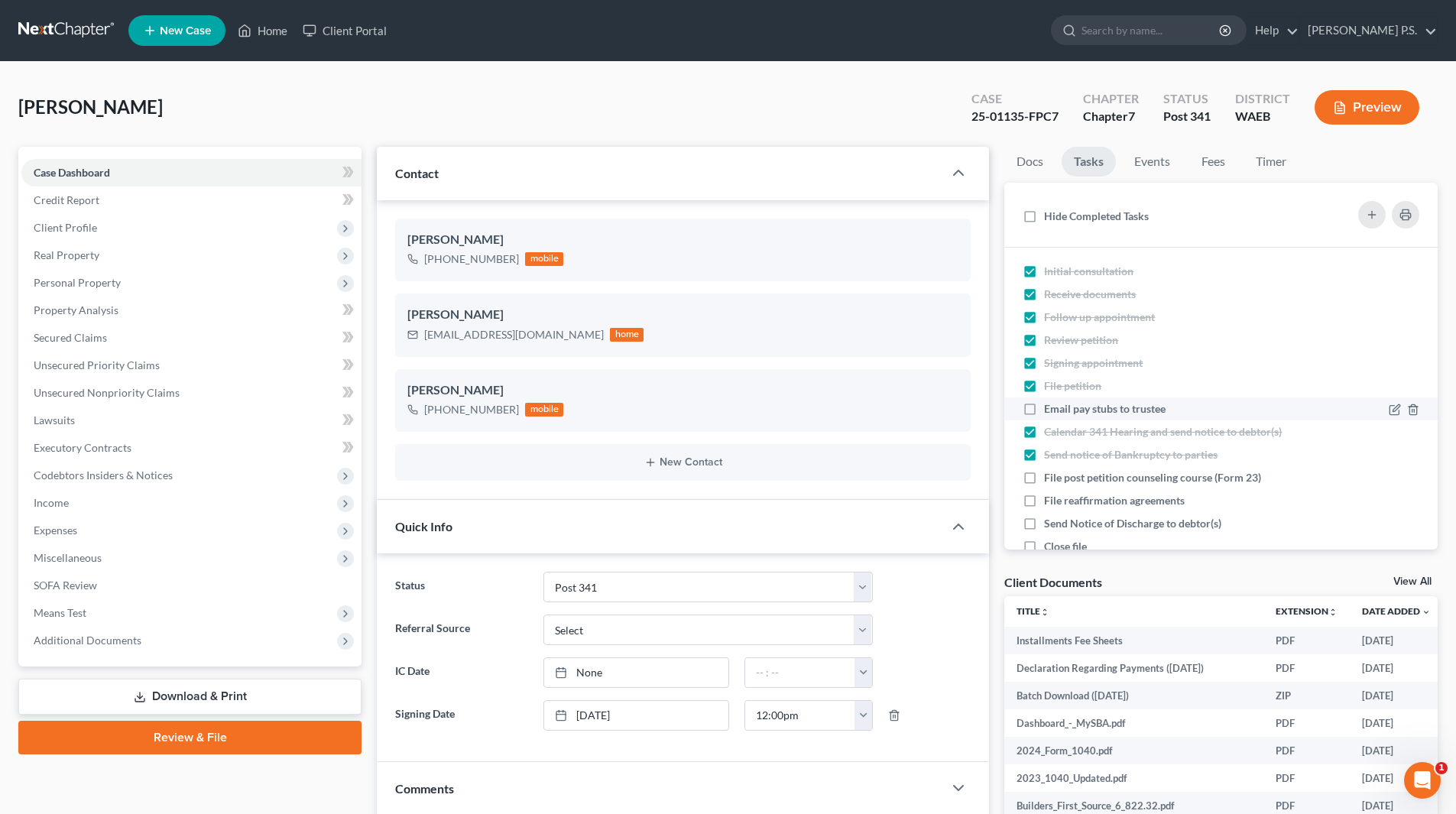
click at [1044, 408] on label "Email pay stubs to trustee" at bounding box center [1111, 409] width 134 height 15
click at [1050, 408] on input "Email pay stubs to trustee" at bounding box center [1055, 407] width 10 height 10
checkbox input "true"
click at [1044, 484] on label "File post petition counseling course (Form 23)" at bounding box center [1158, 478] width 229 height 15
click at [1050, 480] on input "File post petition counseling course (Form 23)" at bounding box center [1055, 475] width 10 height 10
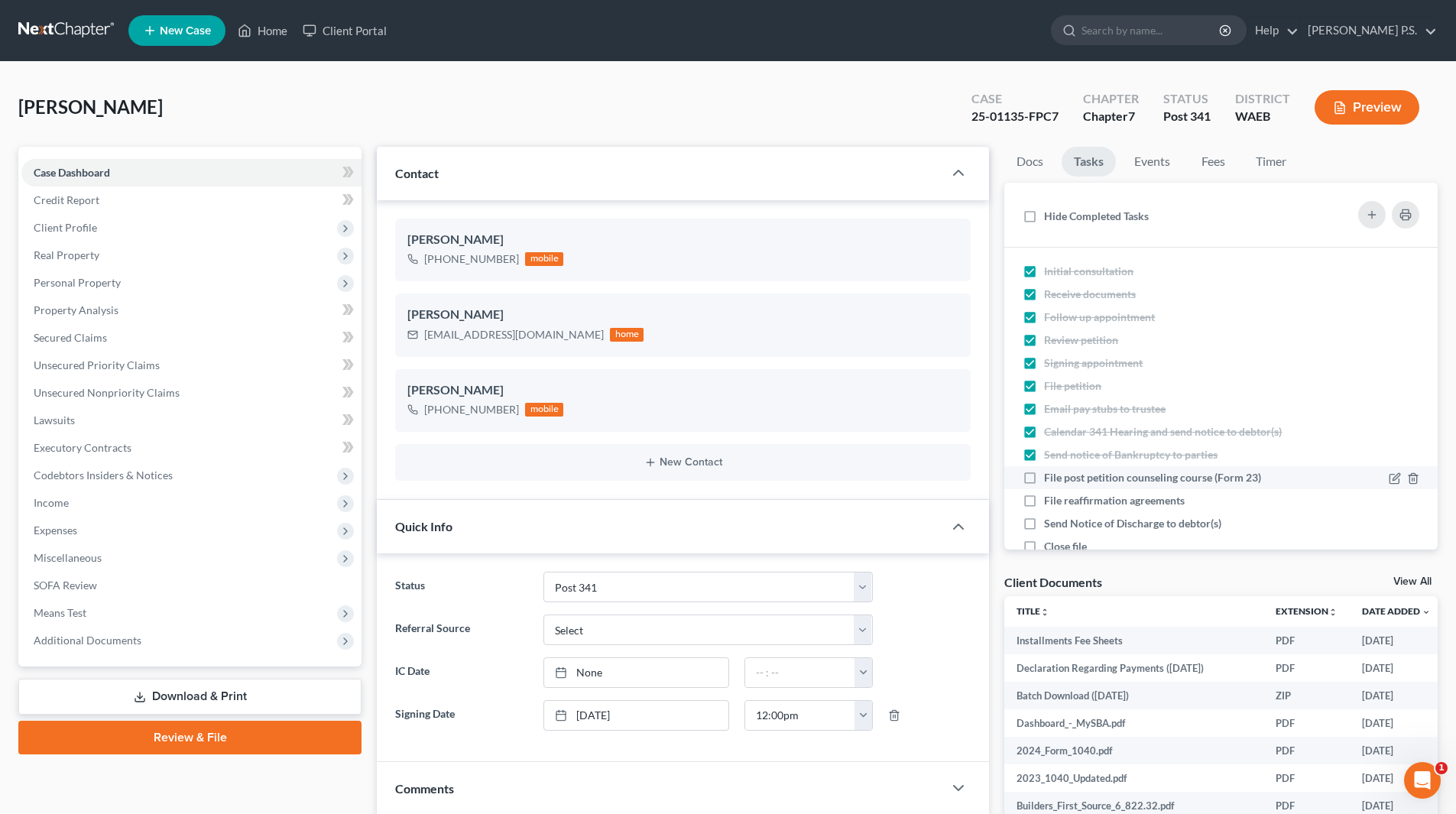
checkbox input "true"
click at [1044, 500] on label "File reaffirmation agreements" at bounding box center [1120, 501] width 153 height 15
click at [1050, 500] on input "File reaffirmation agreements" at bounding box center [1055, 499] width 10 height 10
checkbox input "true"
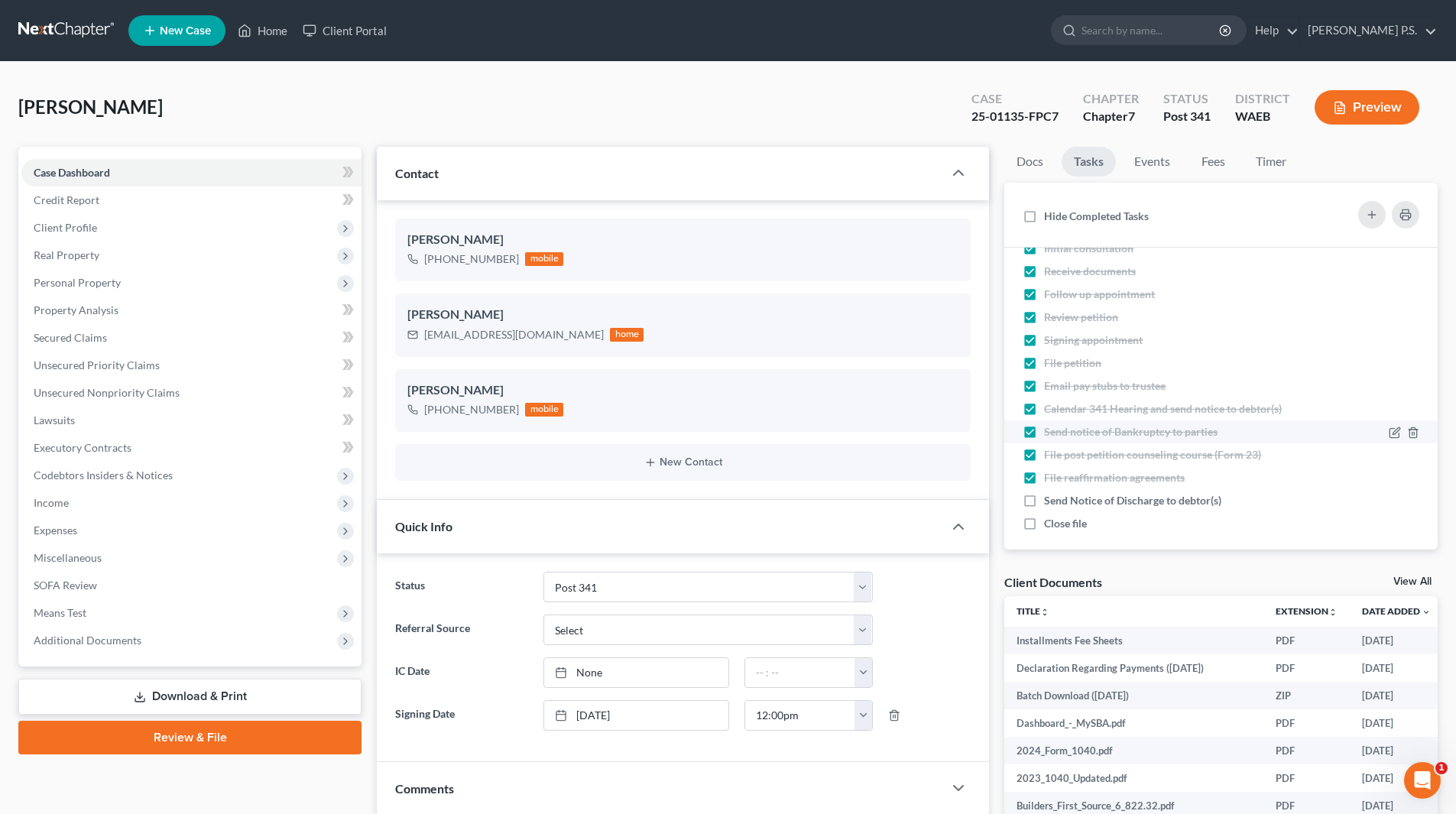
scroll to position [33, 0]
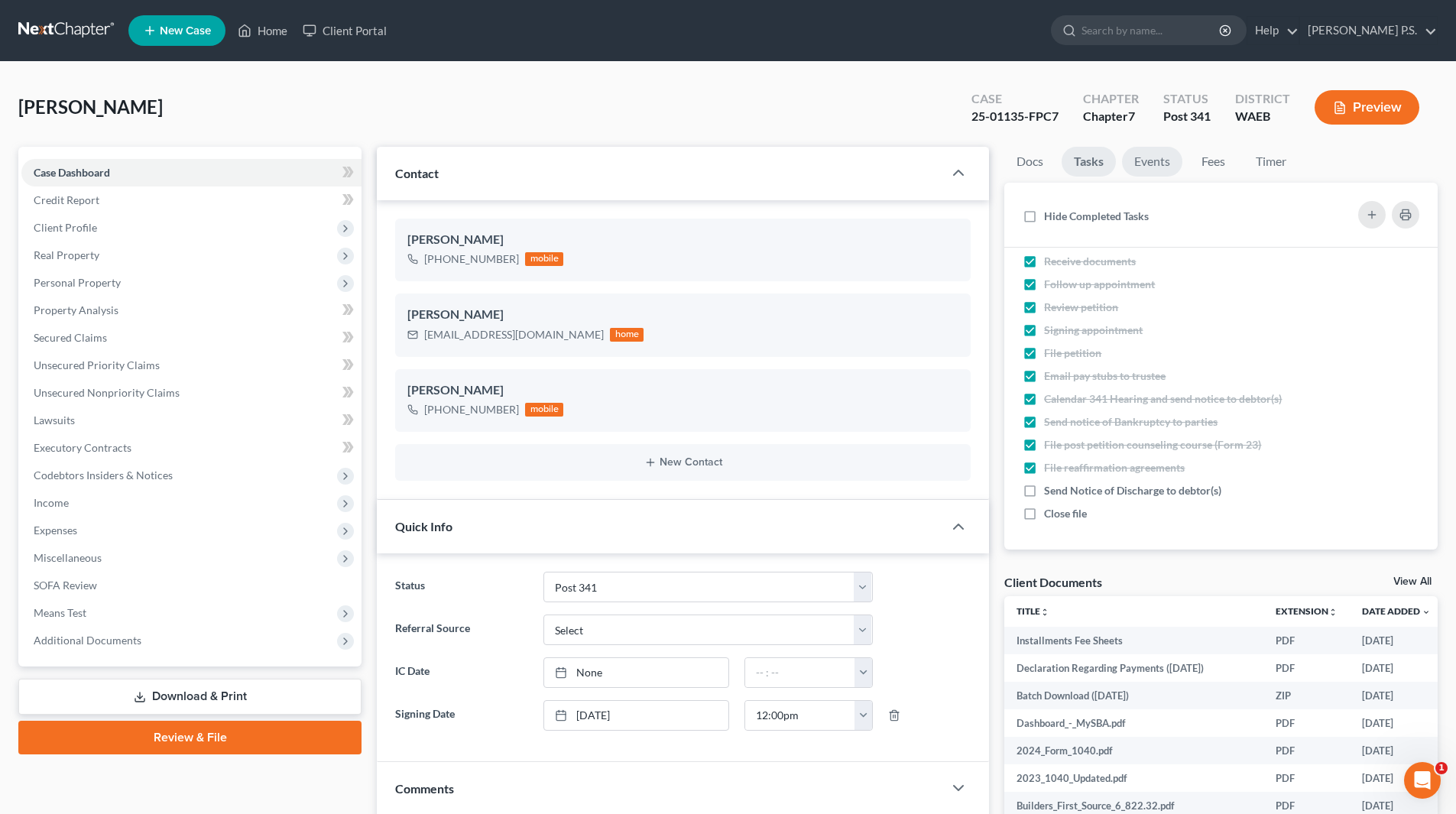
click at [1149, 165] on link "Events" at bounding box center [1152, 161] width 60 height 30
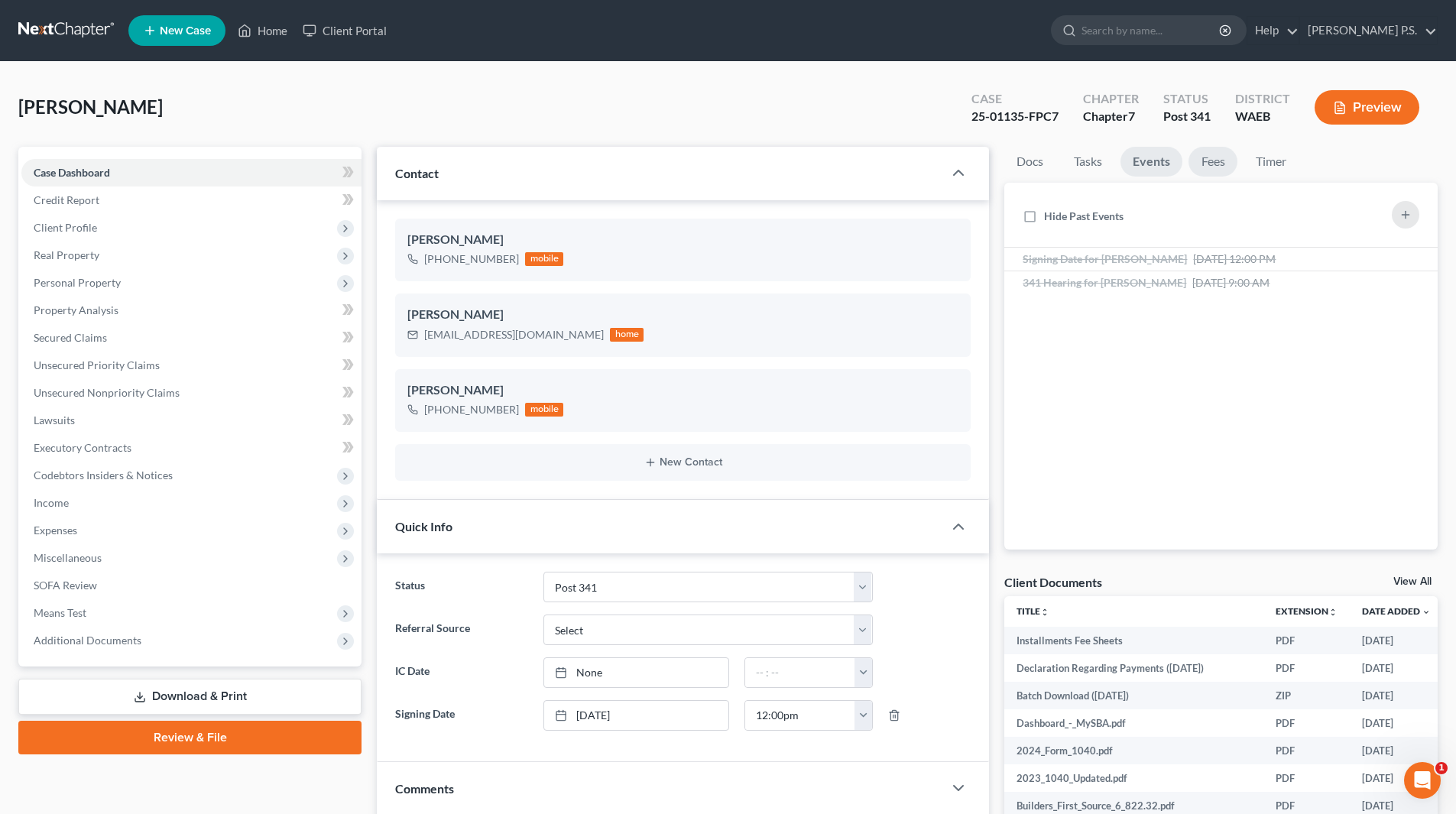
click at [1202, 161] on link "Fees" at bounding box center [1213, 161] width 49 height 30
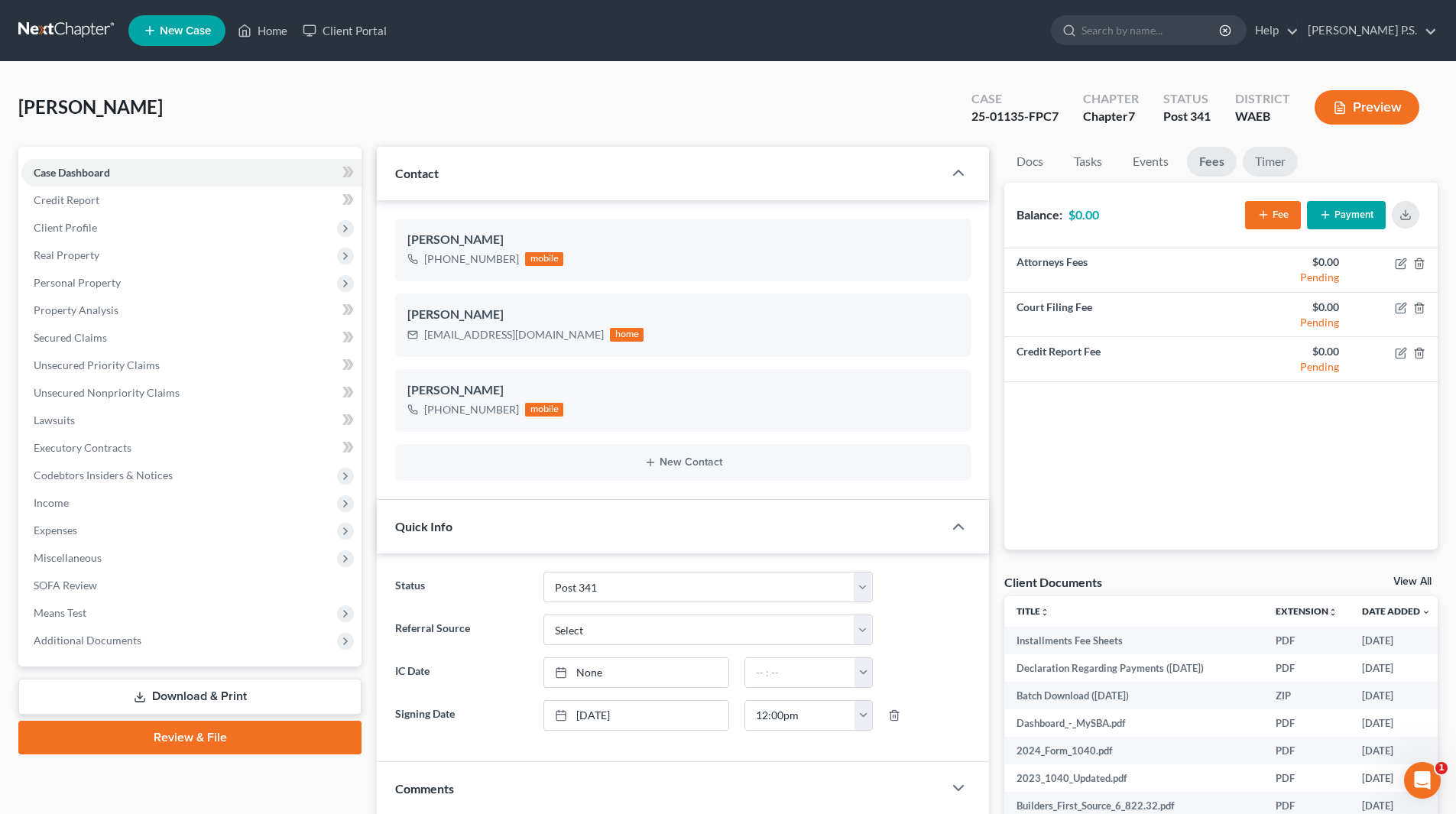
click at [1262, 165] on link "Timer" at bounding box center [1270, 161] width 55 height 30
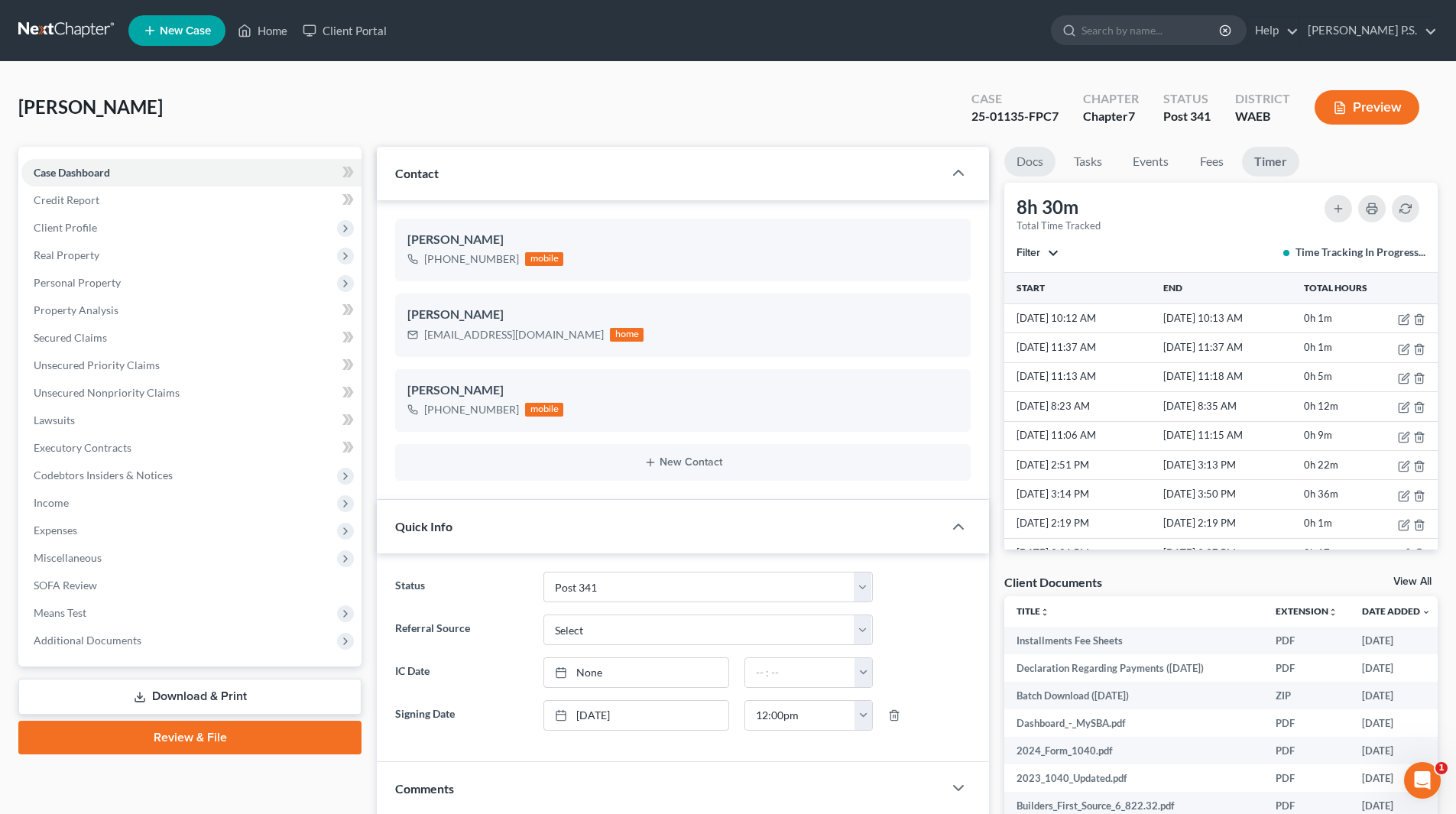
click at [1036, 161] on link "Docs" at bounding box center [1030, 161] width 51 height 30
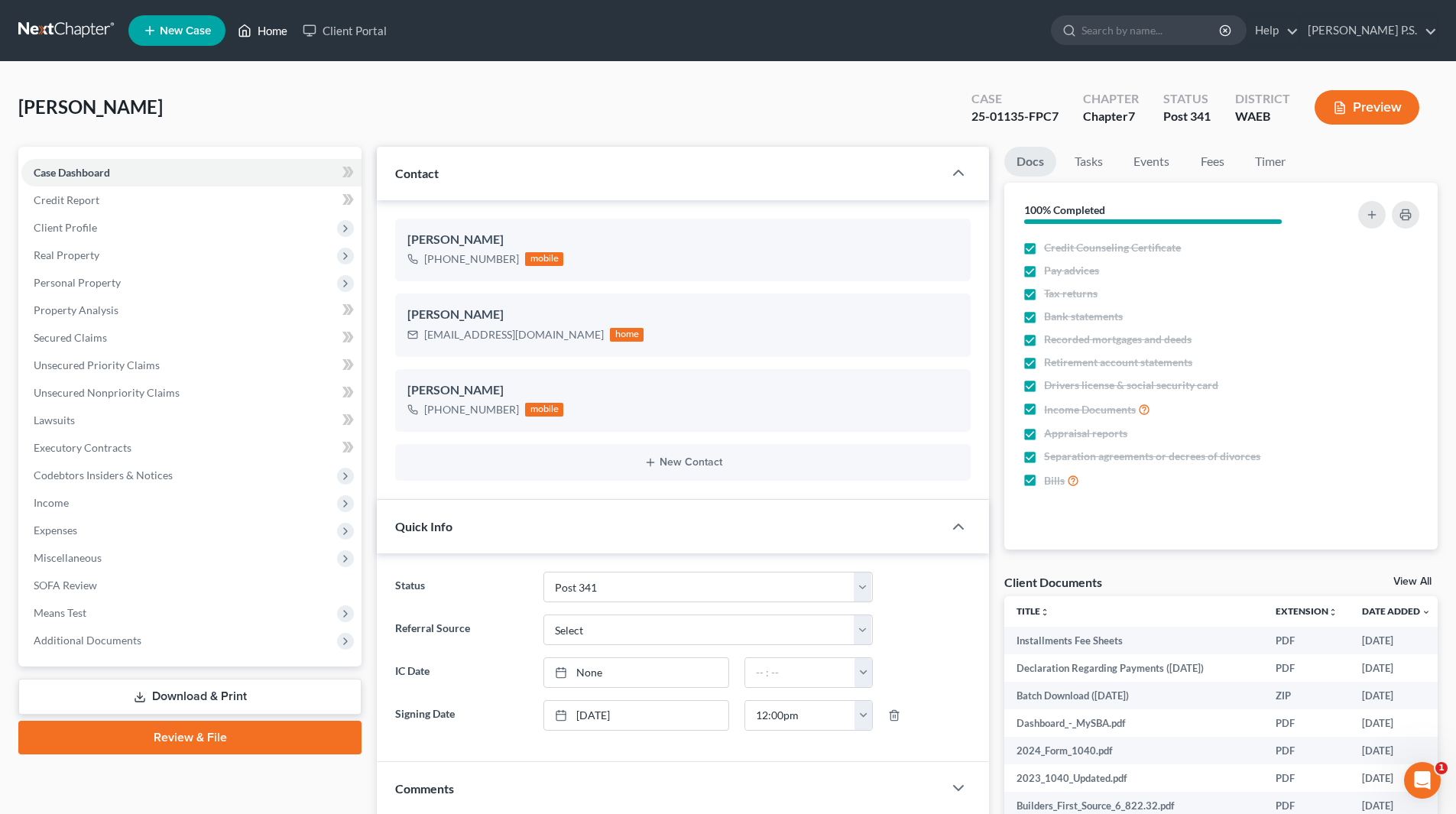
click at [275, 30] on link "Home" at bounding box center [262, 30] width 65 height 27
